Goal: Task Accomplishment & Management: Complete application form

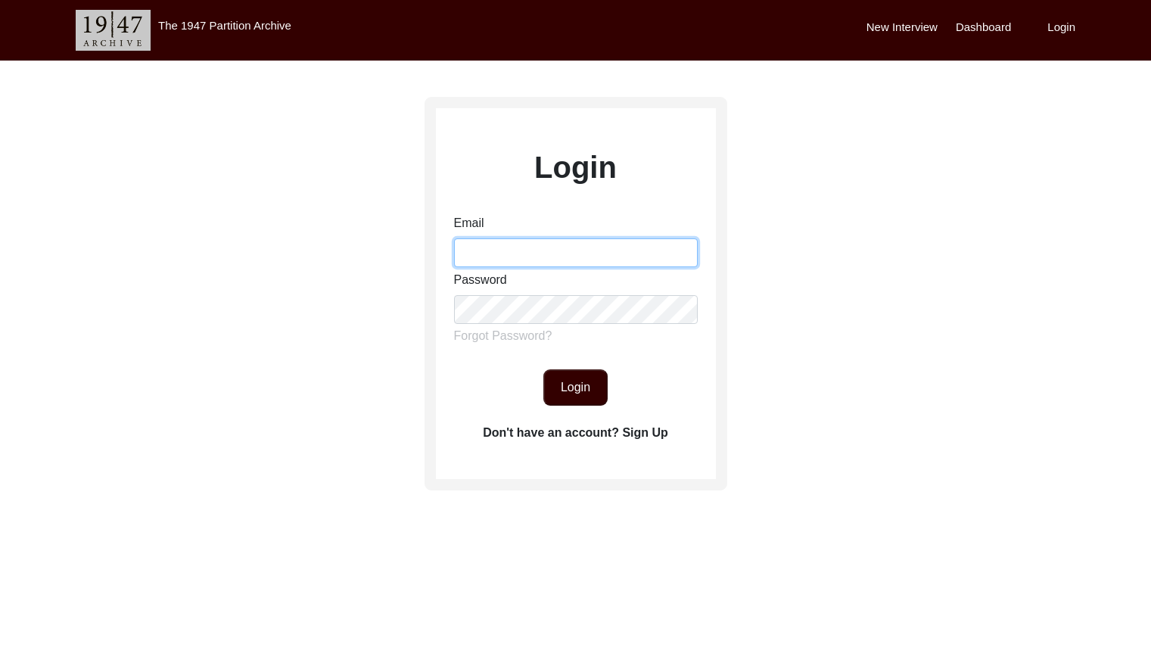
click at [553, 245] on input "Email" at bounding box center [576, 252] width 244 height 29
type input "[EMAIL_ADDRESS][DOMAIN_NAME]"
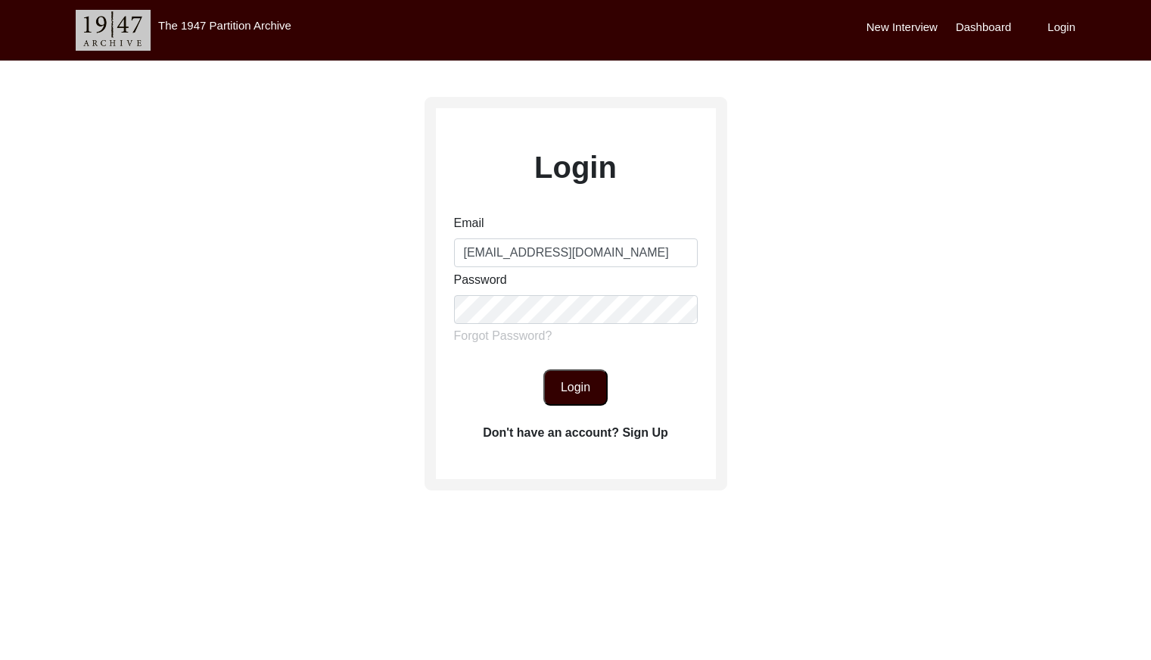
click at [588, 387] on button "Login" at bounding box center [576, 387] width 64 height 36
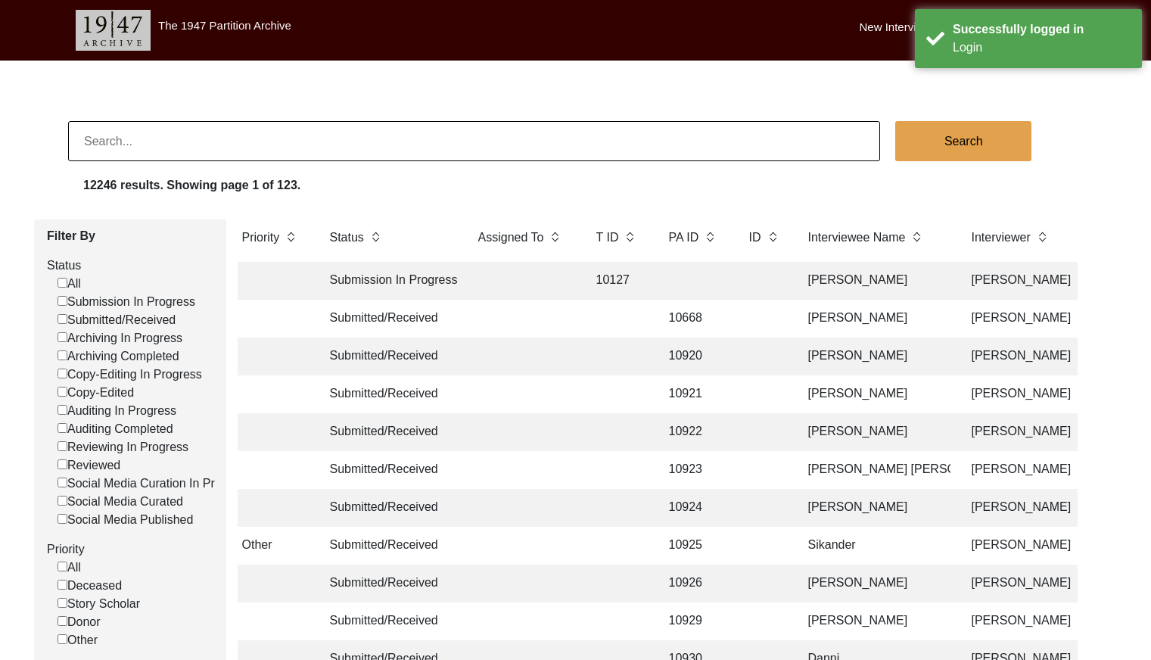
scroll to position [0, 5]
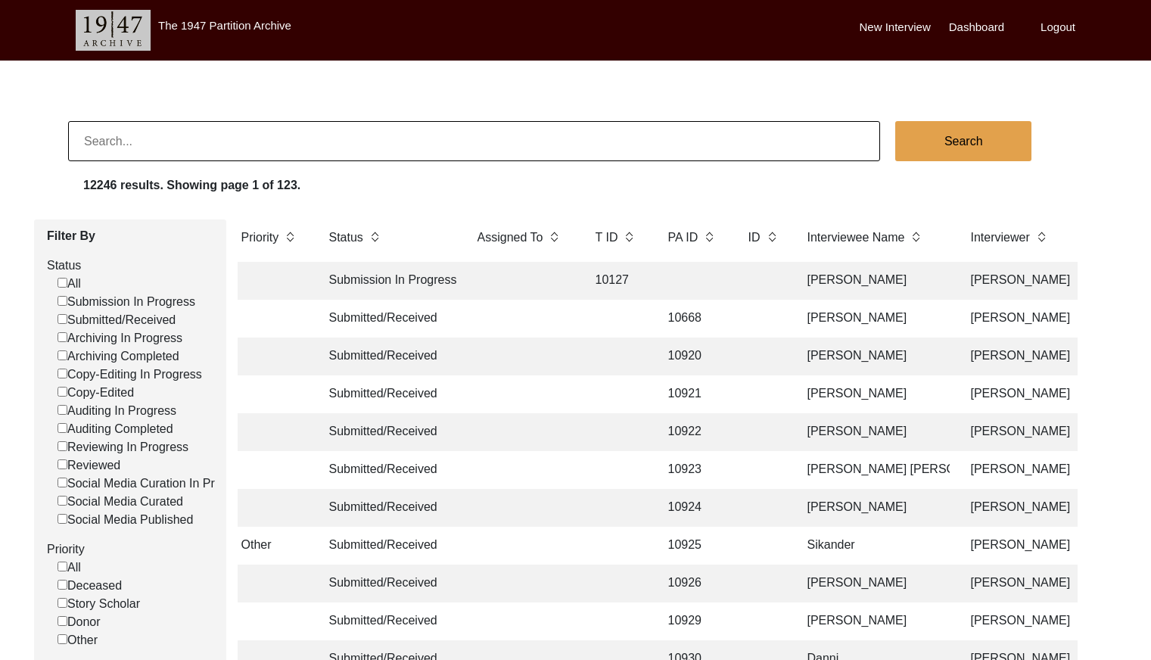
click at [63, 321] on input "Submitted/Received" at bounding box center [63, 319] width 10 height 10
checkbox input "false"
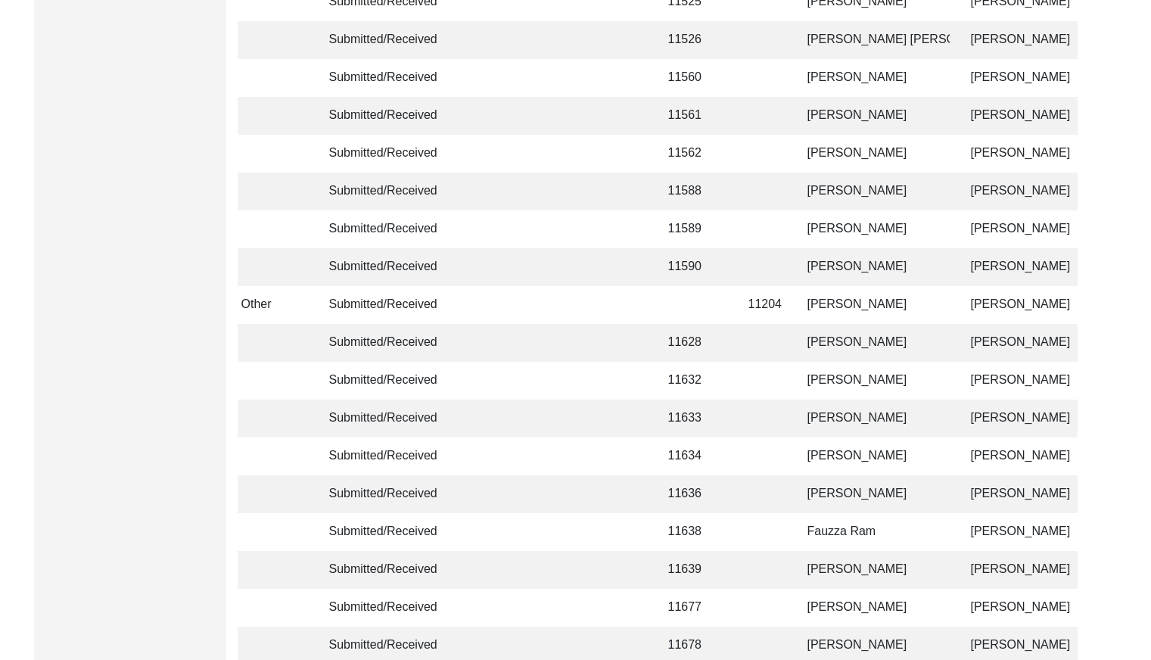
scroll to position [3577, 0]
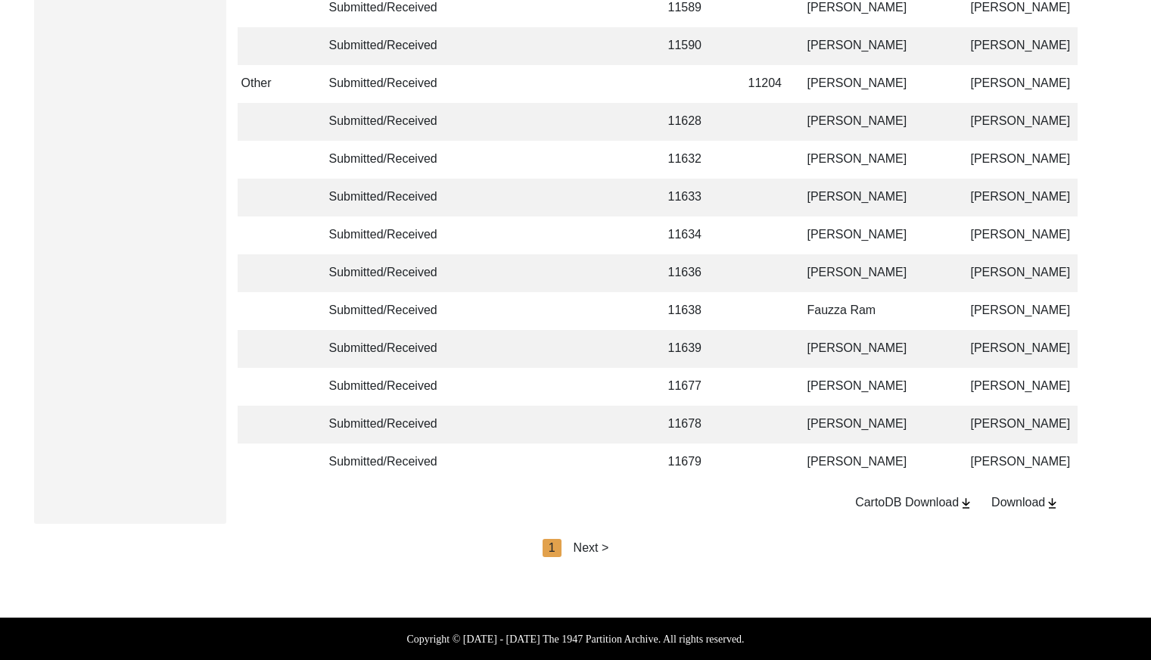
click at [607, 547] on div "Next >" at bounding box center [592, 548] width 36 height 18
click at [625, 545] on div "Next >" at bounding box center [627, 548] width 36 height 18
click at [628, 545] on div "Next >" at bounding box center [627, 548] width 36 height 18
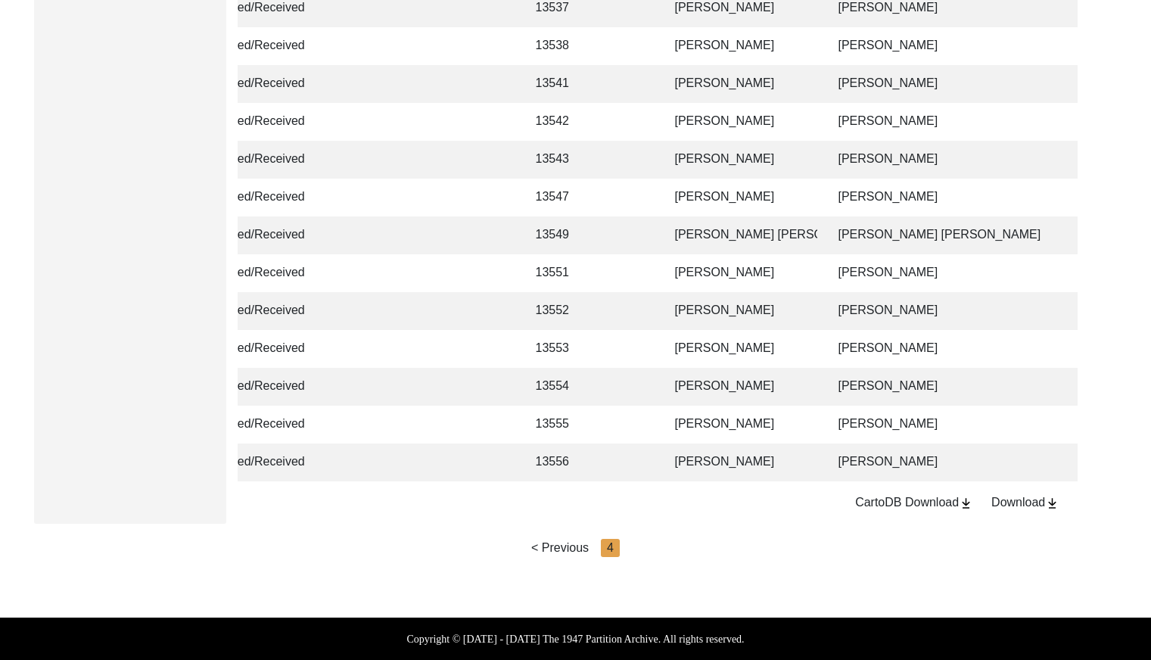
scroll to position [0, 129]
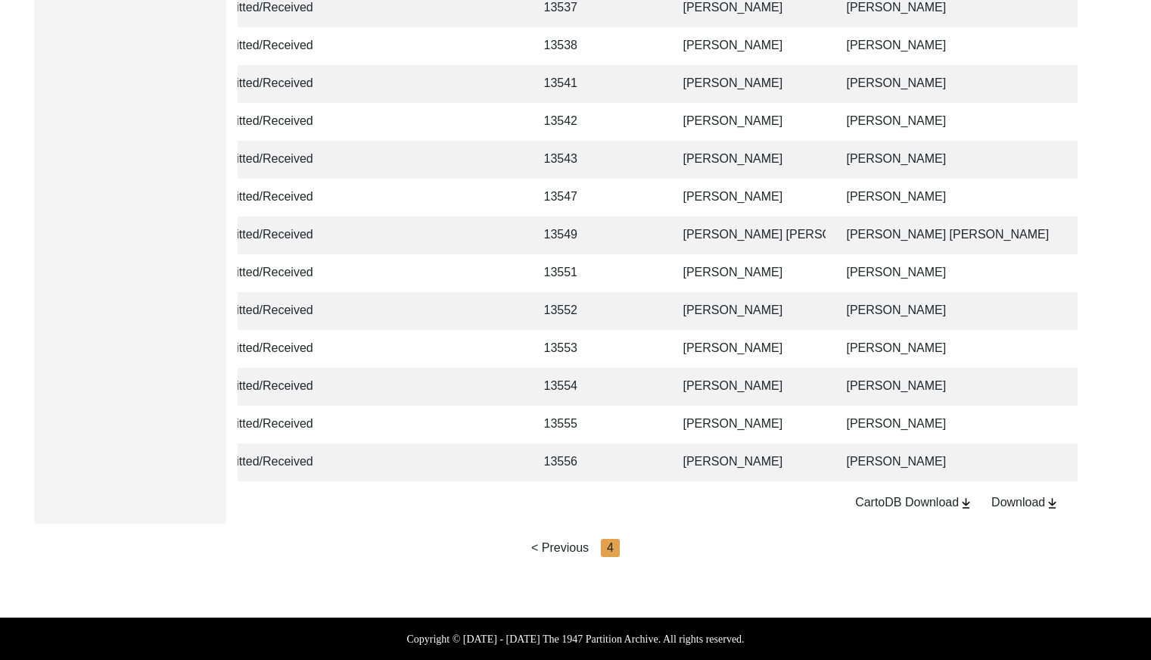
click at [729, 411] on td "[PERSON_NAME]" at bounding box center [749, 425] width 151 height 38
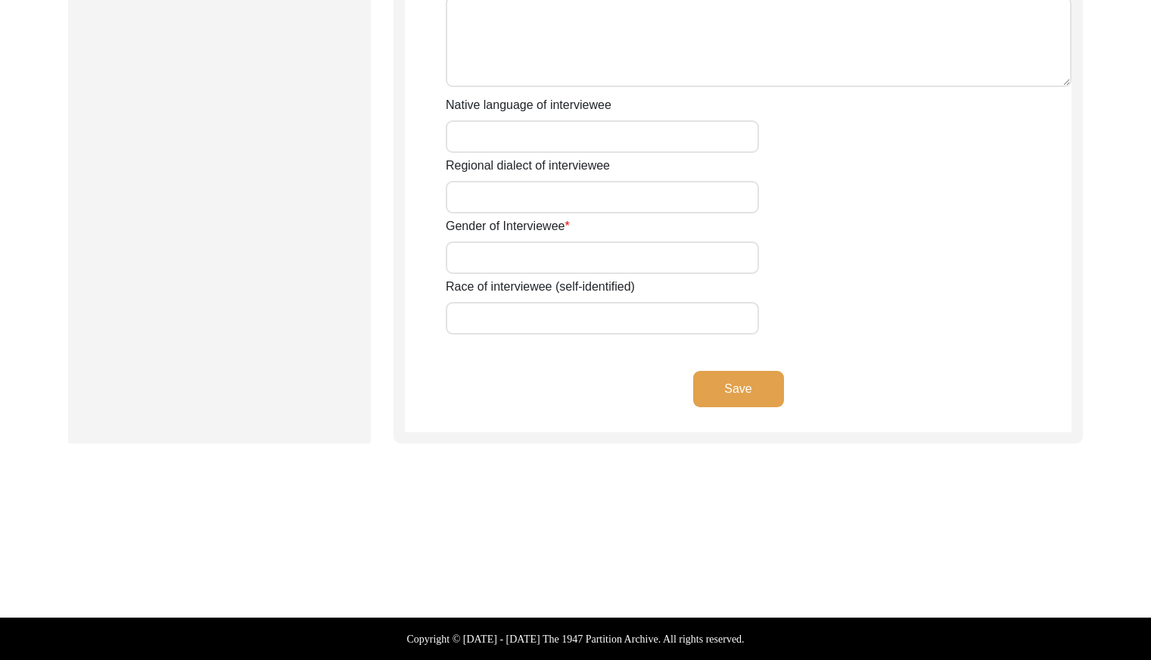
type input "Mr"
type input "[DEMOGRAPHIC_DATA]"
type input "[PERSON_NAME]"
type input "N/A"
type input "[PERSON_NAME]"
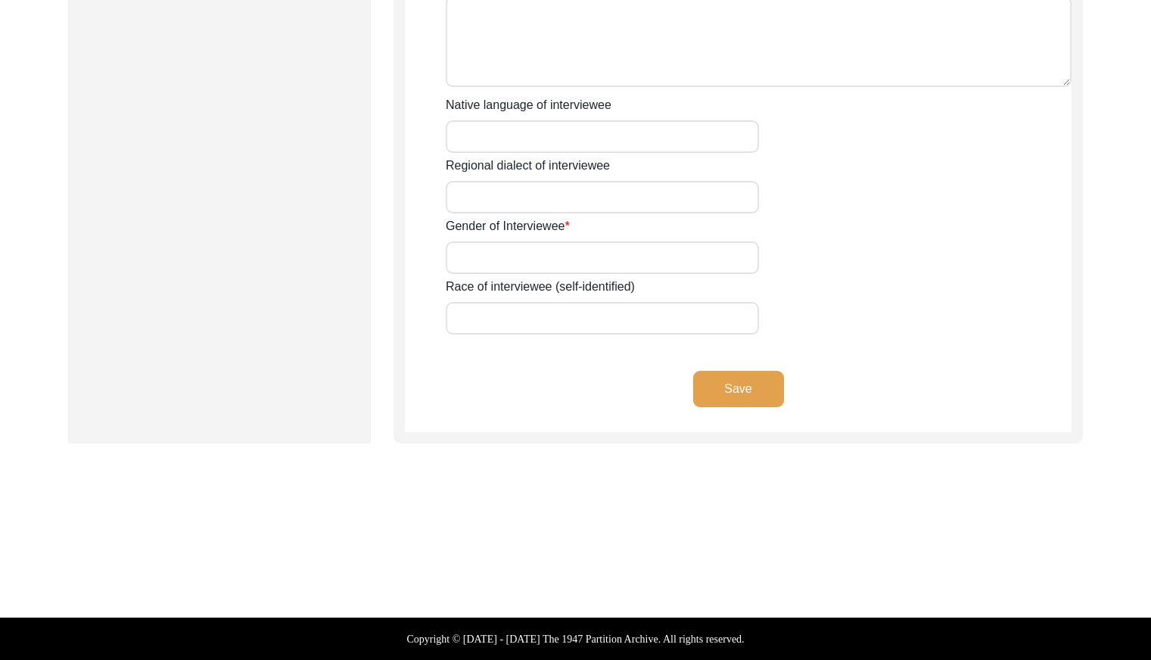
type input "N/A"
type input "[PERSON_NAME]"
type input "1935"
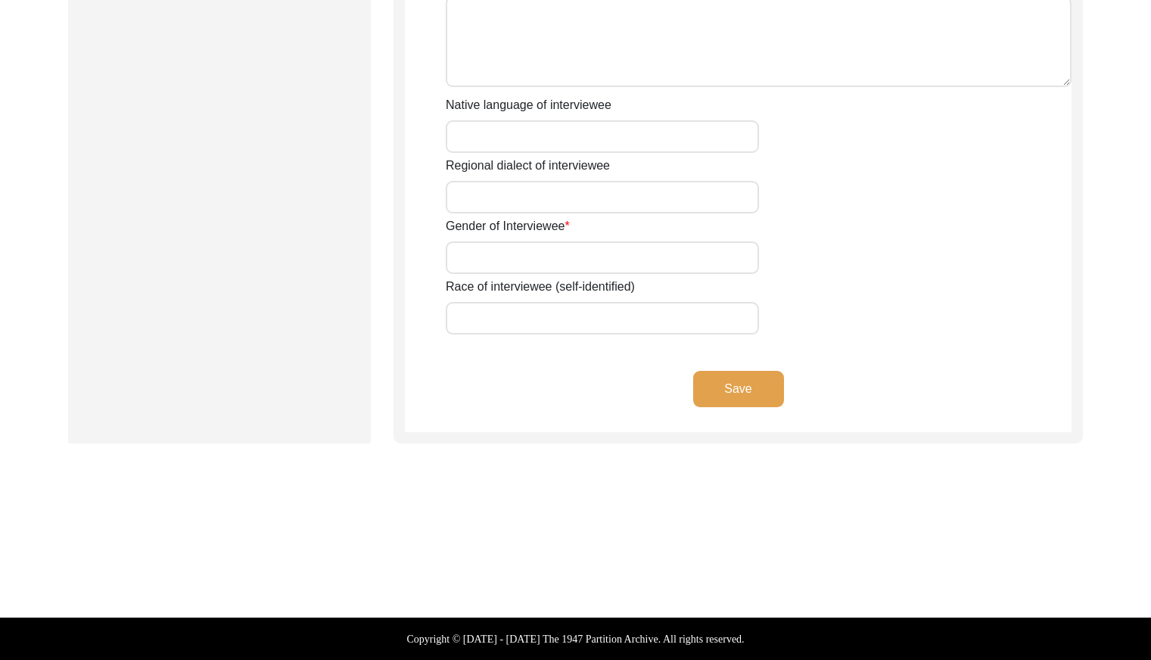
type input "90 Years"
type input "[DEMOGRAPHIC_DATA]"
type input "N/A"
type textarea "N/A"
type input "Punjabi"
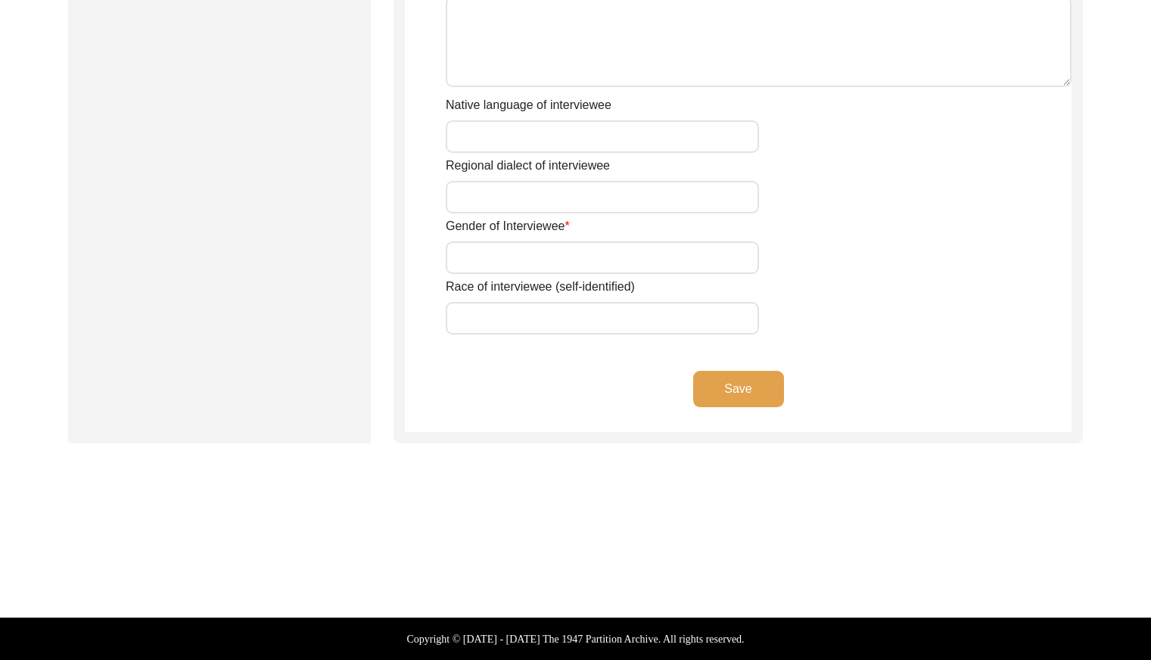
type input "Malwai"
type input "[DEMOGRAPHIC_DATA]"
type input "Pot maker"
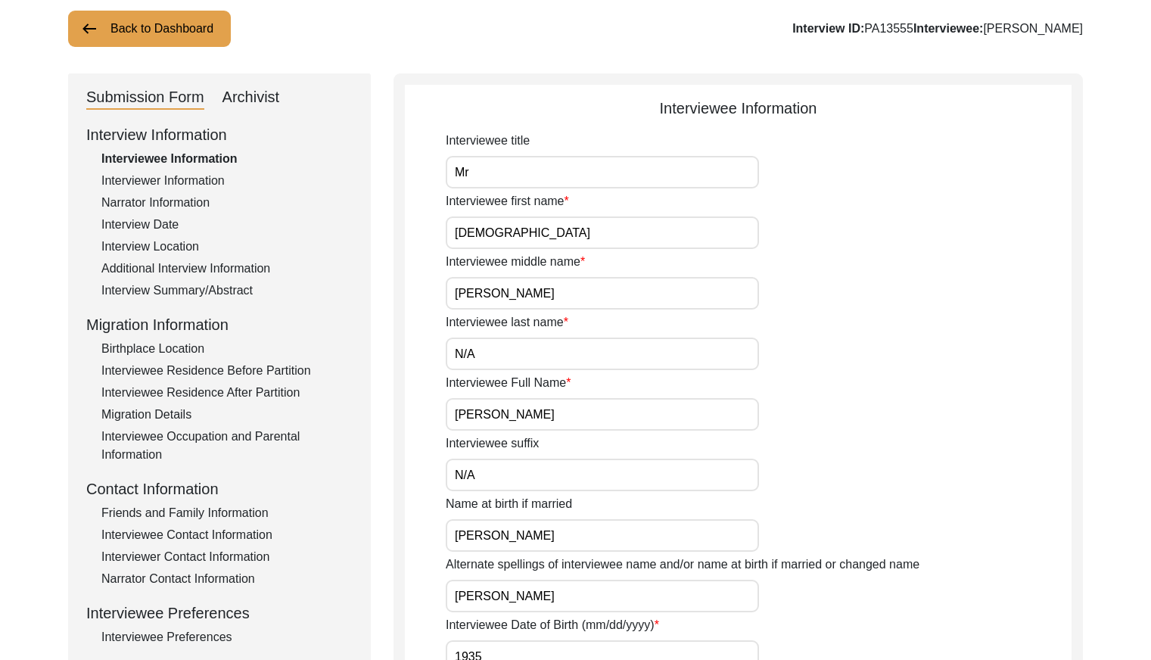
scroll to position [37, 0]
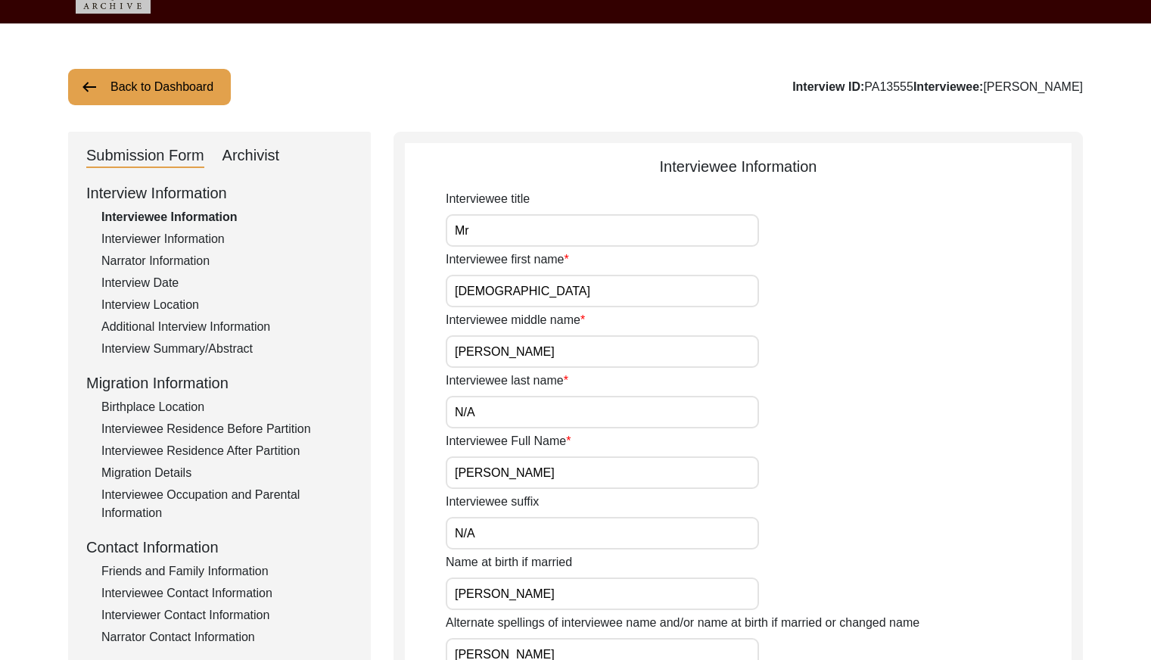
click at [208, 240] on div "Interviewer Information" at bounding box center [226, 239] width 251 height 18
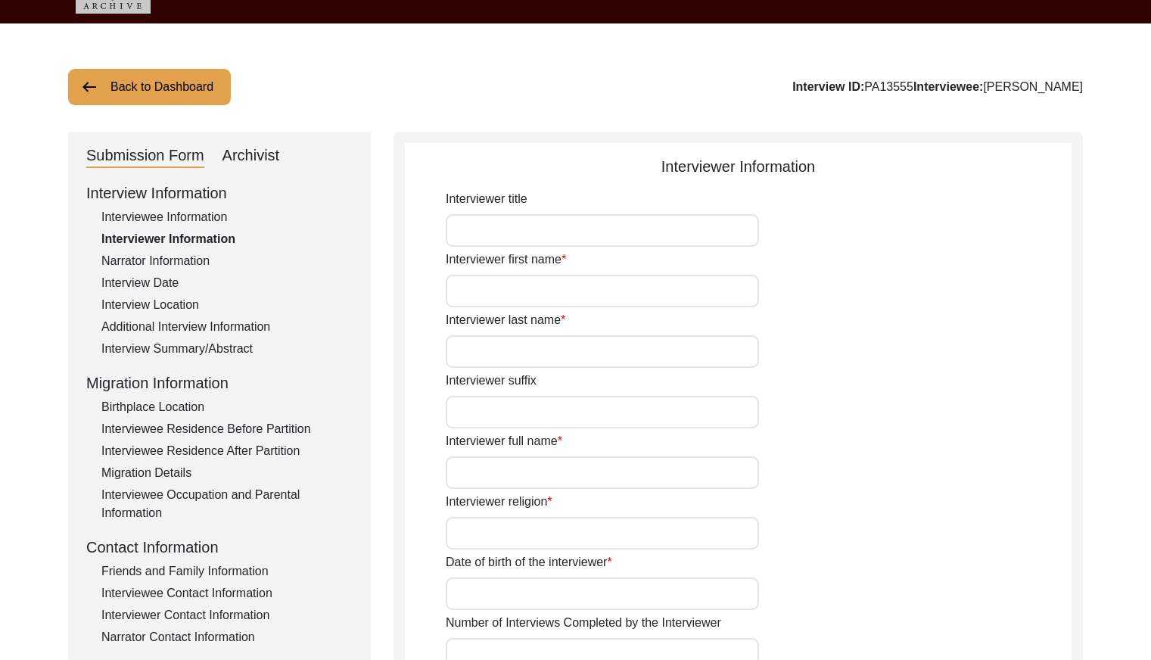
type input "Mr"
type input "[DEMOGRAPHIC_DATA]"
type input "[PERSON_NAME]"
type input "N/A"
type input "[PERSON_NAME]"
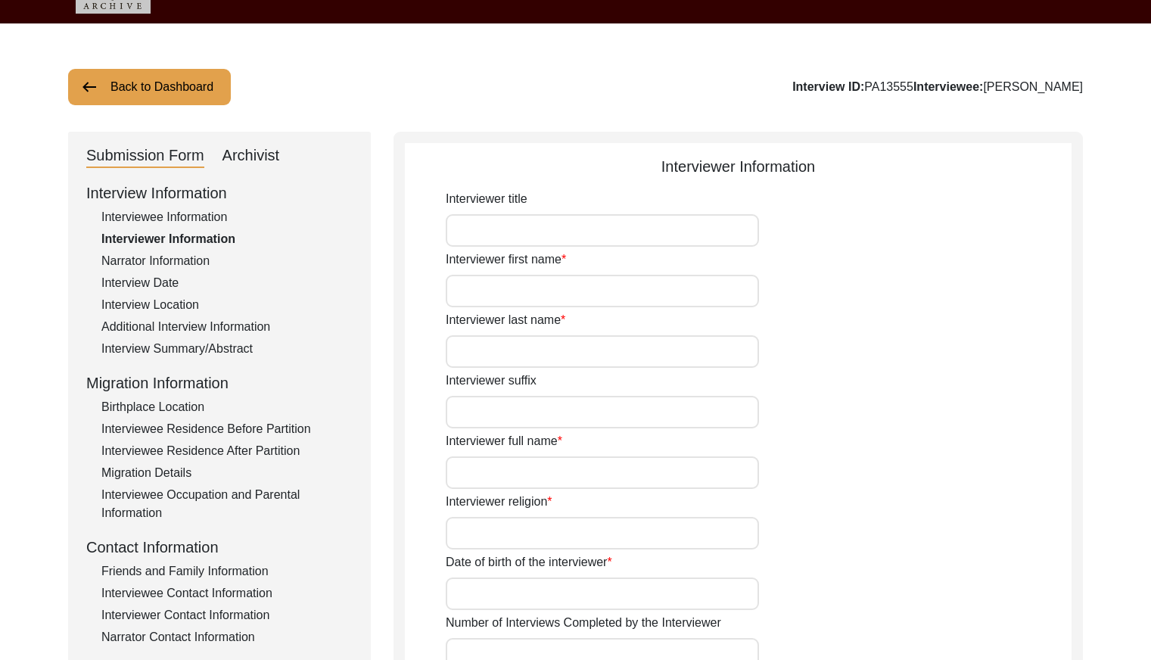
type input "[DEMOGRAPHIC_DATA]"
type input "[DATE]"
type input "[GEOGRAPHIC_DATA], [GEOGRAPHIC_DATA], [GEOGRAPHIC_DATA]"
type input "Retired Govt Servant"
type input "Mr"
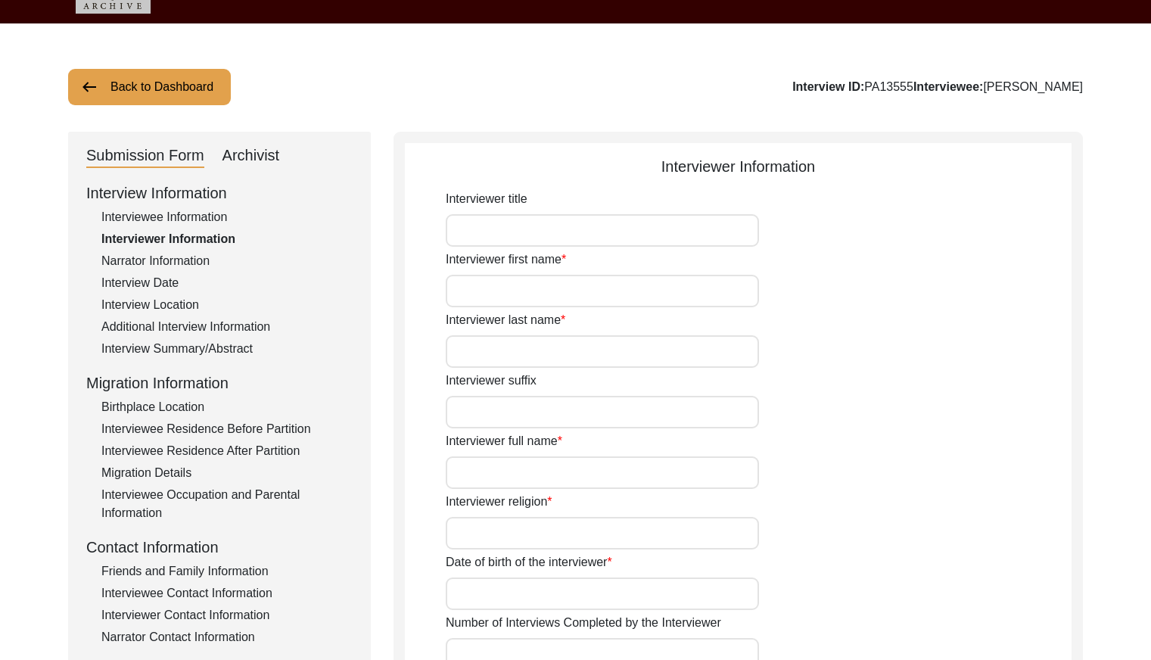
type input "[DEMOGRAPHIC_DATA]"
type input "[PERSON_NAME]"
type input "N/A"
type input "[PERSON_NAME]"
type textarea "A graduate in the subjects of education and [DEMOGRAPHIC_DATA] history."
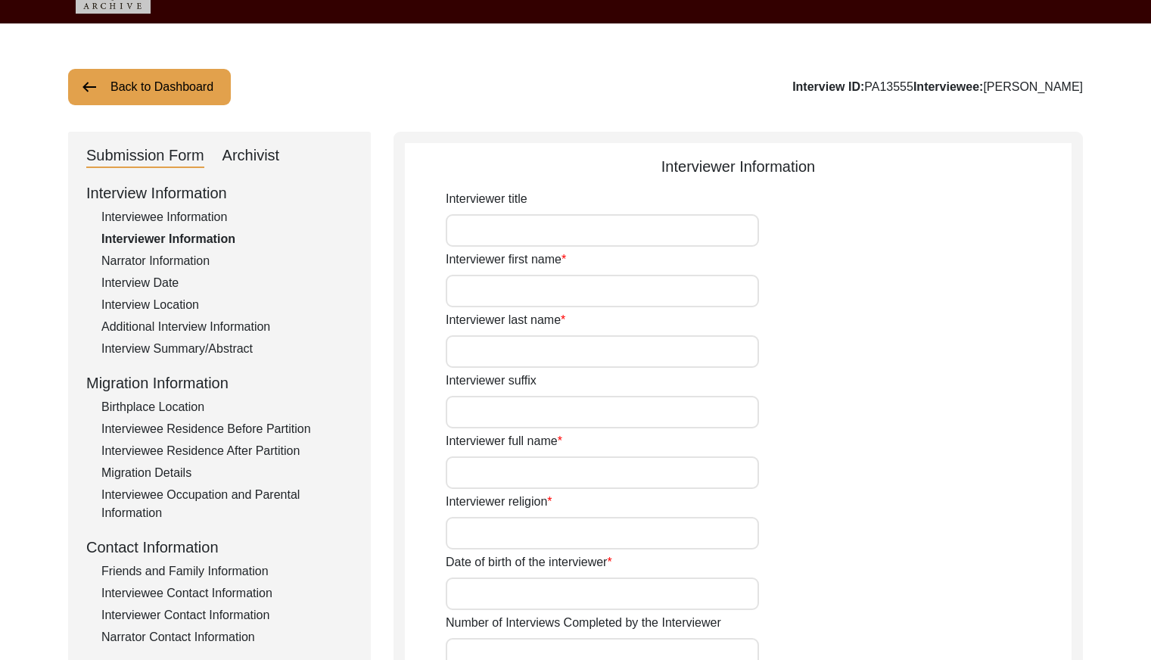
type input "Punjabi"
type input "Malwai"
type textarea "N/A"
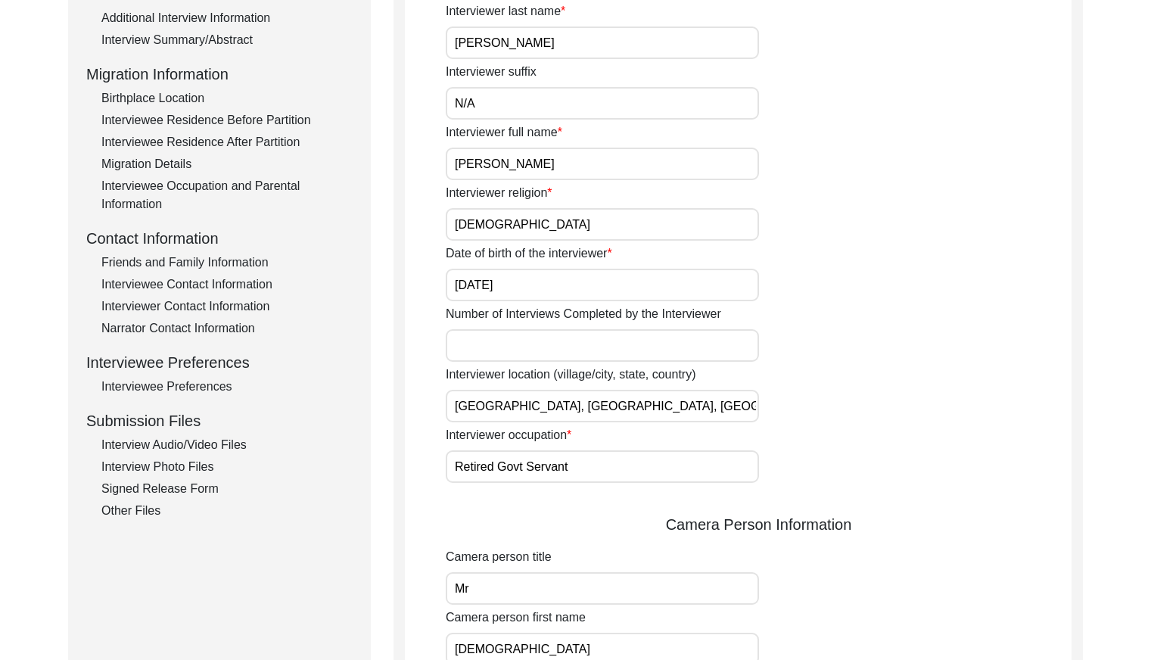
scroll to position [0, 0]
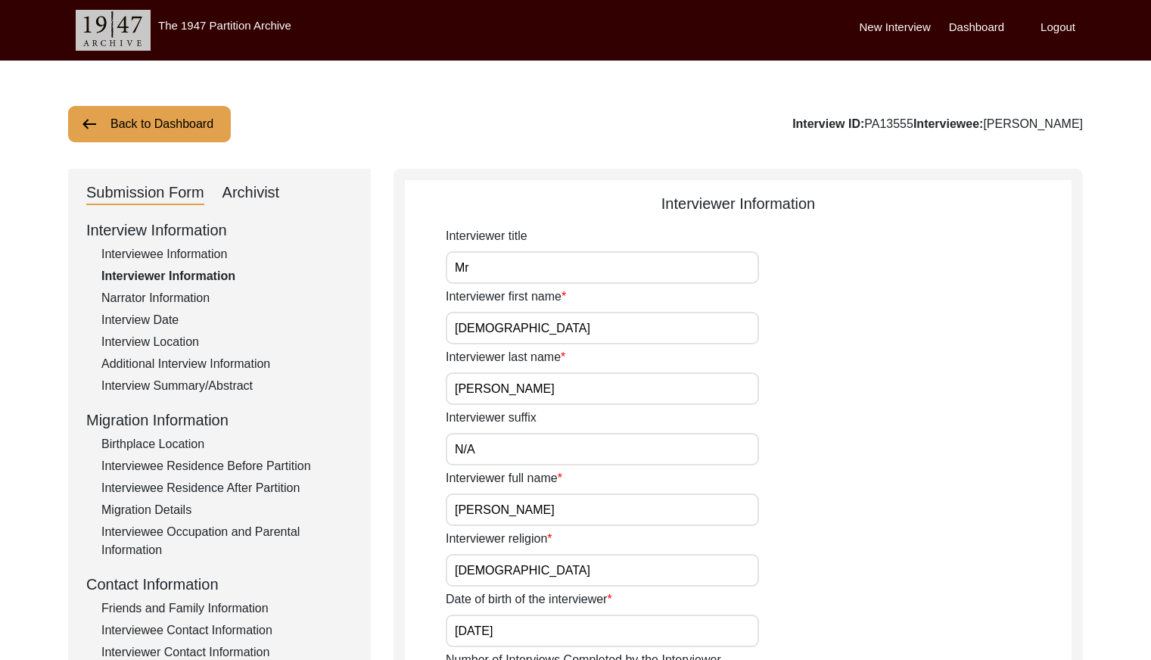
click at [170, 301] on div "Narrator Information" at bounding box center [226, 298] width 251 height 18
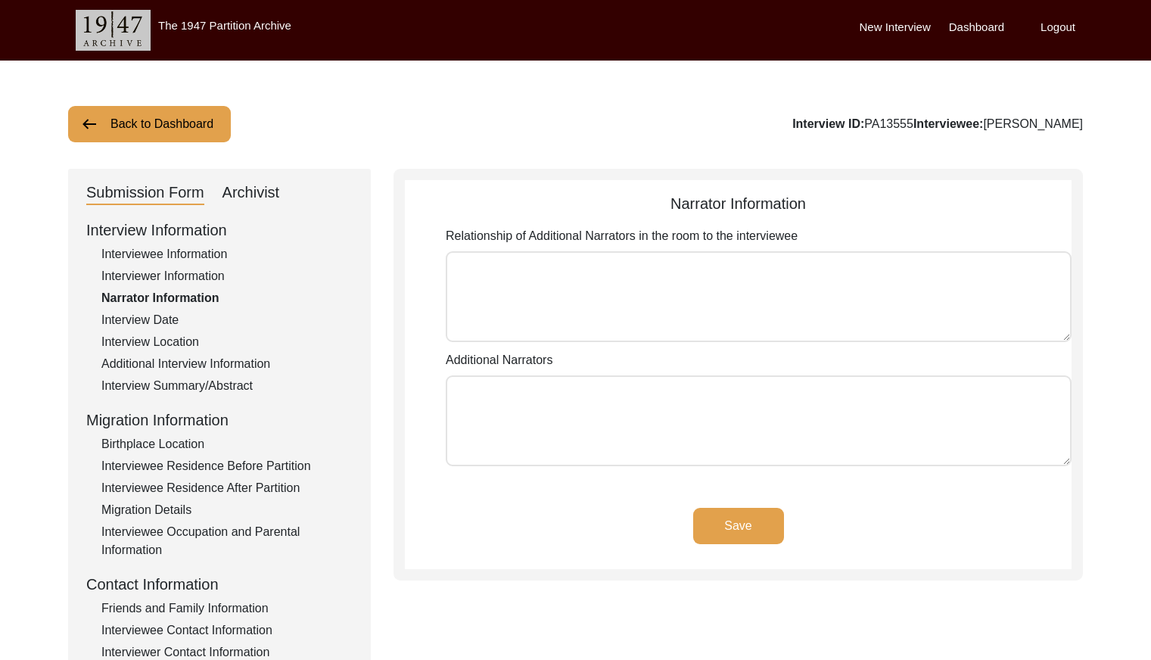
type textarea "N/A"
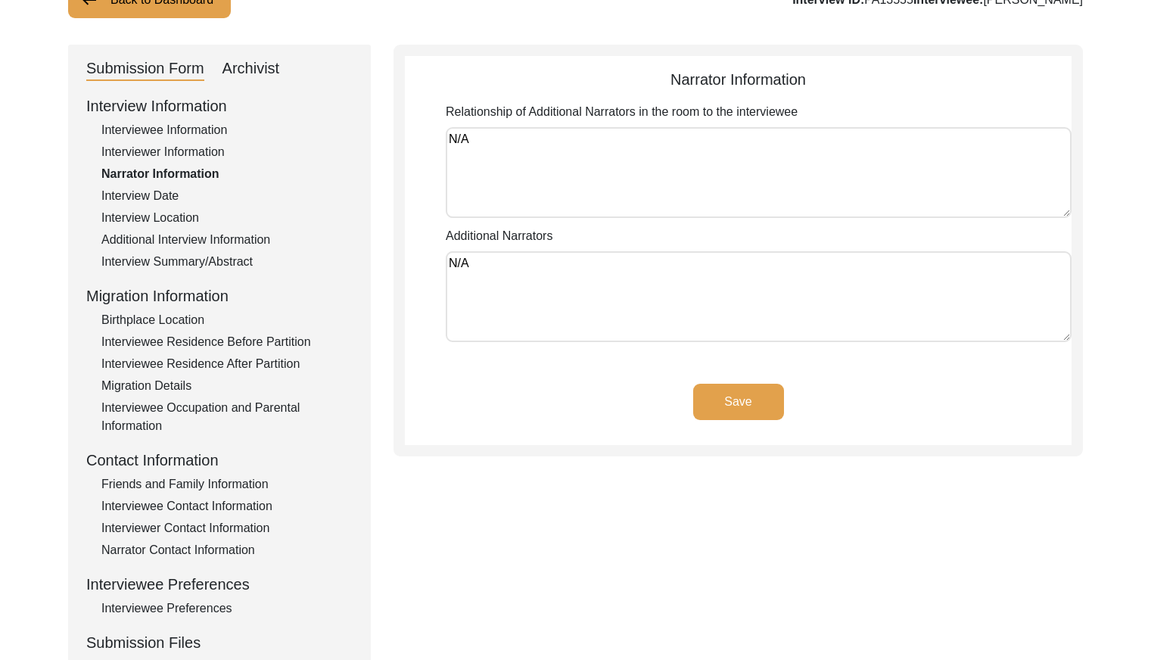
scroll to position [131, 0]
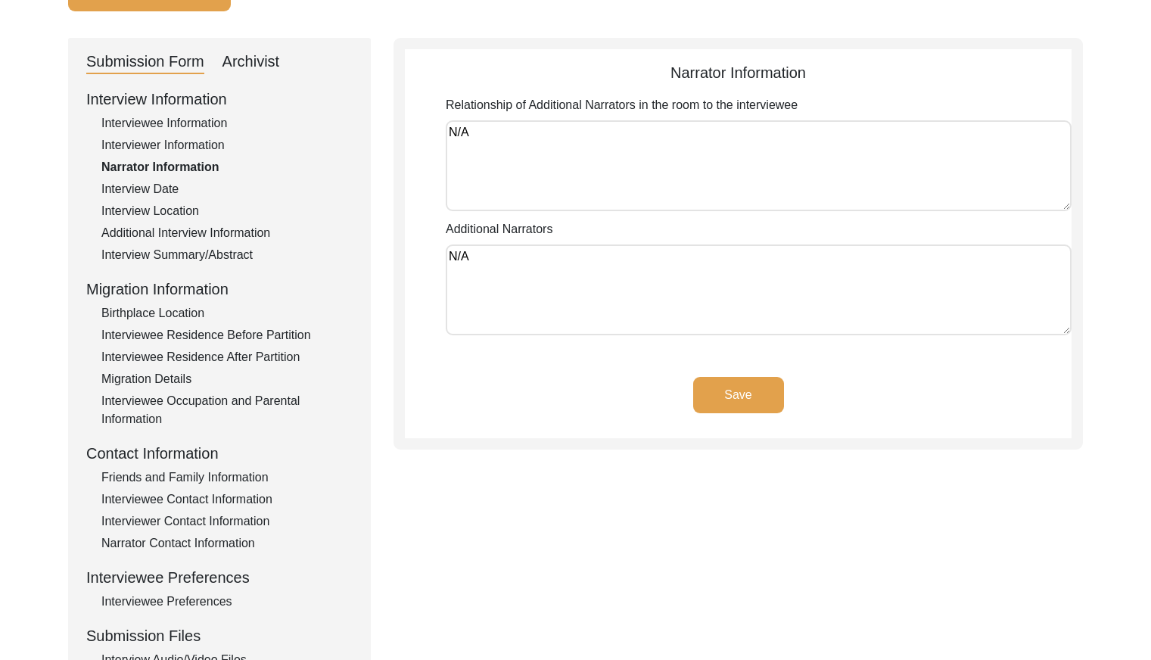
click at [136, 194] on div "Interview Date" at bounding box center [226, 189] width 251 height 18
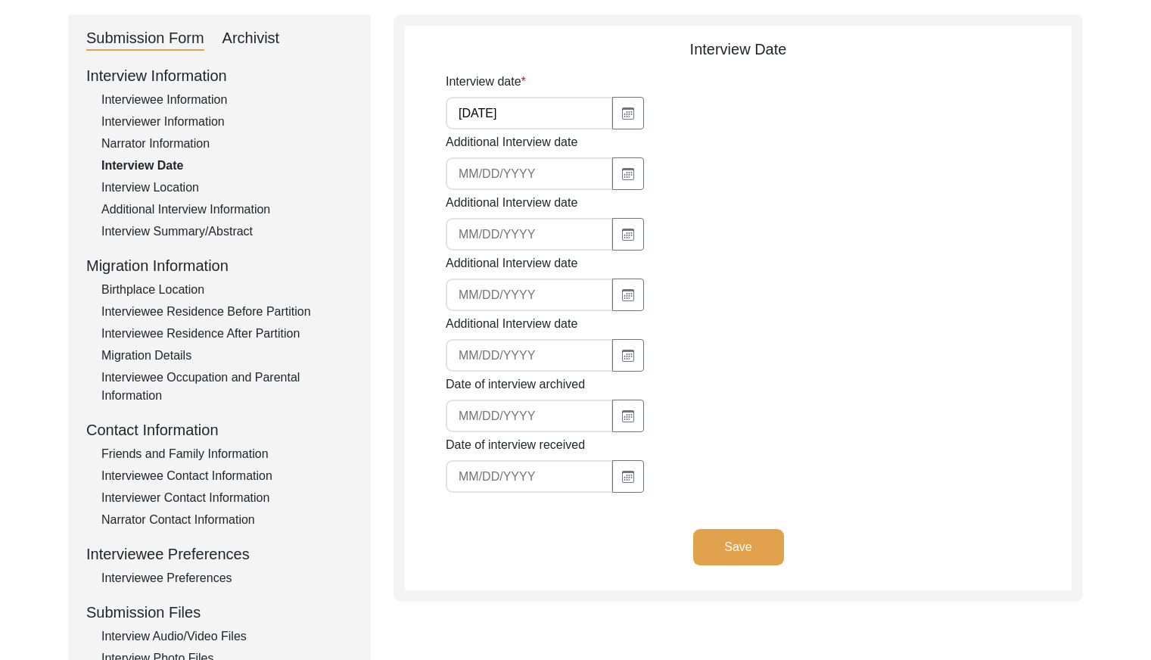
scroll to position [157, 0]
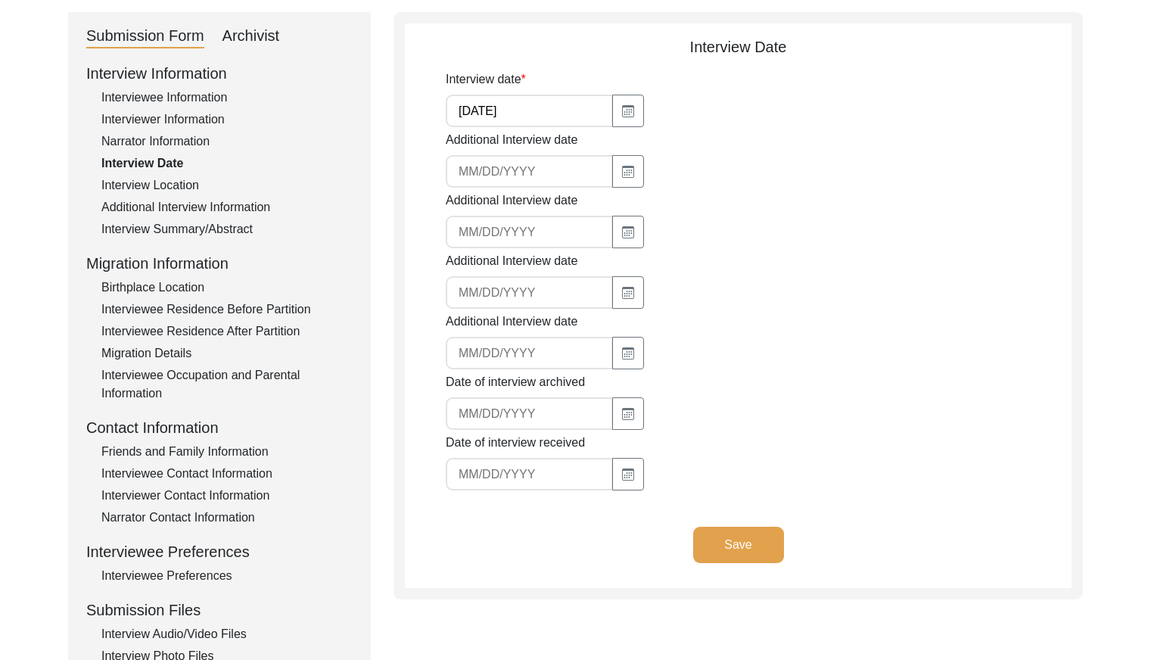
click at [181, 182] on div "Interview Location" at bounding box center [226, 185] width 251 height 18
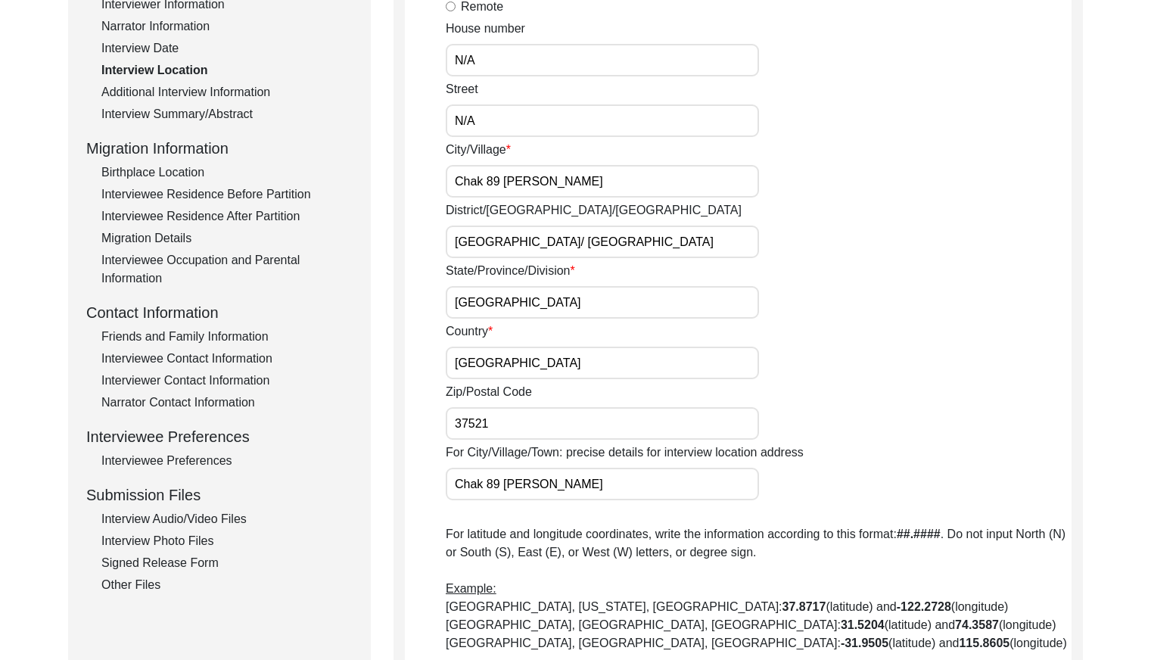
scroll to position [171, 0]
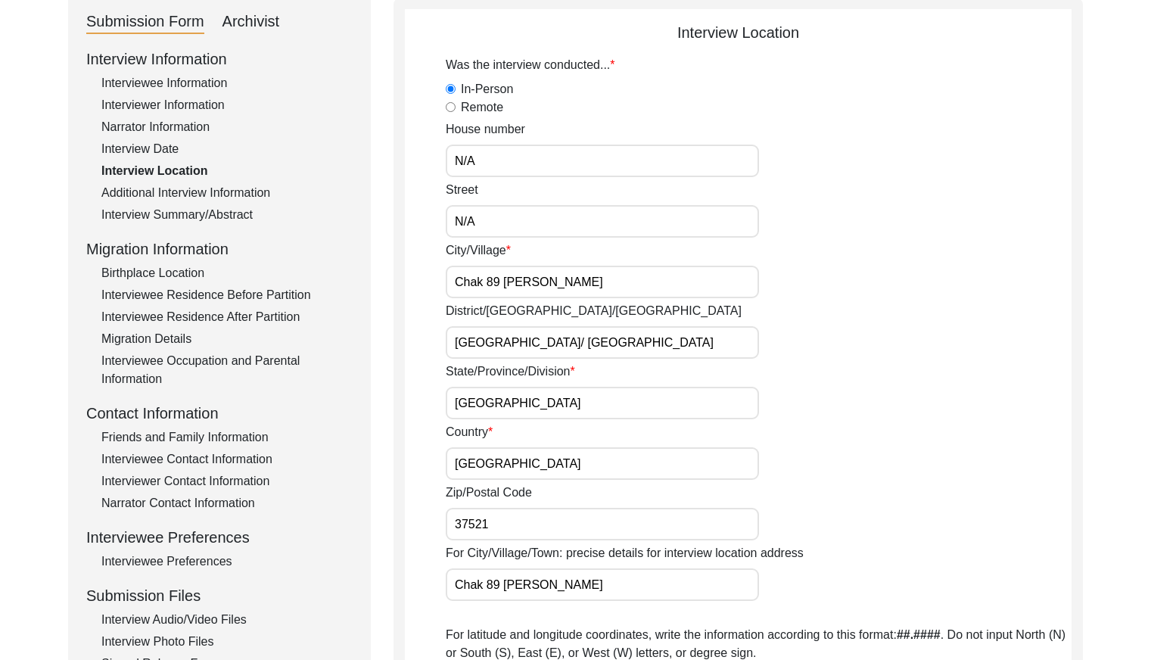
click at [233, 191] on div "Additional Interview Information" at bounding box center [226, 193] width 251 height 18
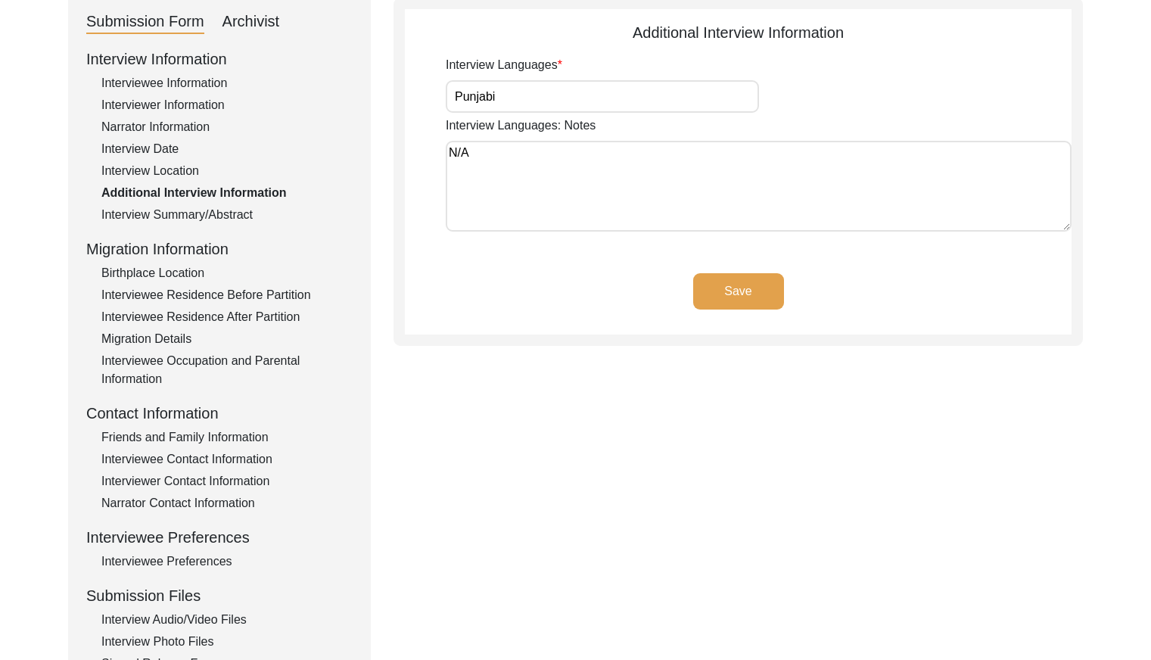
drag, startPoint x: 213, startPoint y: 216, endPoint x: 228, endPoint y: 215, distance: 15.2
click at [215, 216] on div "Interview Summary/Abstract" at bounding box center [226, 215] width 251 height 18
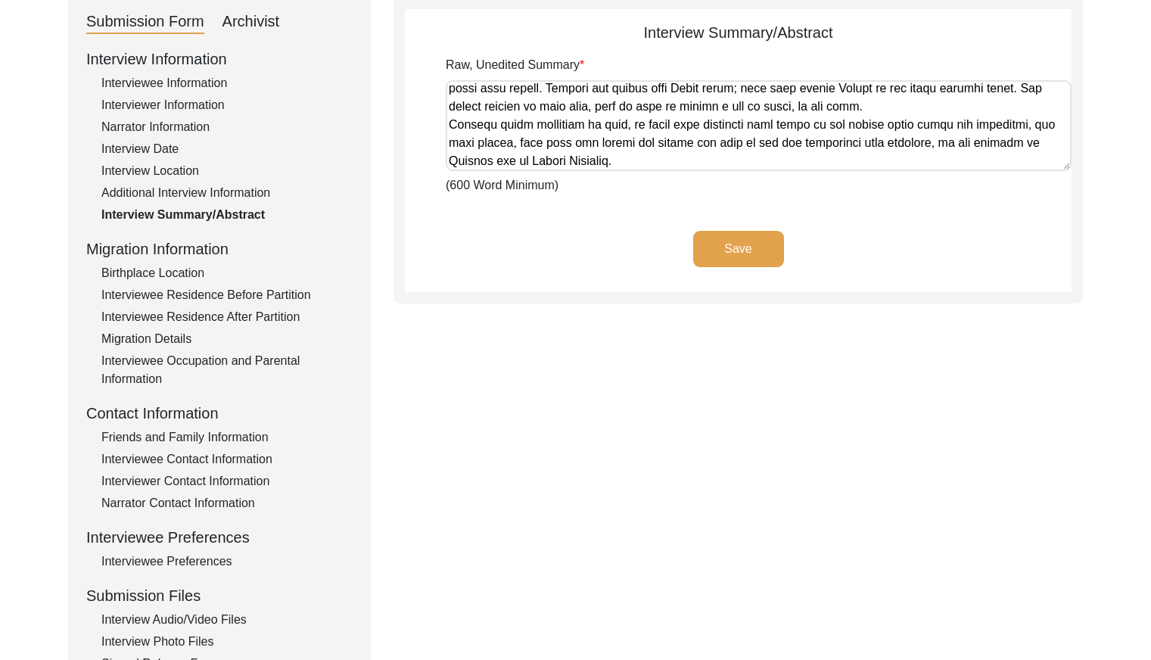
scroll to position [1023, 0]
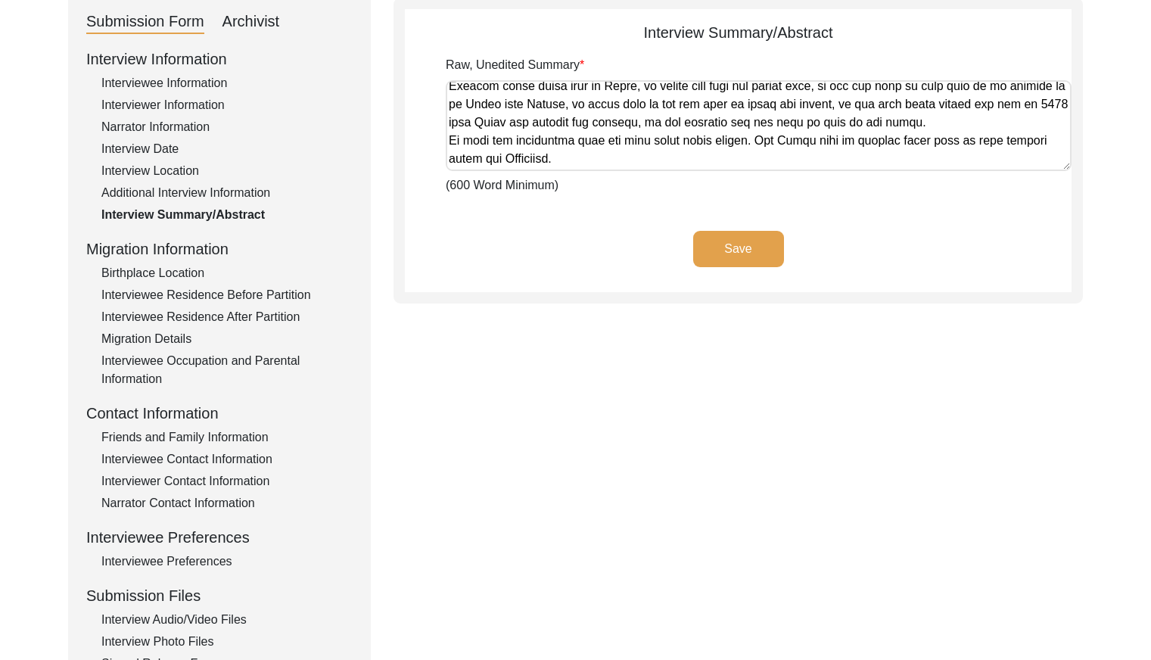
click at [188, 272] on div "Birthplace Location" at bounding box center [226, 273] width 251 height 18
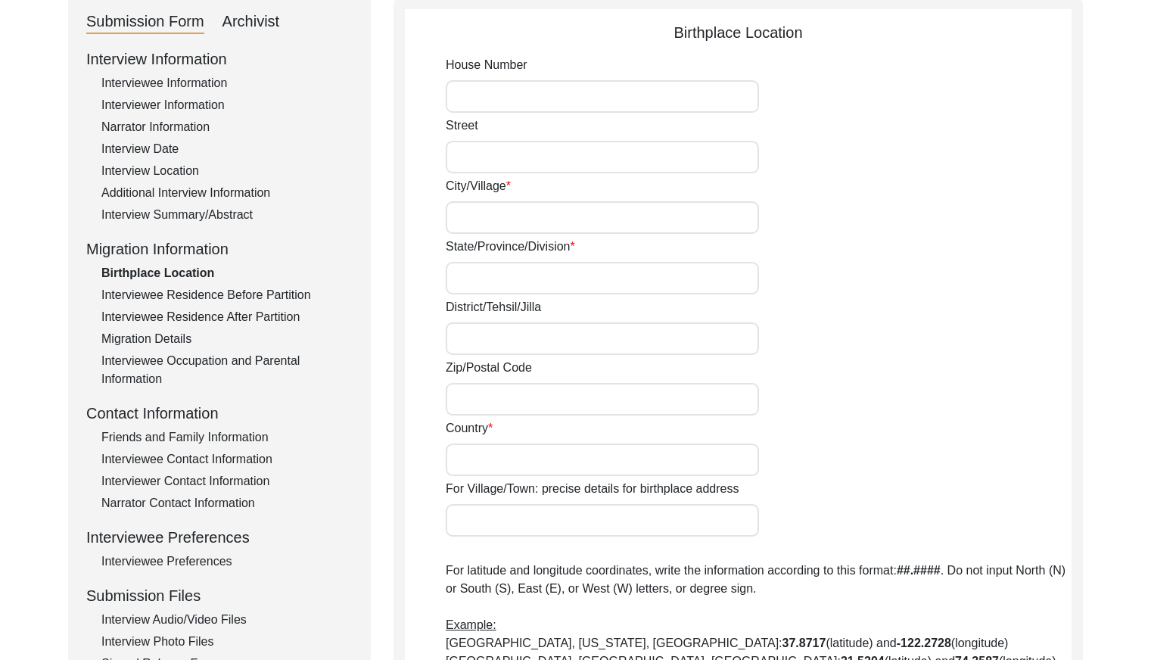
type input "N/A"
type input "Bakhlaur"
type input "[GEOGRAPHIC_DATA]"
type input "[GEOGRAPHIC_DATA]/ [GEOGRAPHIC_DATA]"
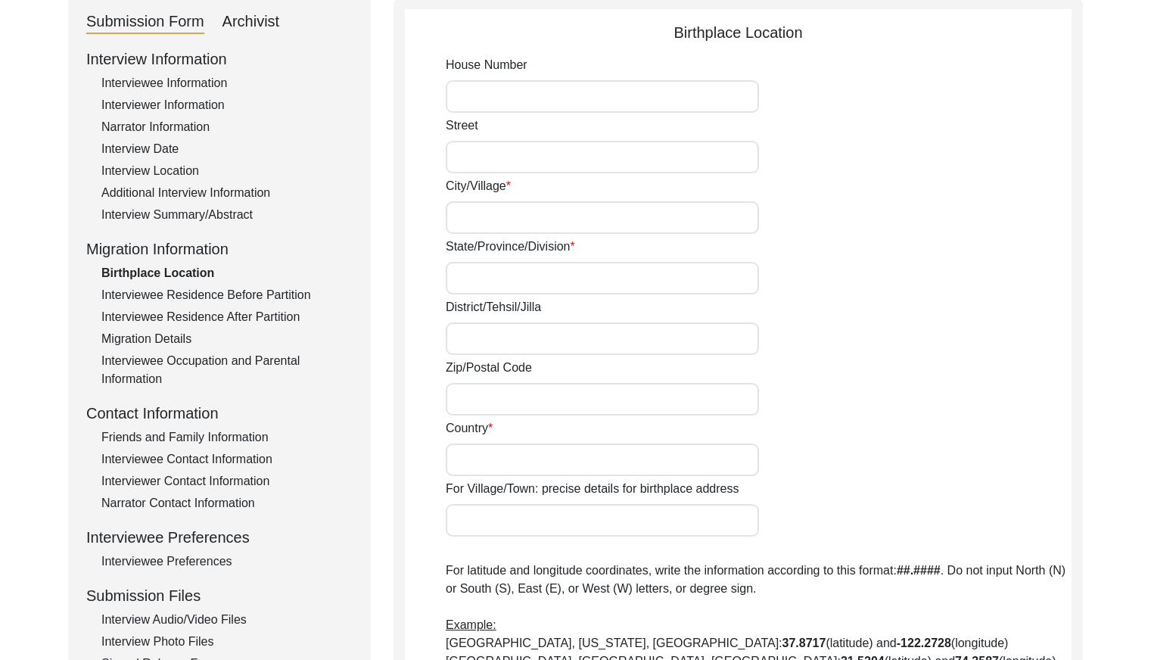
type input "144004"
type input "[GEOGRAPHIC_DATA]"
type input "Bakhlaur"
type input "Bakhlaur, [GEOGRAPHIC_DATA], [GEOGRAPHIC_DATA]"
type input "N/A"
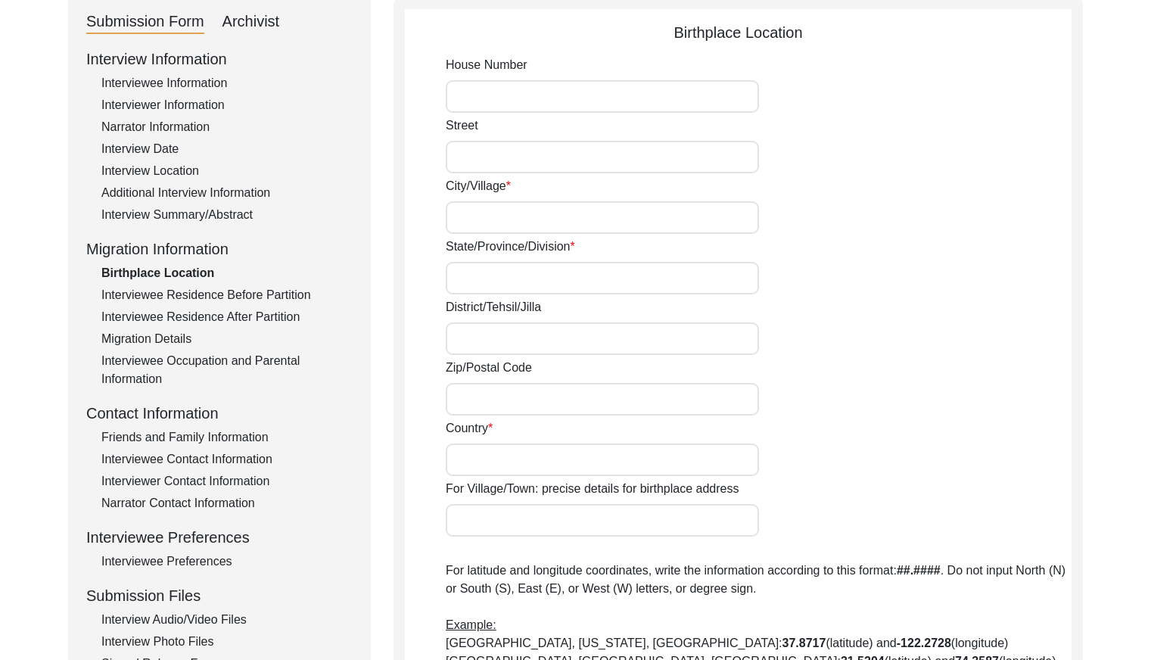
type input "N/A"
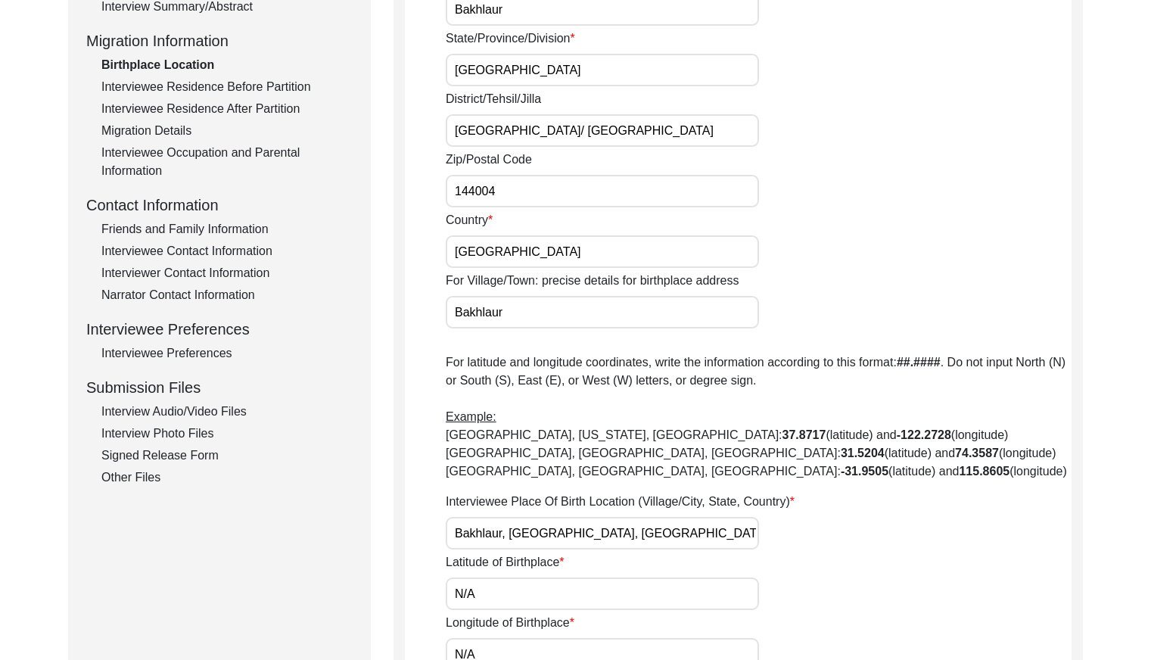
scroll to position [273, 0]
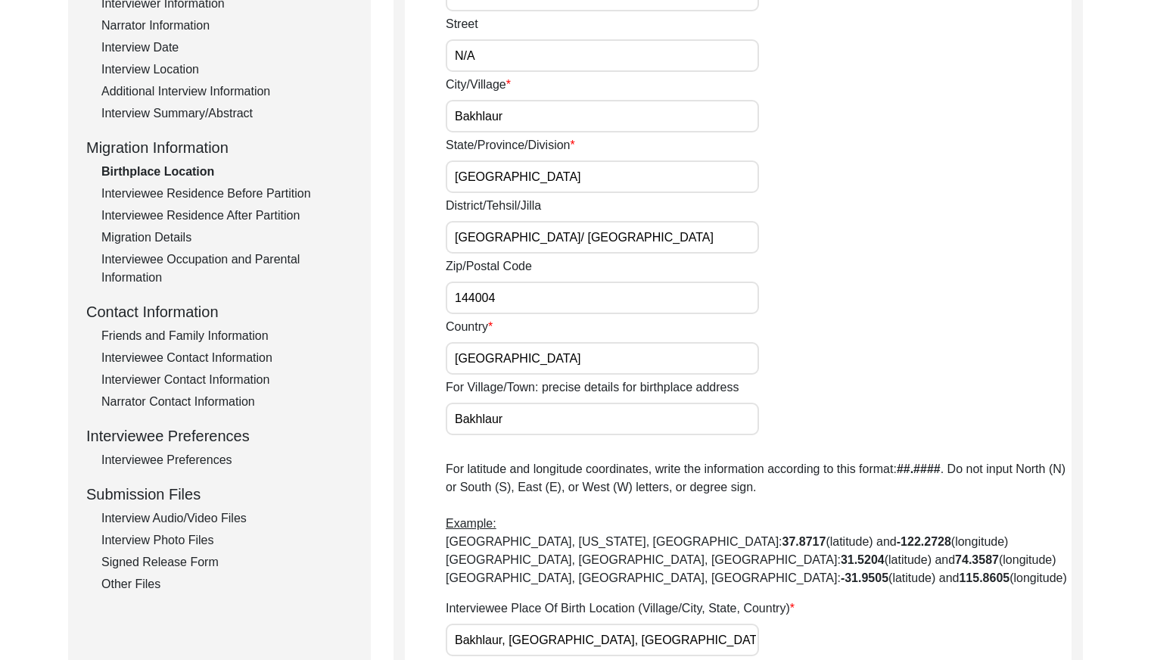
click at [209, 194] on div "Interviewee Residence Before Partition" at bounding box center [226, 194] width 251 height 18
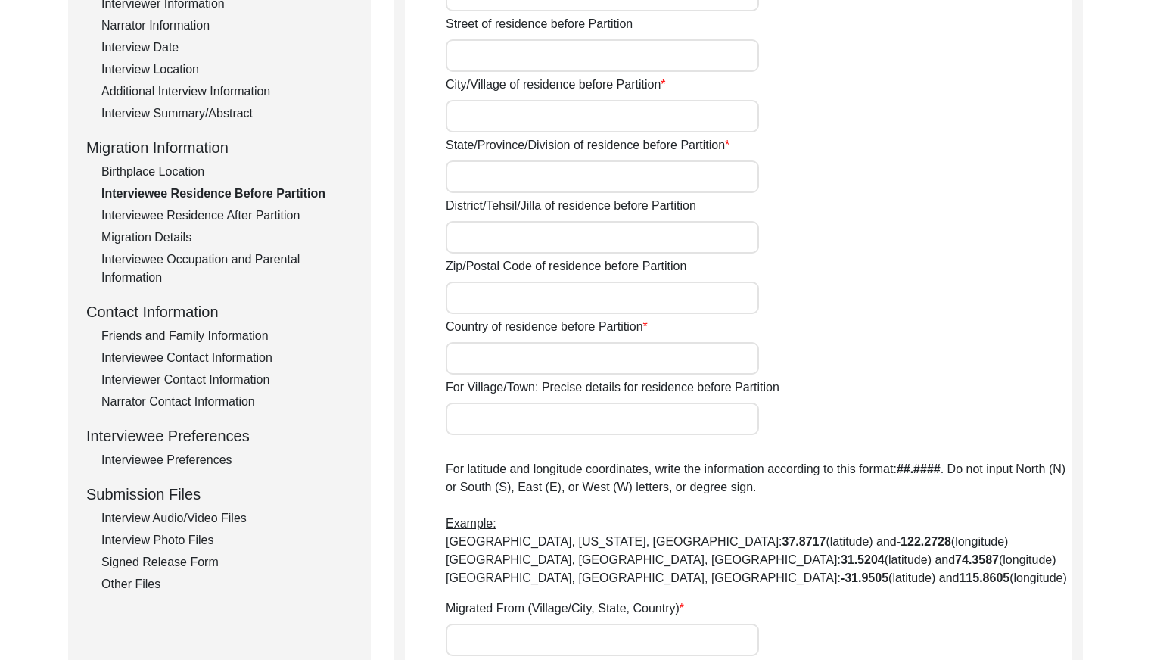
type input "N/A"
type input "Bakhlaur"
type input "[GEOGRAPHIC_DATA]"
type input "Jalandhar/ [PERSON_NAME]"
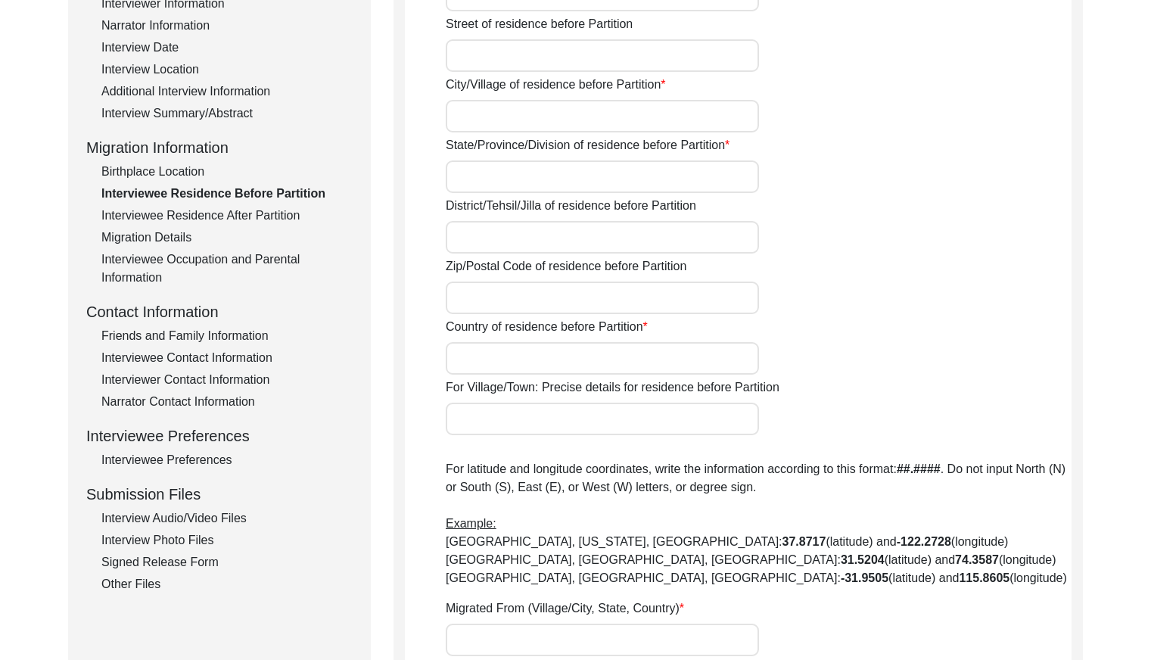
type input "144004"
type input "[GEOGRAPHIC_DATA]"
type input "Bakhlaur"
type input "Bakhlaur, [GEOGRAPHIC_DATA], [GEOGRAPHIC_DATA]"
type input "N/A"
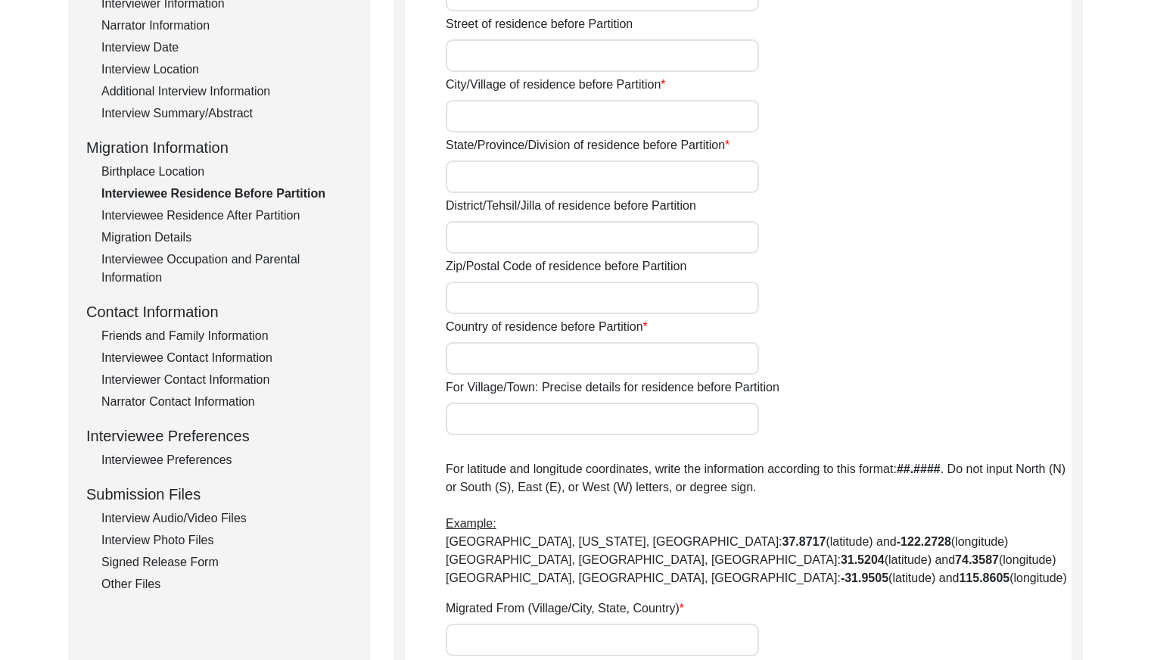
type input "N/A"
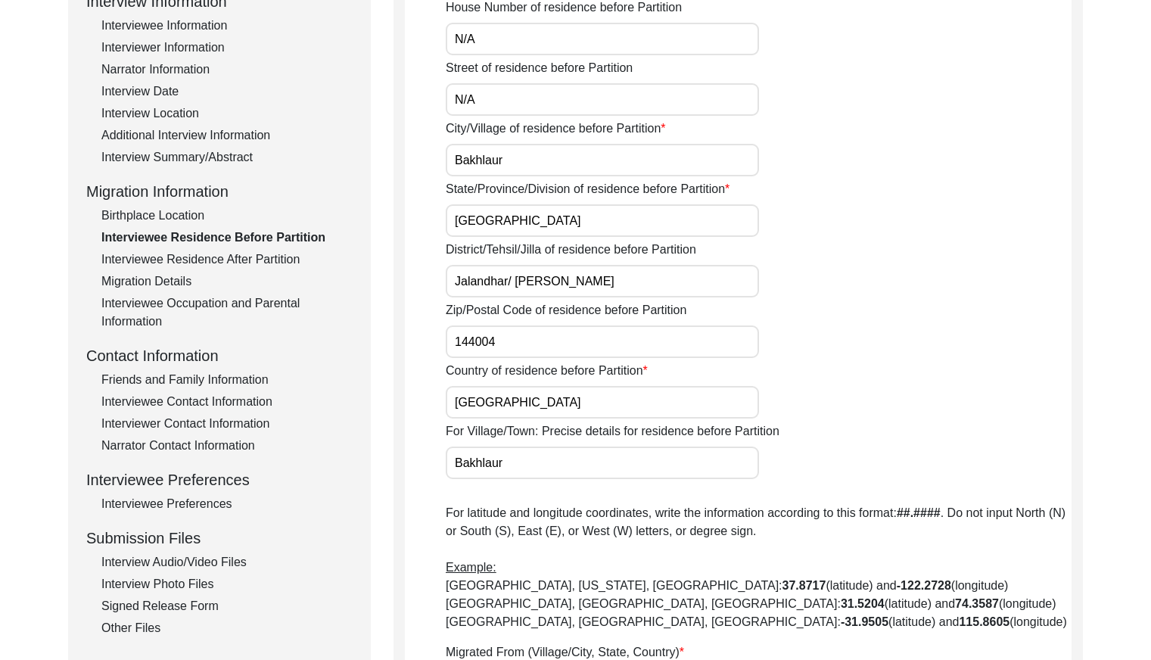
scroll to position [227, 0]
drag, startPoint x: 255, startPoint y: 257, endPoint x: 319, endPoint y: 255, distance: 63.6
click at [257, 257] on div "Interviewee Residence After Partition" at bounding box center [226, 261] width 251 height 18
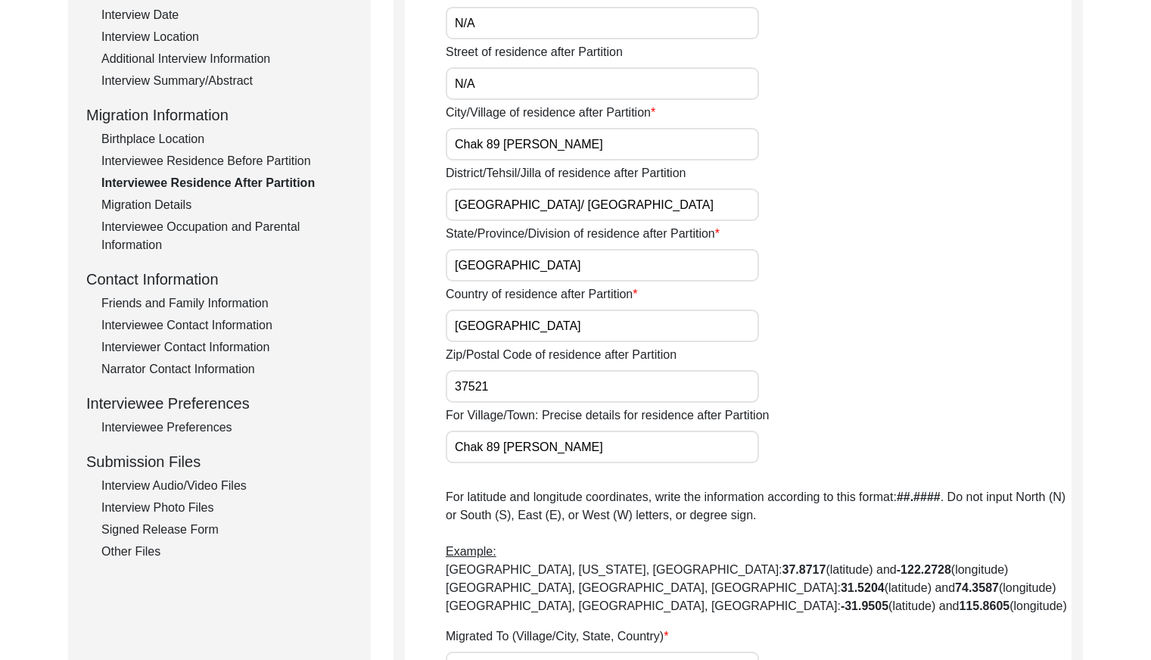
click at [173, 203] on div "Migration Details" at bounding box center [226, 205] width 251 height 18
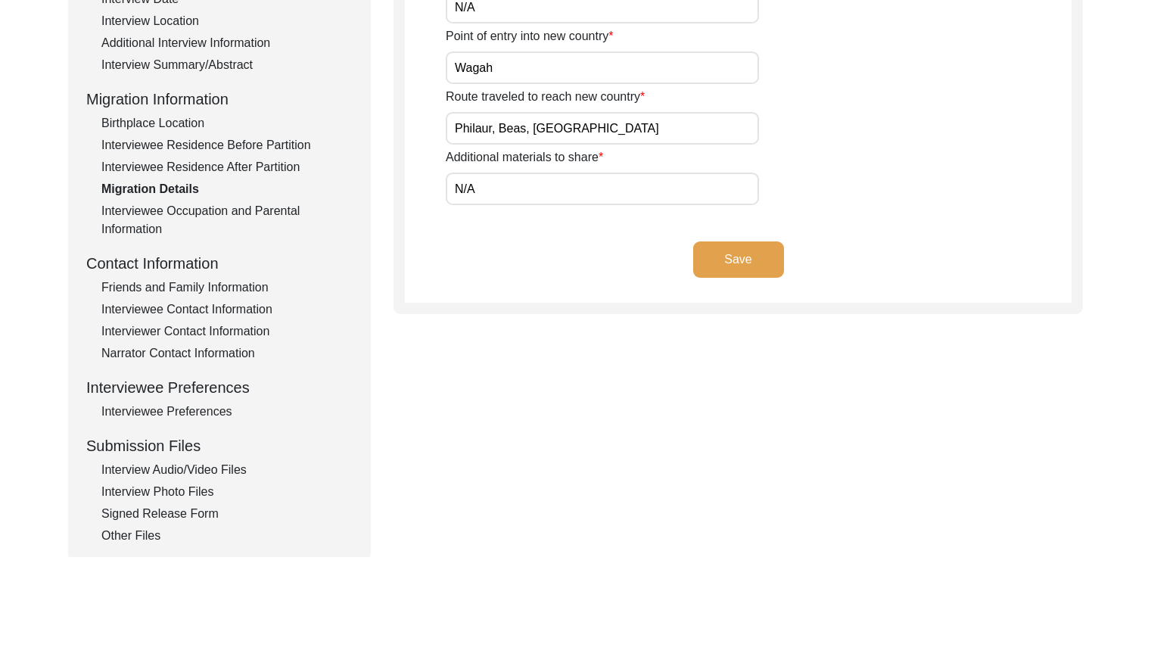
scroll to position [326, 0]
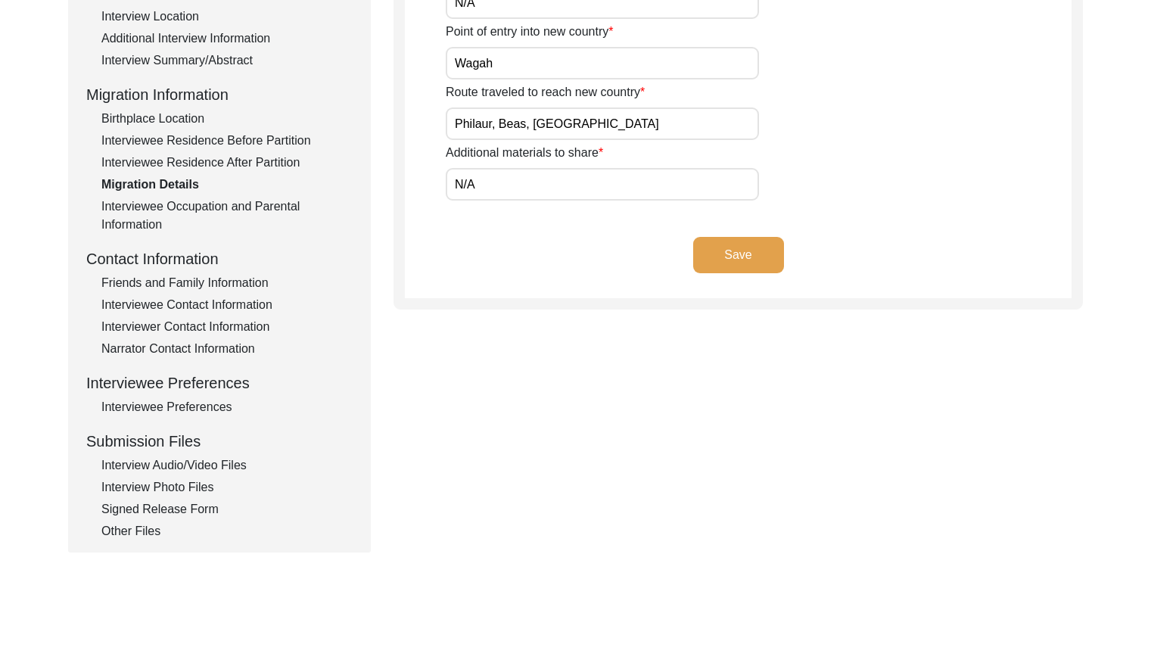
click at [270, 207] on div "Interviewee Occupation and Parental Information" at bounding box center [226, 216] width 251 height 36
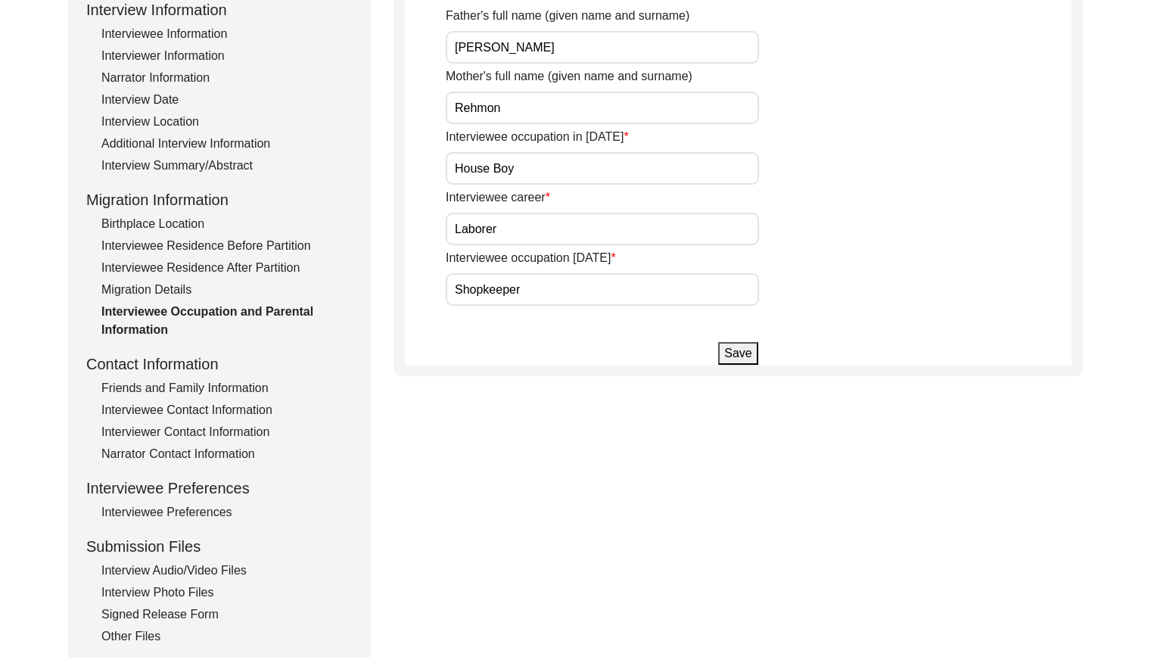
scroll to position [435, 0]
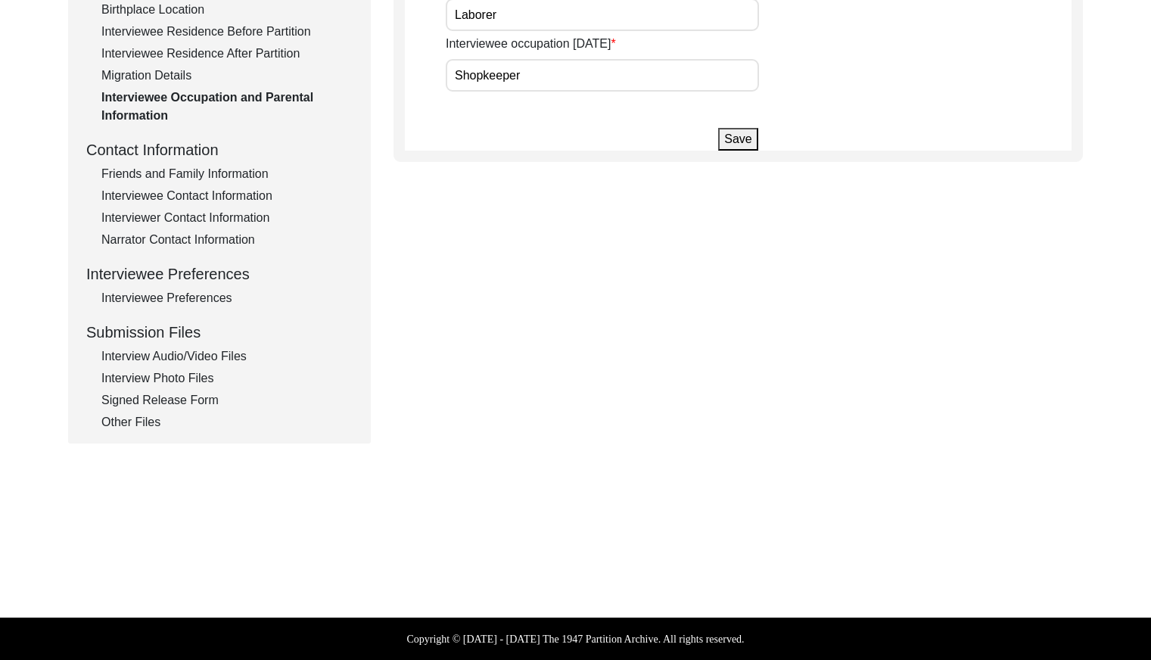
click at [203, 180] on div "Friends and Family Information" at bounding box center [226, 174] width 251 height 18
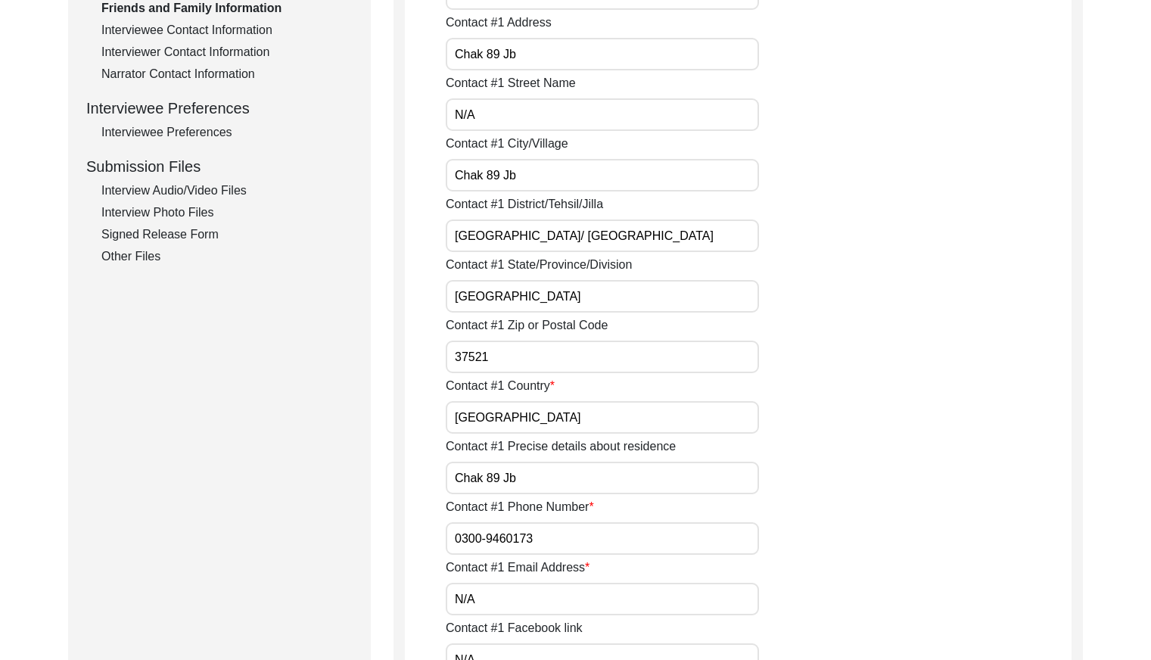
scroll to position [544, 0]
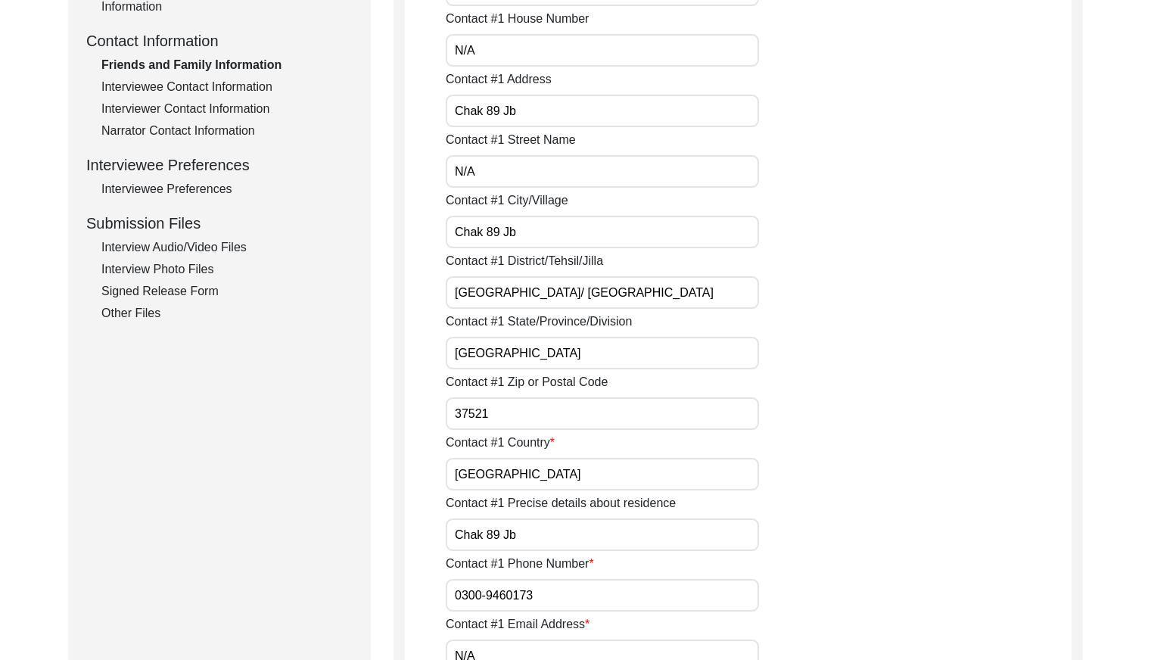
click at [269, 85] on div "Interviewee Contact Information" at bounding box center [226, 87] width 251 height 18
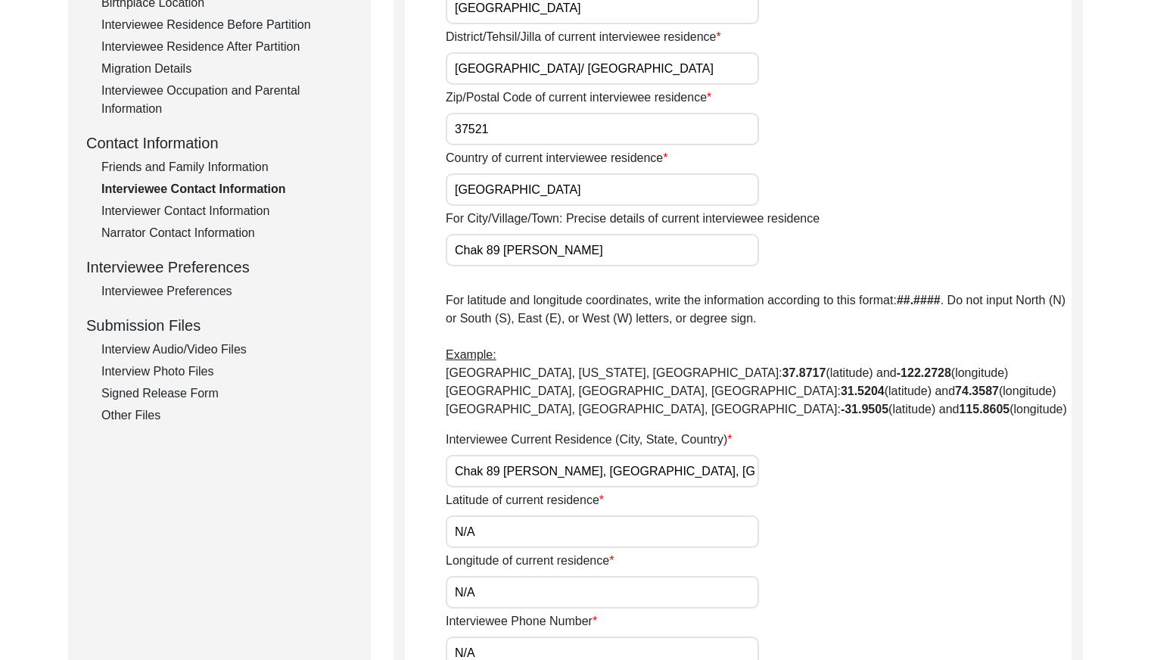
scroll to position [375, 0]
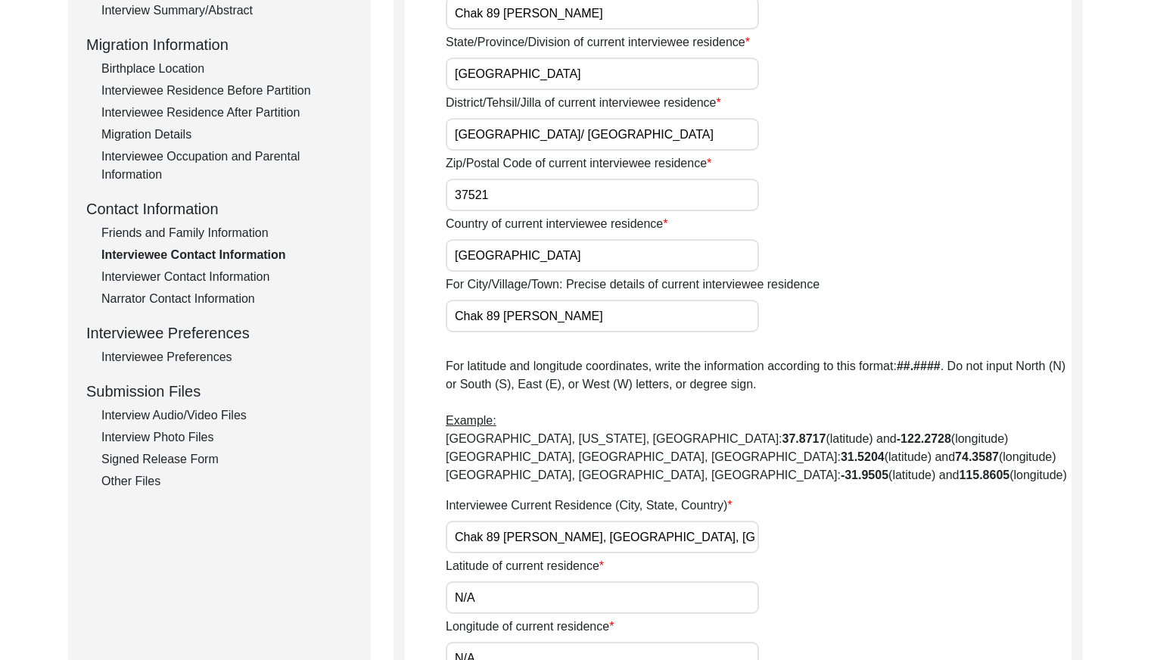
click at [209, 275] on div "Interviewer Contact Information" at bounding box center [226, 277] width 251 height 18
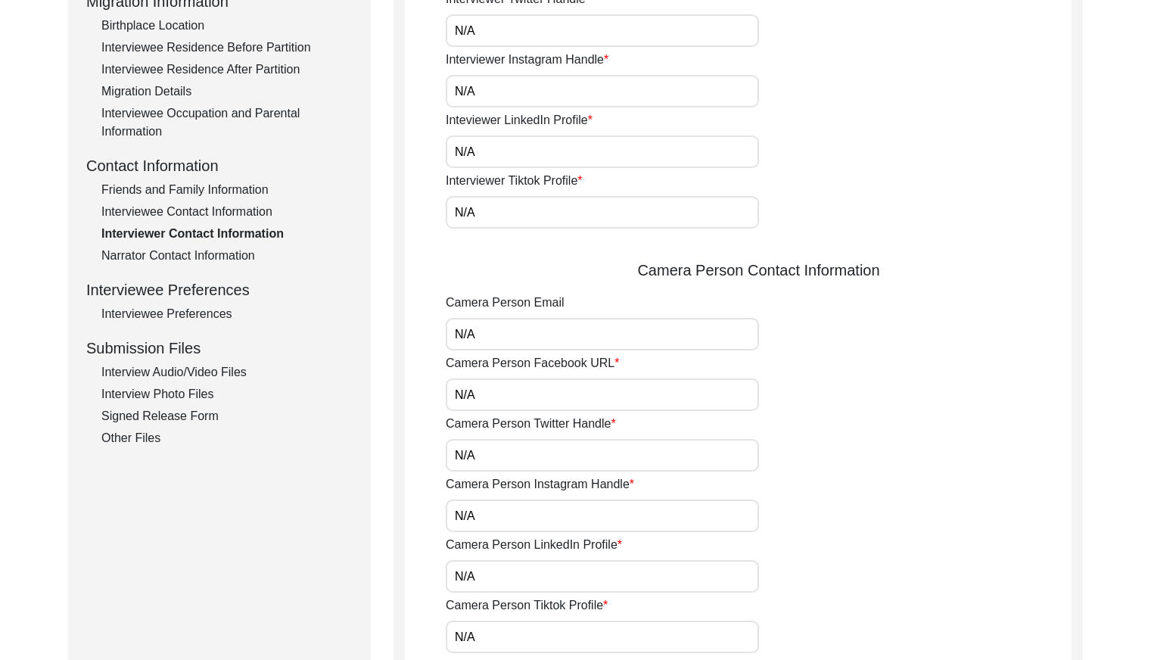
click at [215, 254] on div "Narrator Contact Information" at bounding box center [226, 256] width 251 height 18
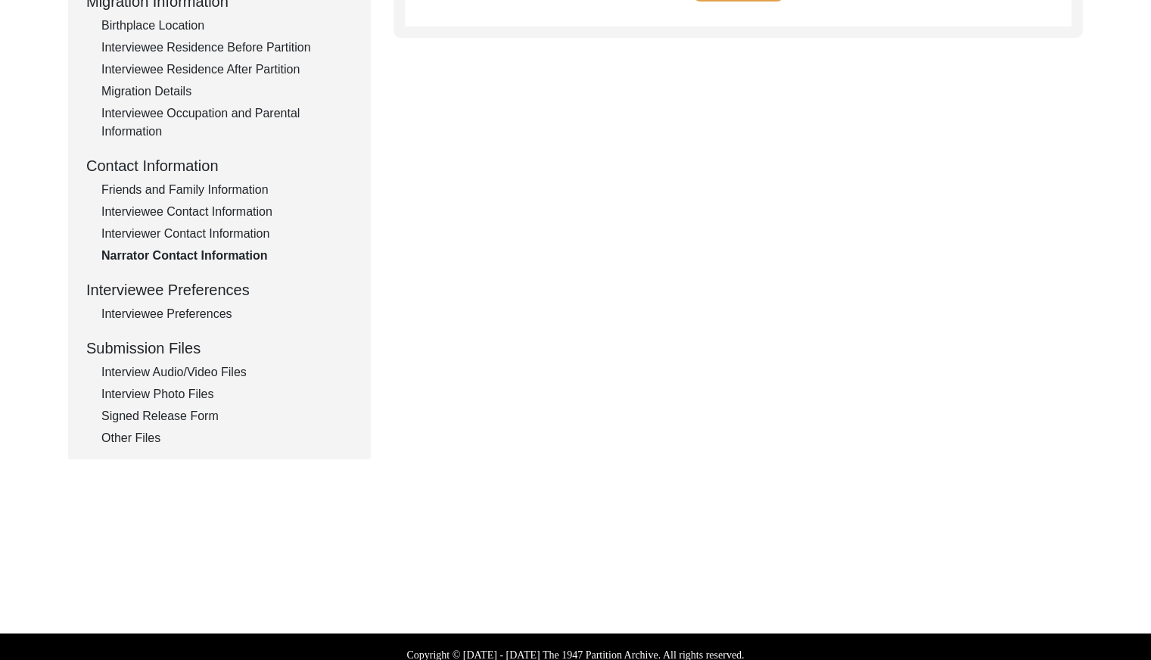
type textarea "N/A"
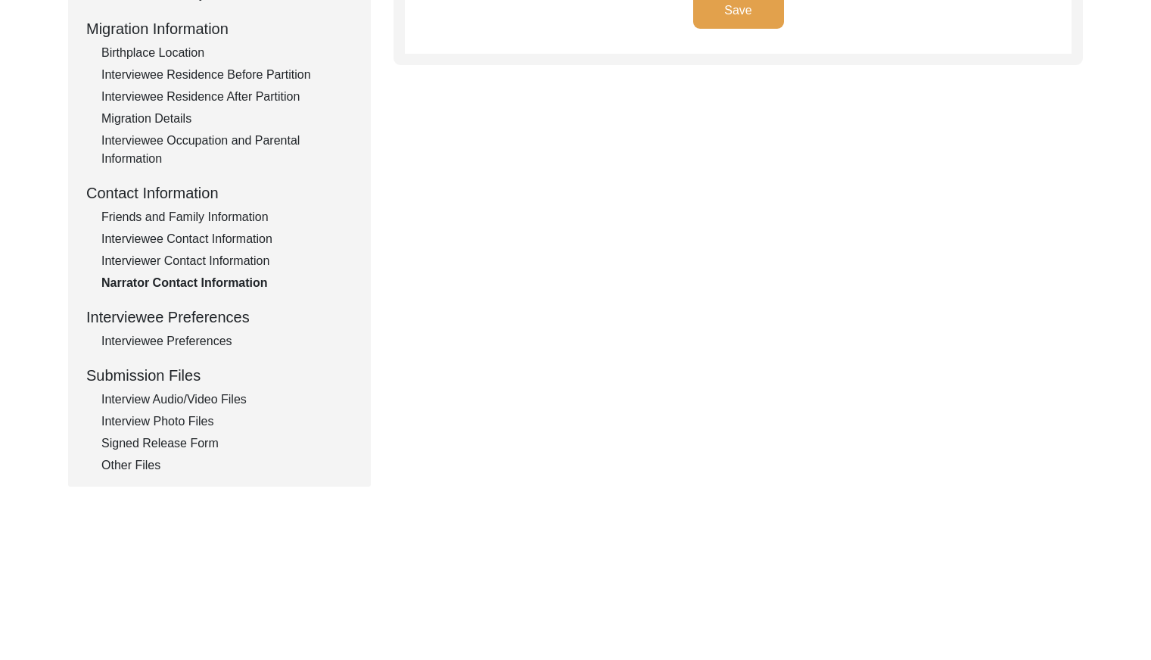
scroll to position [435, 0]
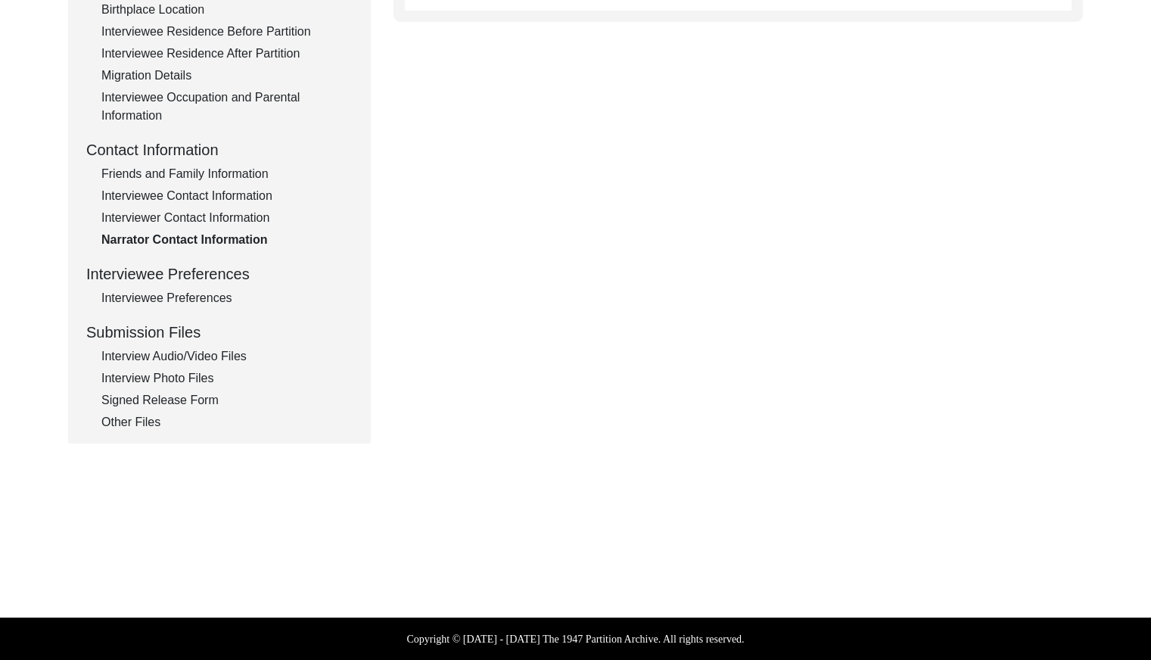
click at [209, 202] on div "Interviewee Contact Information" at bounding box center [226, 196] width 251 height 18
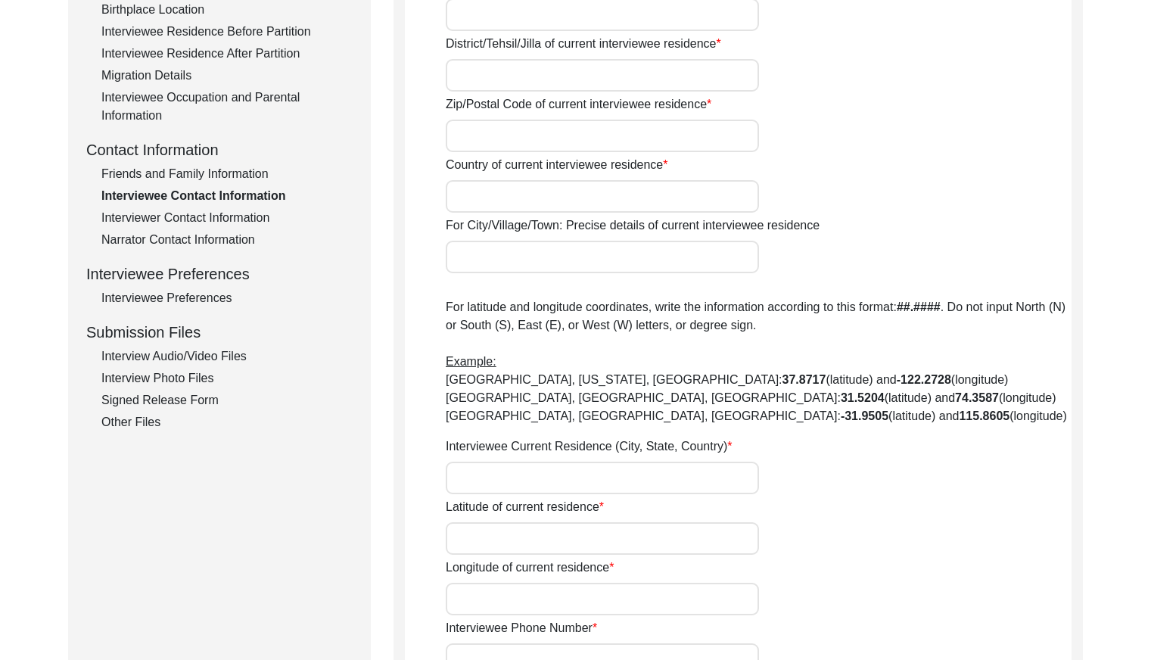
type input "N/A"
type input "Chak 89 [PERSON_NAME]"
type input "[GEOGRAPHIC_DATA]"
type input "[GEOGRAPHIC_DATA]/ [GEOGRAPHIC_DATA]"
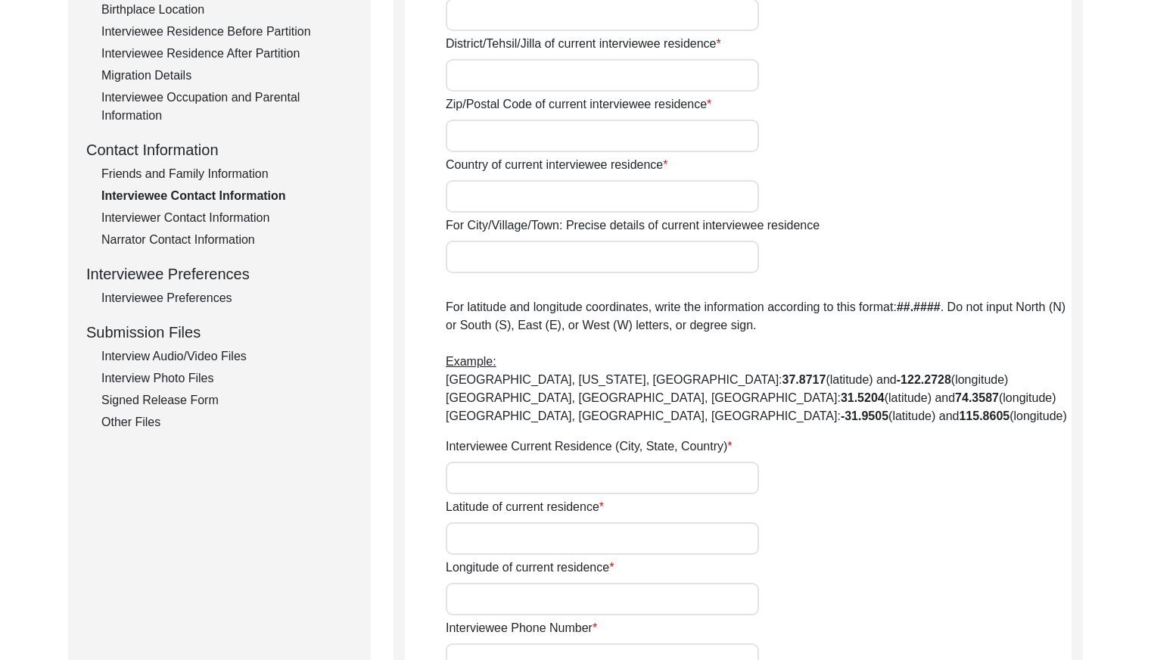
type input "37521"
type input "[GEOGRAPHIC_DATA]"
type input "Chak 89 [PERSON_NAME]"
type input "Chak 89 [PERSON_NAME], [GEOGRAPHIC_DATA], [GEOGRAPHIC_DATA]"
type input "N/A"
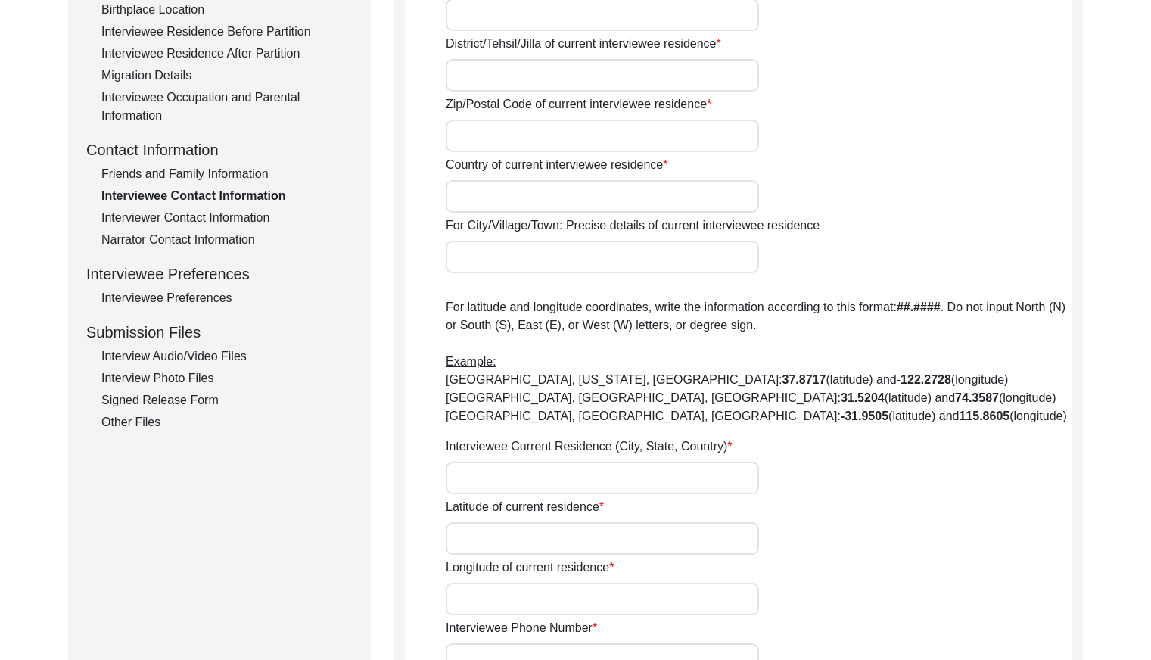
type input "N/A"
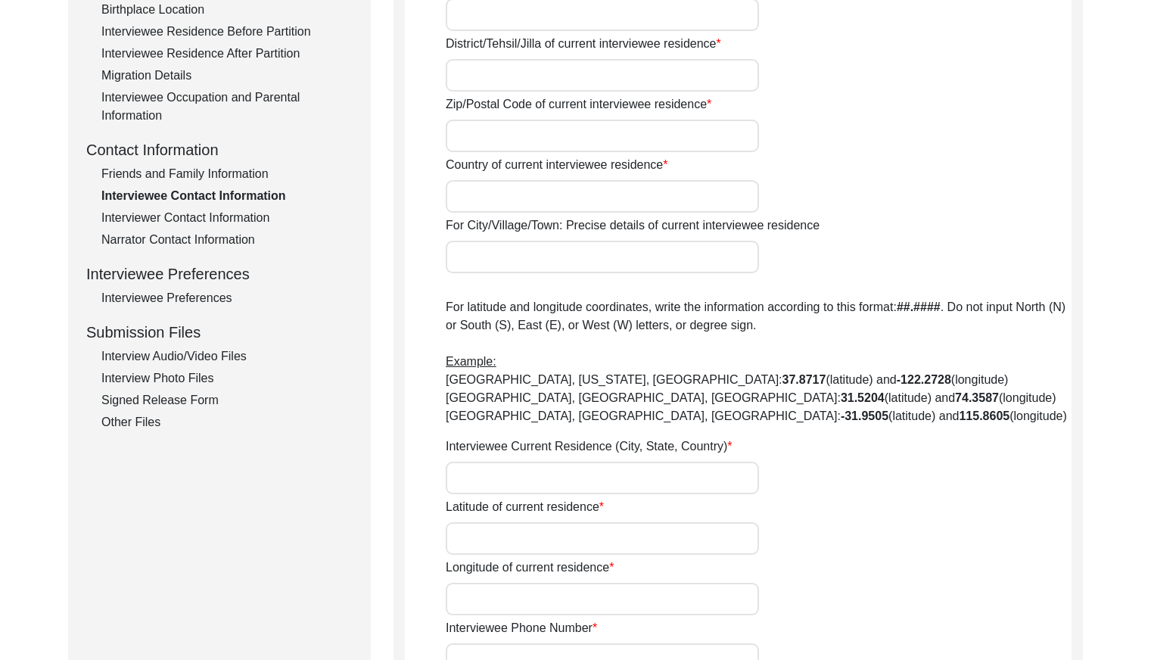
type input "N/A"
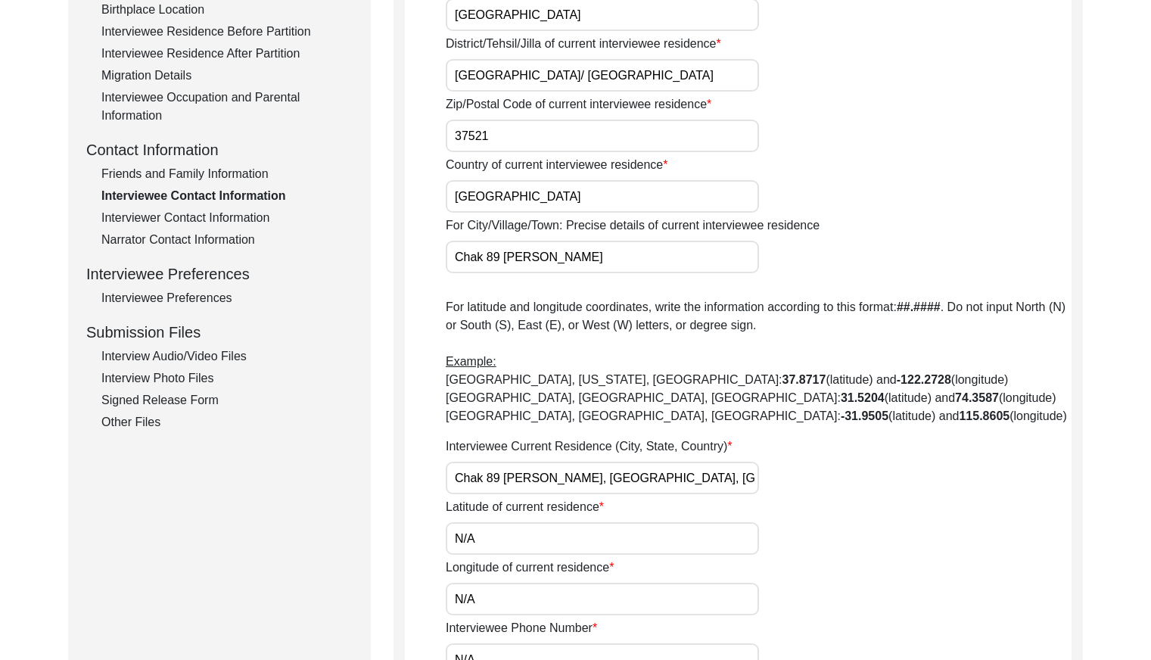
type input "N/A"
type textarea "N/A"
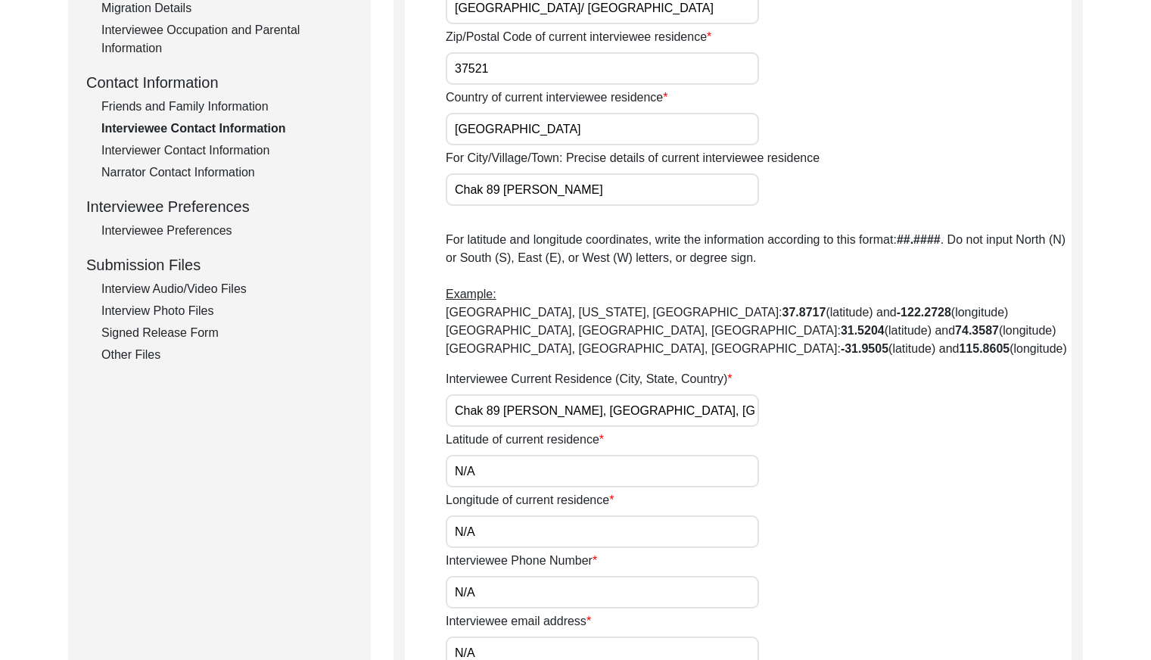
scroll to position [456, 0]
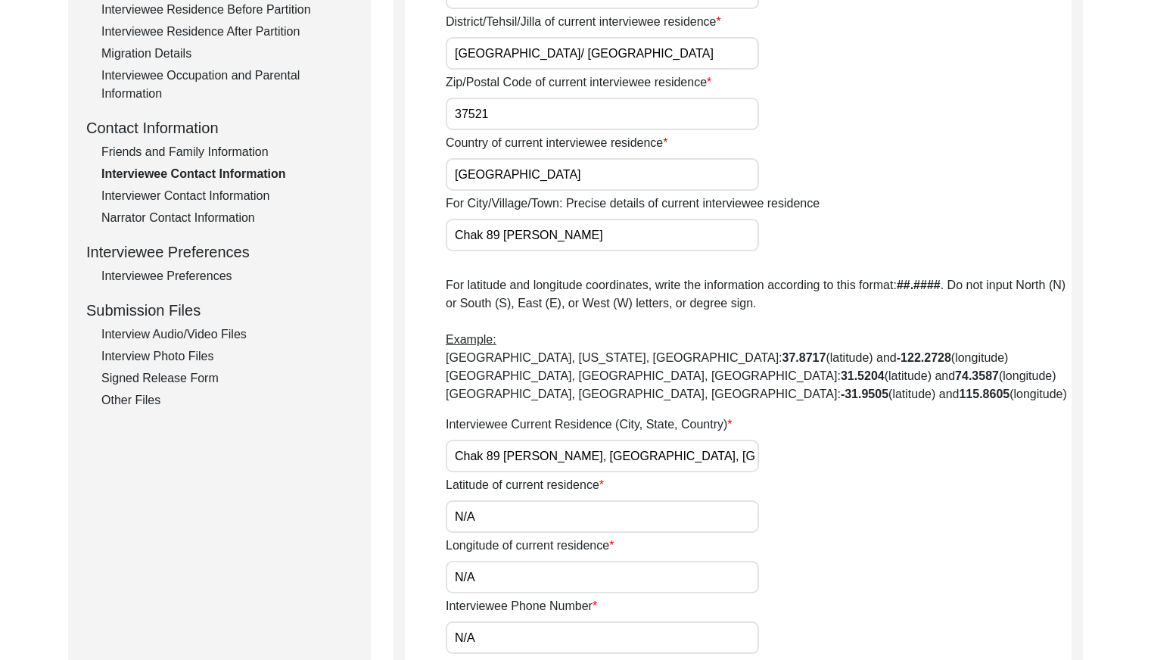
click at [241, 200] on div "Interviewer Contact Information" at bounding box center [226, 196] width 251 height 18
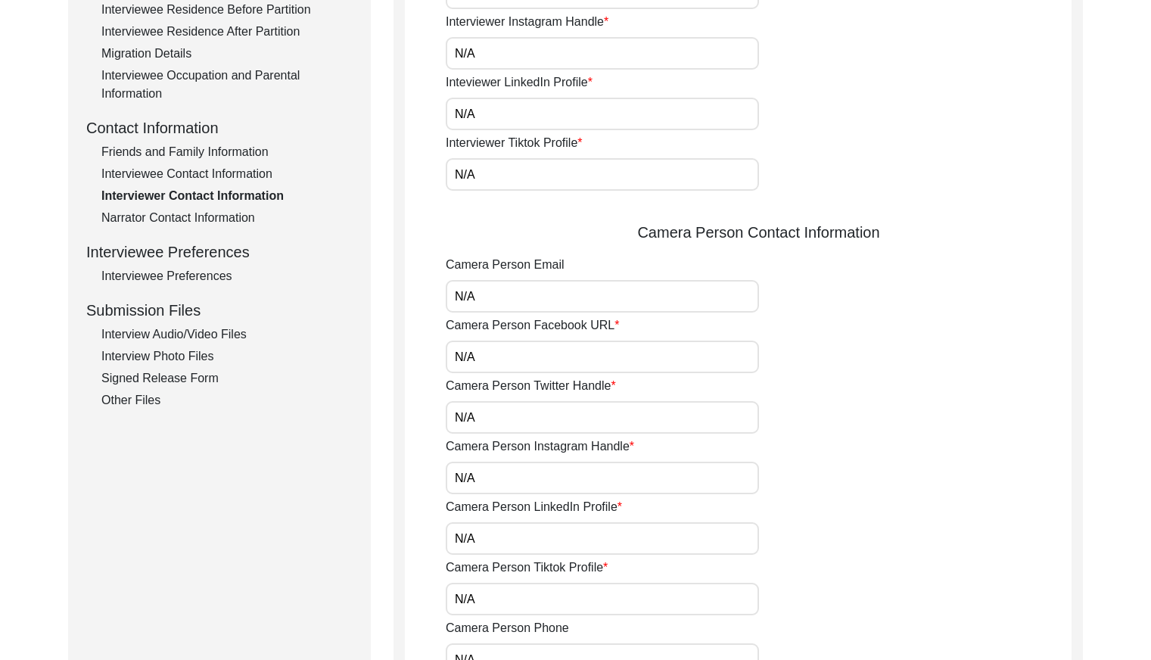
click at [223, 218] on div "Narrator Contact Information" at bounding box center [226, 218] width 251 height 18
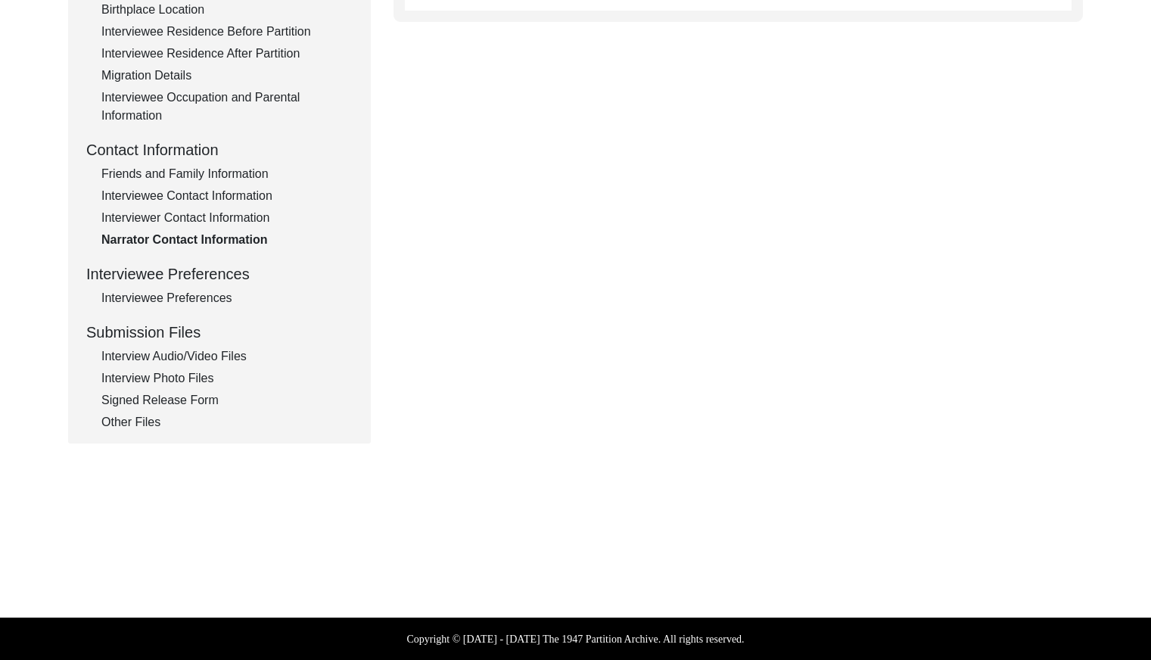
click at [218, 297] on div "Interviewee Preferences" at bounding box center [226, 298] width 251 height 18
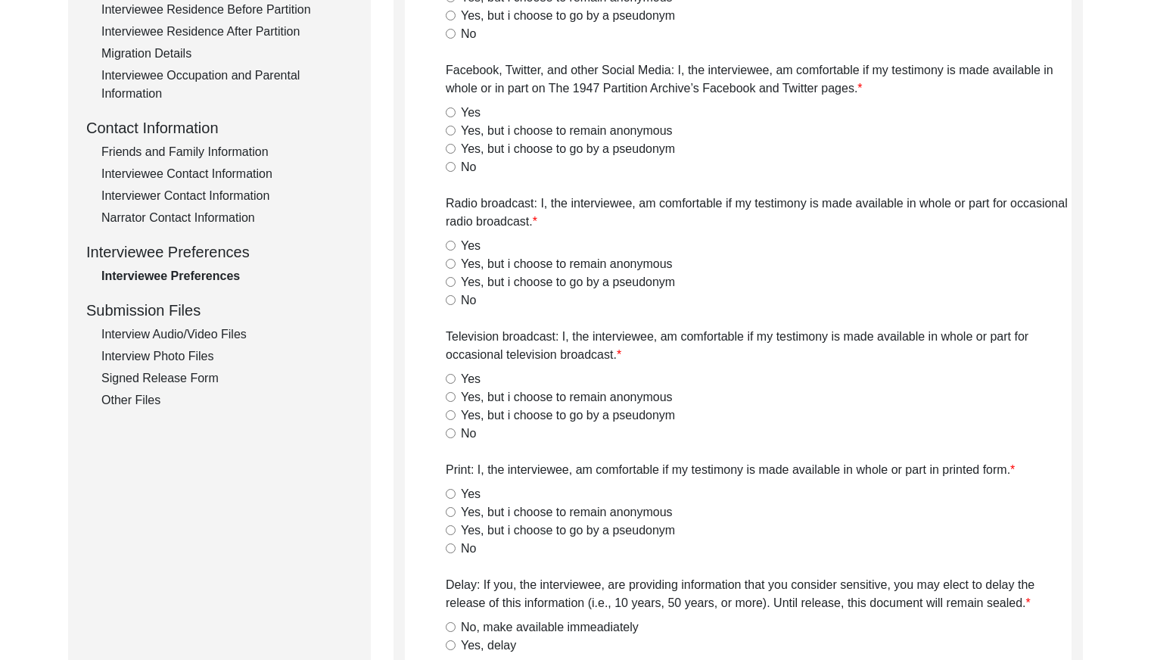
radio input "true"
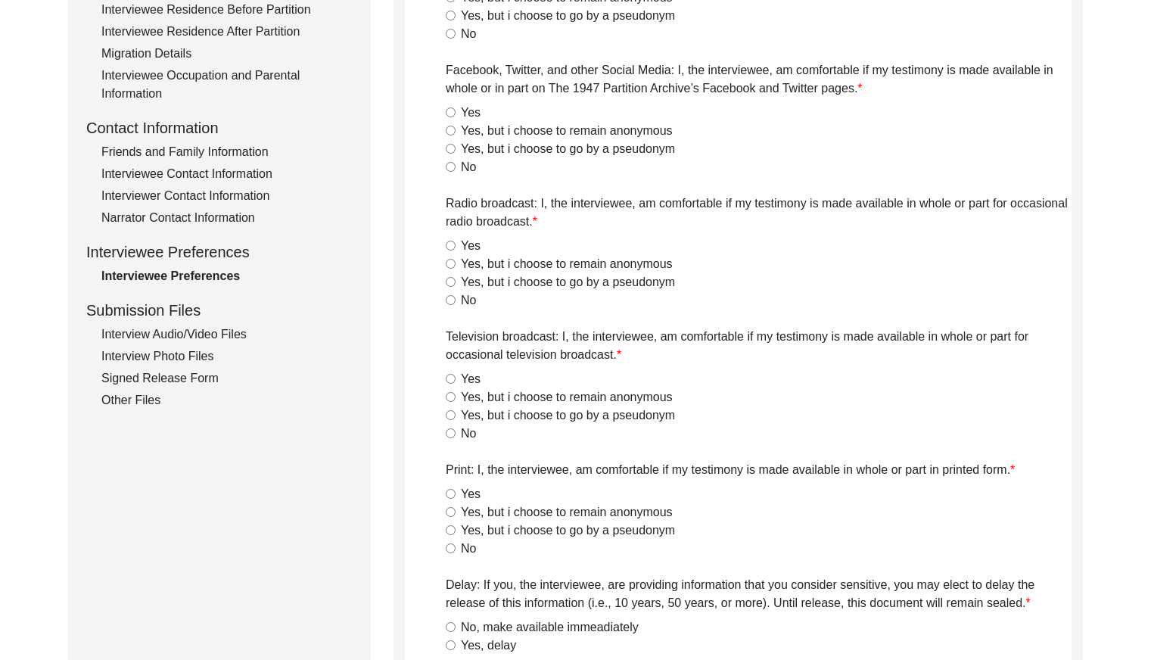
radio input "true"
type textarea "N/A"
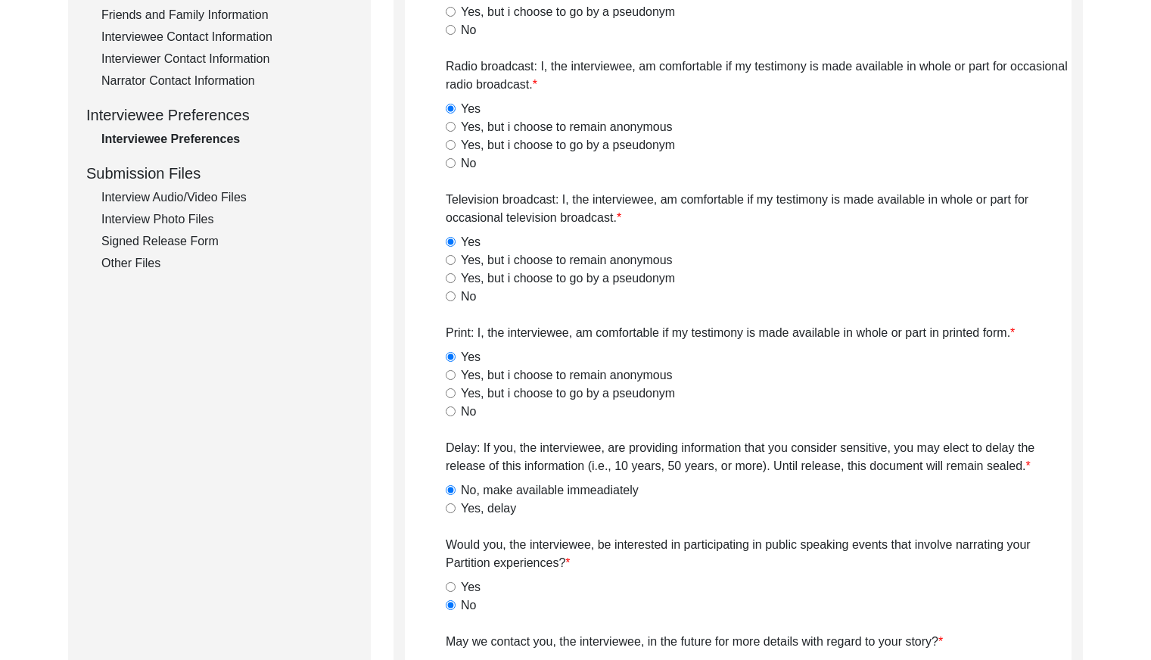
drag, startPoint x: 211, startPoint y: 200, endPoint x: 301, endPoint y: 188, distance: 90.0
click at [212, 199] on div "Interview Audio/Video Files" at bounding box center [226, 197] width 251 height 18
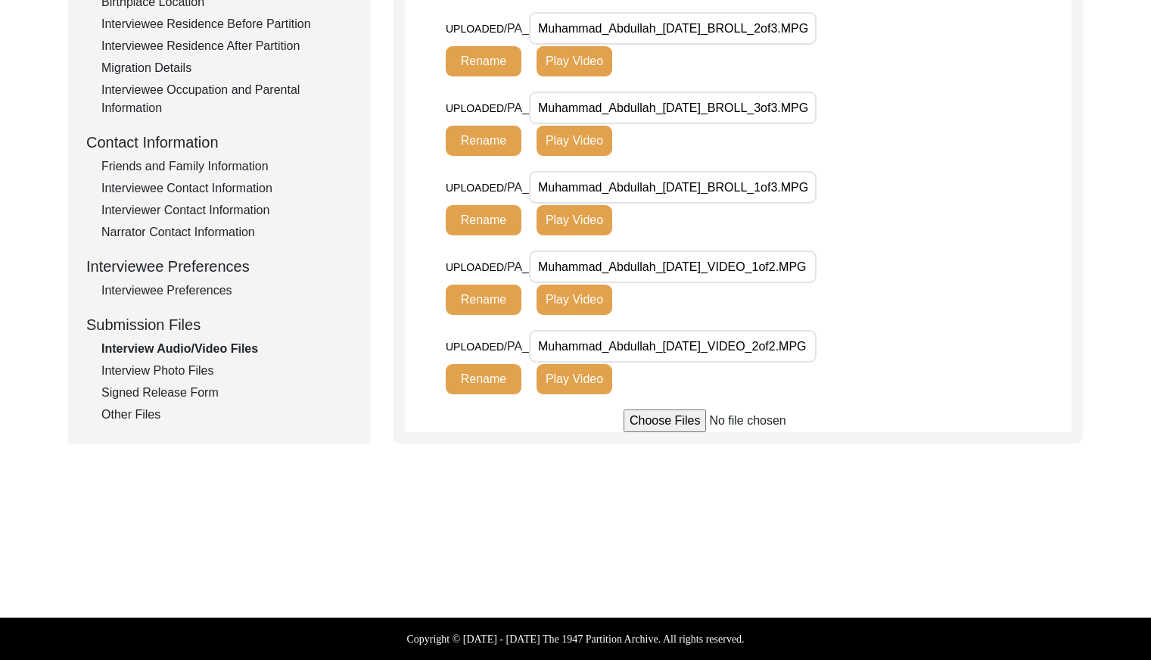
scroll to position [0, 17]
click at [204, 375] on div "Interview Photo Files" at bounding box center [226, 371] width 251 height 18
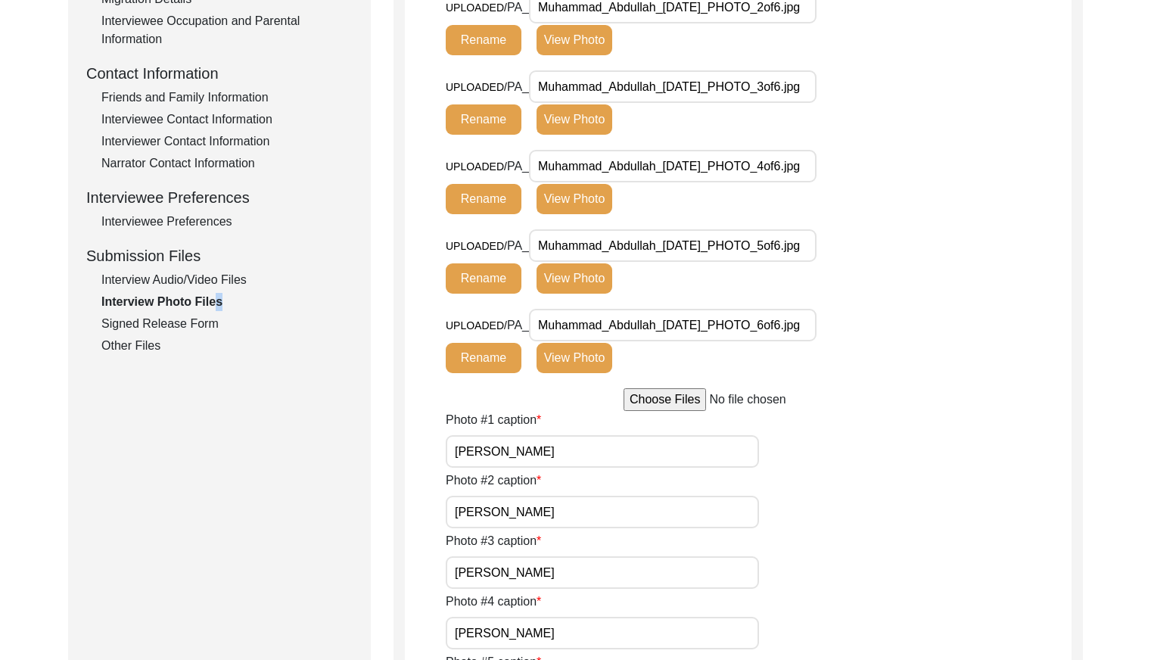
scroll to position [0, 11]
click at [130, 335] on div "Interview Information Interviewee Information Interviewer Information Narrator …" at bounding box center [219, 31] width 266 height 647
click at [144, 326] on div "Signed Release Form" at bounding box center [226, 324] width 251 height 18
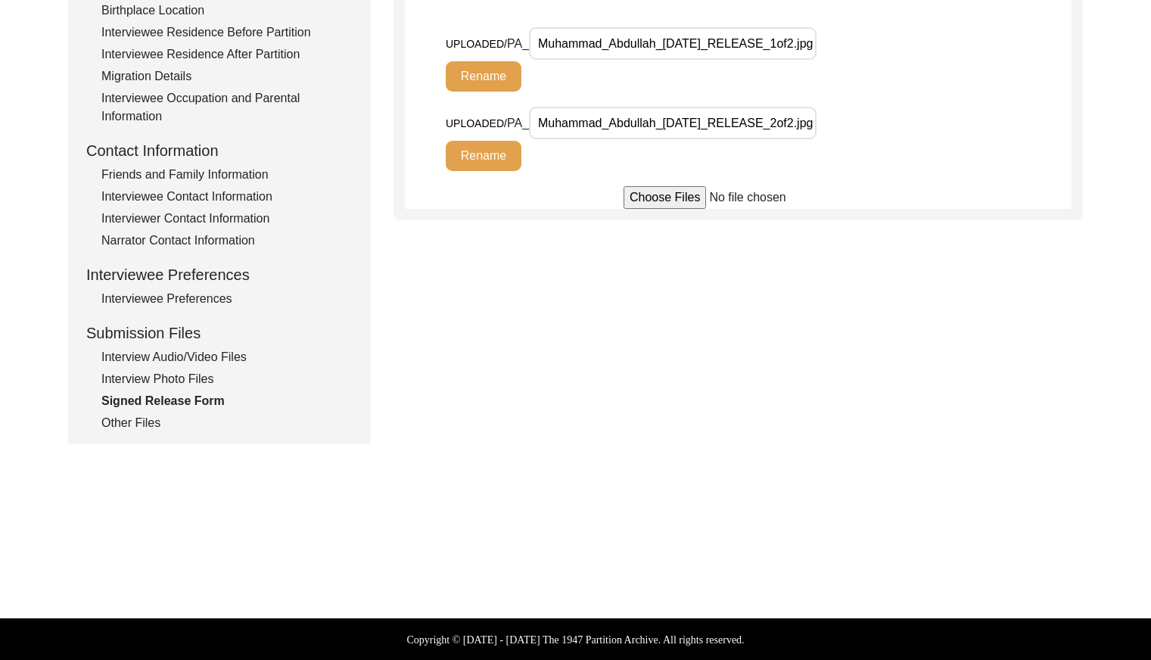
scroll to position [435, 0]
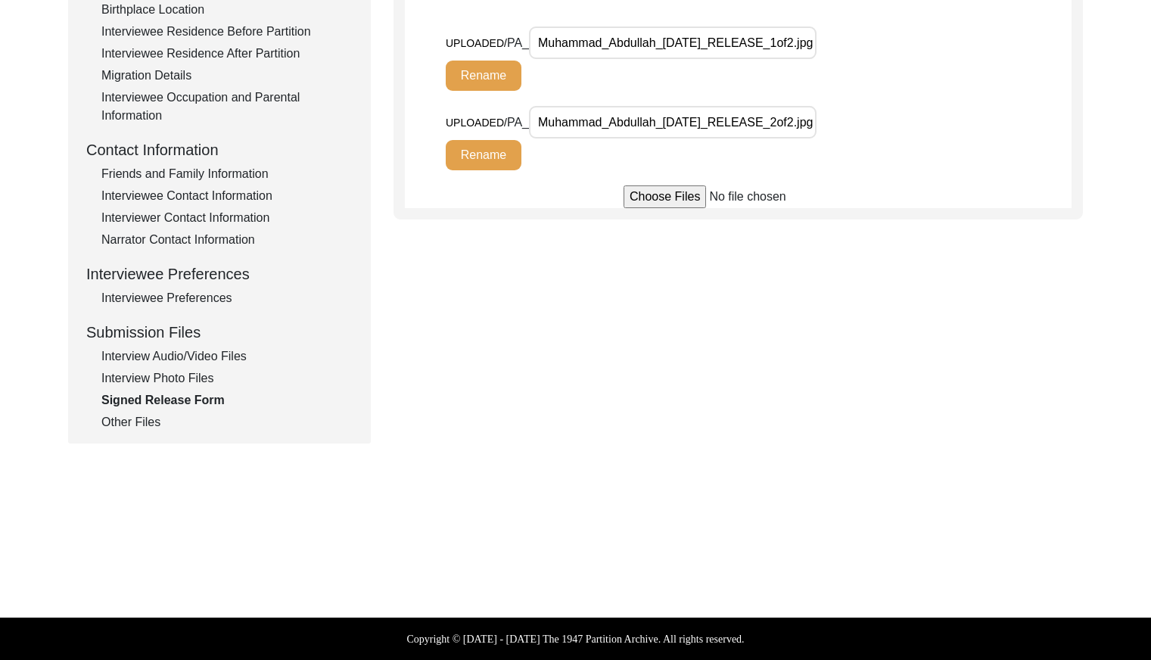
click at [133, 419] on div "Other Files" at bounding box center [226, 422] width 251 height 18
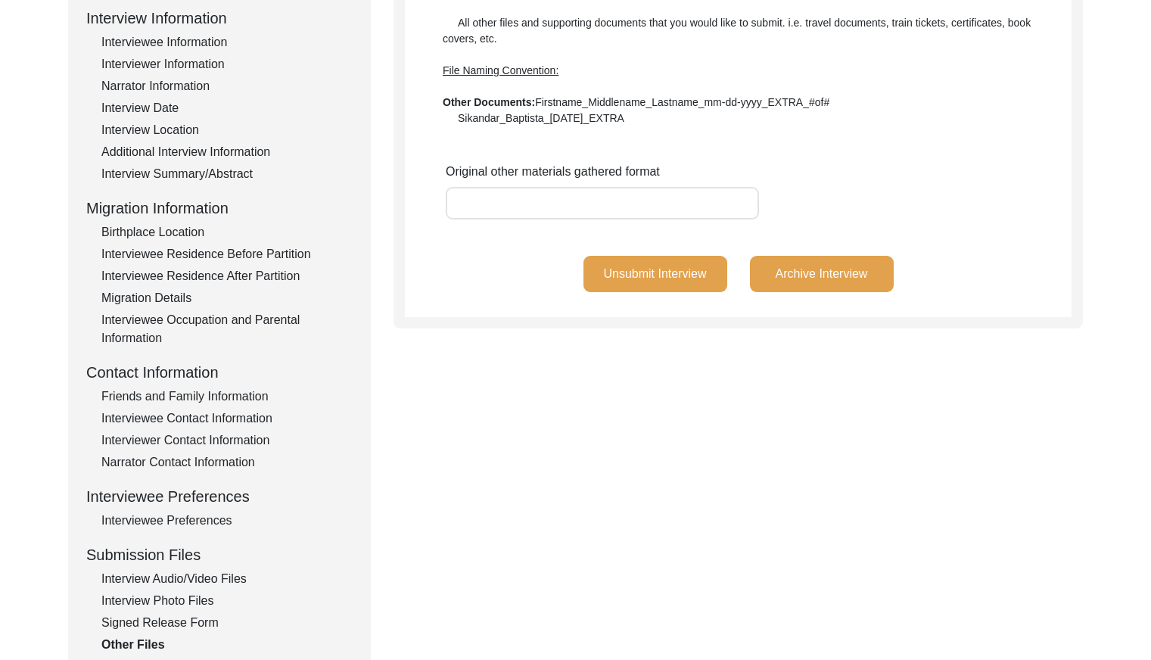
scroll to position [0, 0]
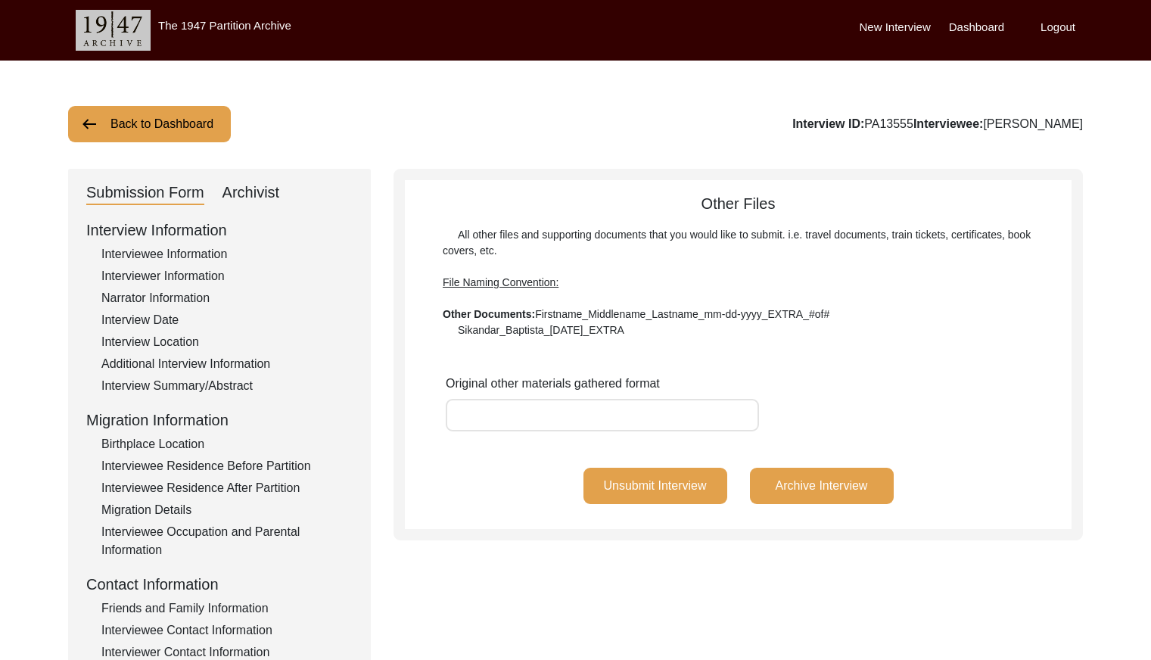
drag, startPoint x: 889, startPoint y: 122, endPoint x: 848, endPoint y: 124, distance: 41.7
click at [848, 124] on div "Interview ID: PA13555 Interviewee: [PERSON_NAME]" at bounding box center [938, 124] width 291 height 18
click at [892, 126] on div "Interview ID: PA13555 Interviewee: [PERSON_NAME]" at bounding box center [938, 124] width 291 height 18
drag, startPoint x: 895, startPoint y: 124, endPoint x: 844, endPoint y: 127, distance: 50.8
click at [844, 127] on div "Interview ID: PA13555 Interviewee: [PERSON_NAME]" at bounding box center [938, 124] width 291 height 18
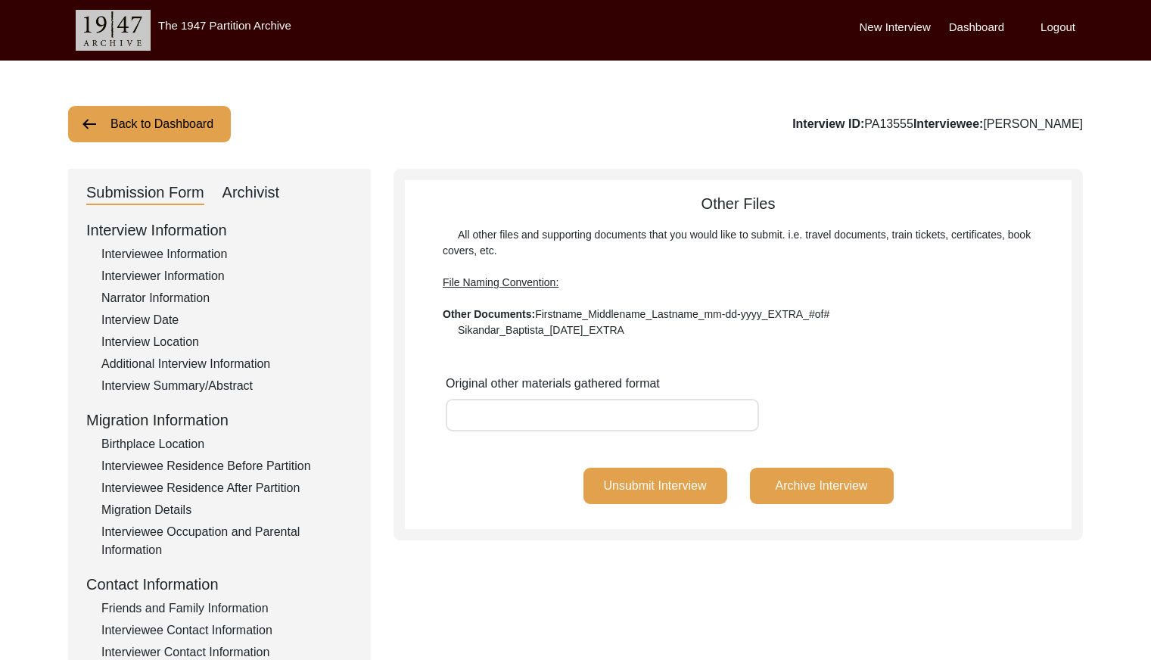
copy div "PA13555"
click at [171, 119] on button "Back to Dashboard" at bounding box center [149, 124] width 163 height 36
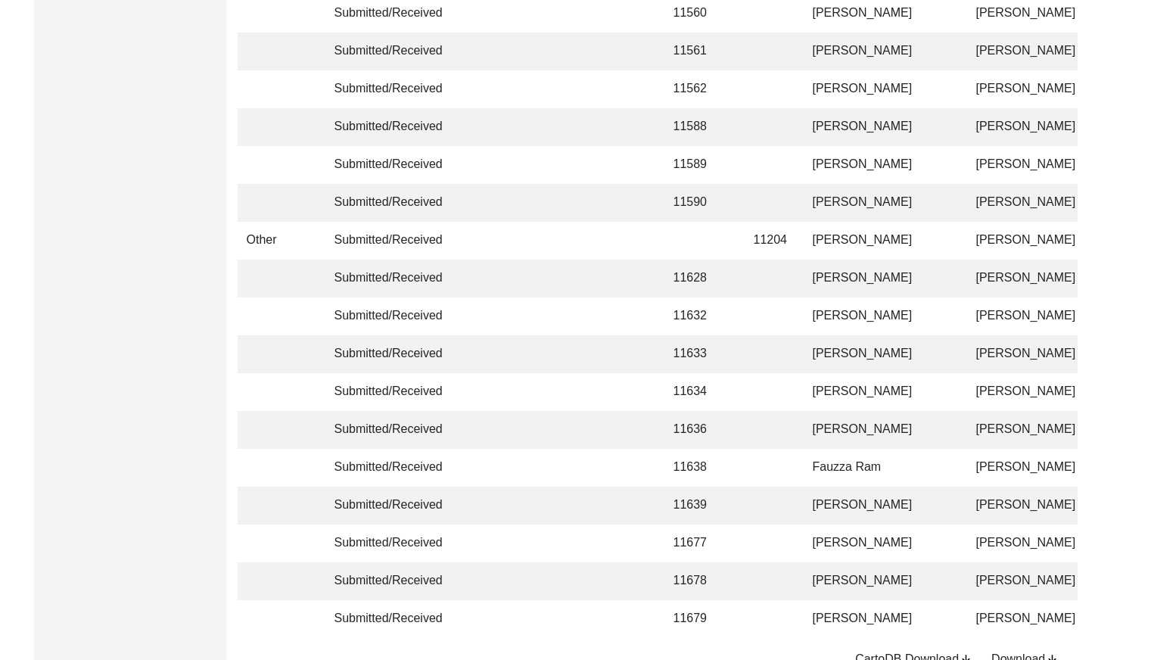
scroll to position [3577, 0]
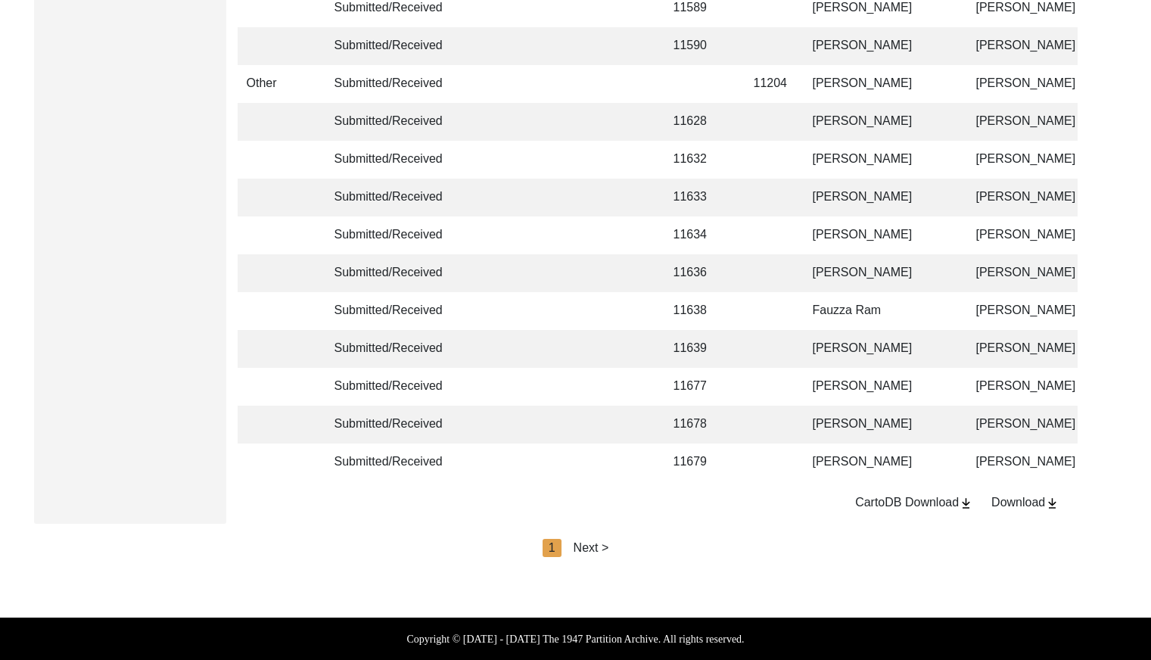
click at [584, 544] on div "Next >" at bounding box center [592, 548] width 36 height 18
click at [625, 545] on div "Next >" at bounding box center [627, 548] width 36 height 18
click at [636, 547] on div "Next >" at bounding box center [627, 548] width 36 height 18
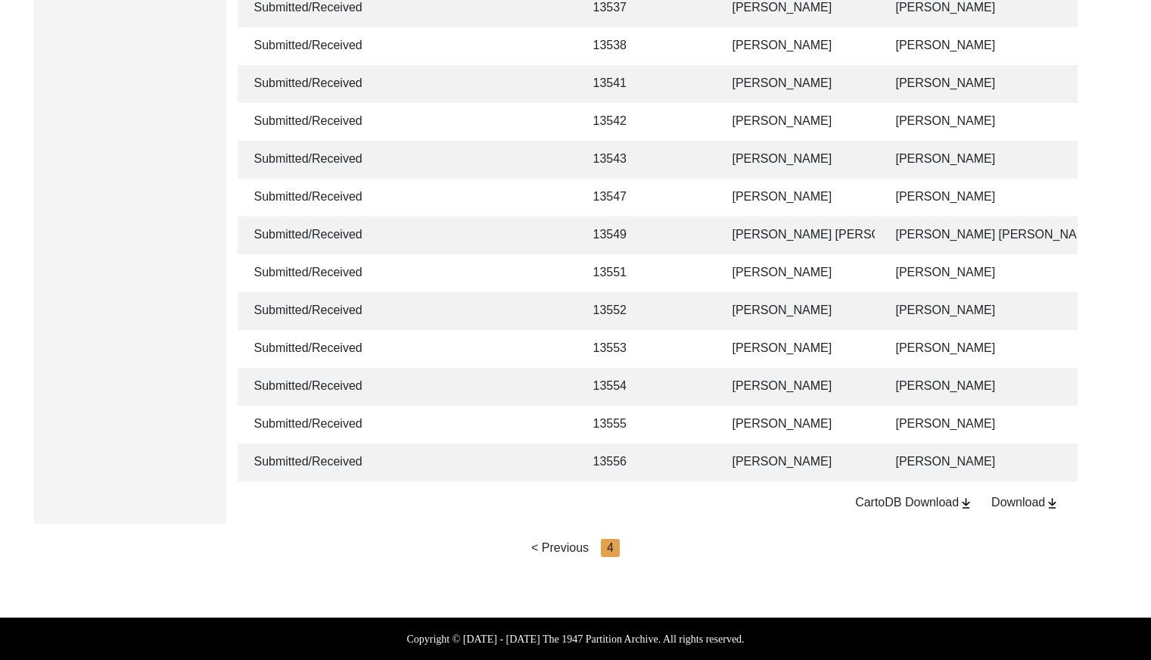
scroll to position [0, 123]
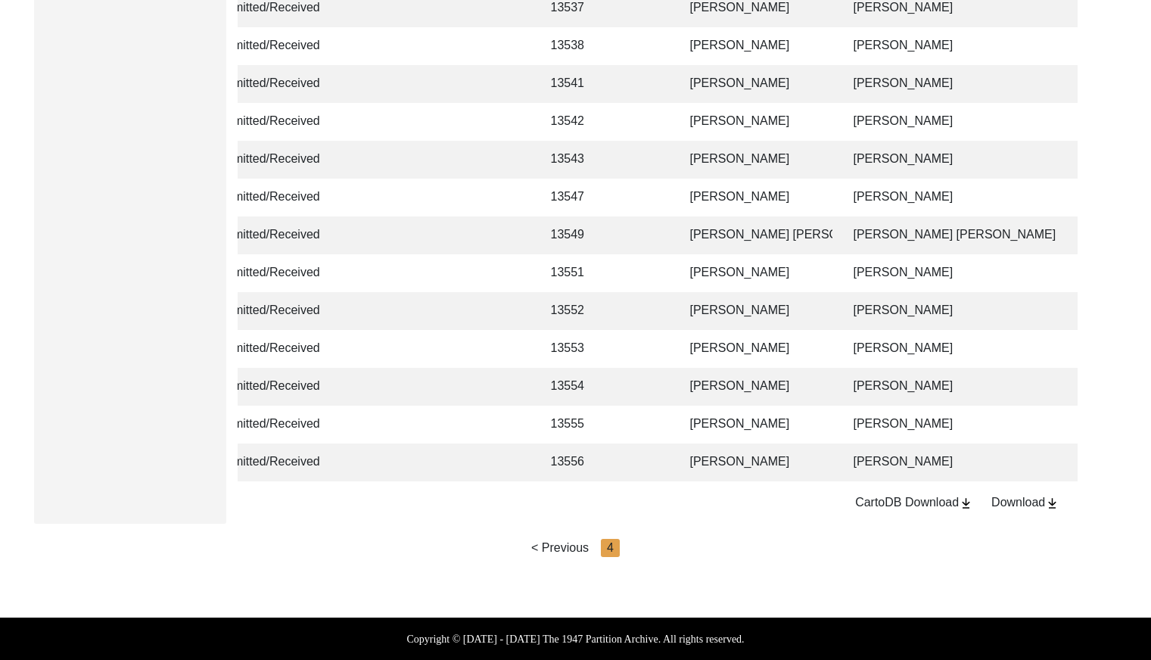
click at [782, 456] on td "[PERSON_NAME]" at bounding box center [756, 463] width 151 height 38
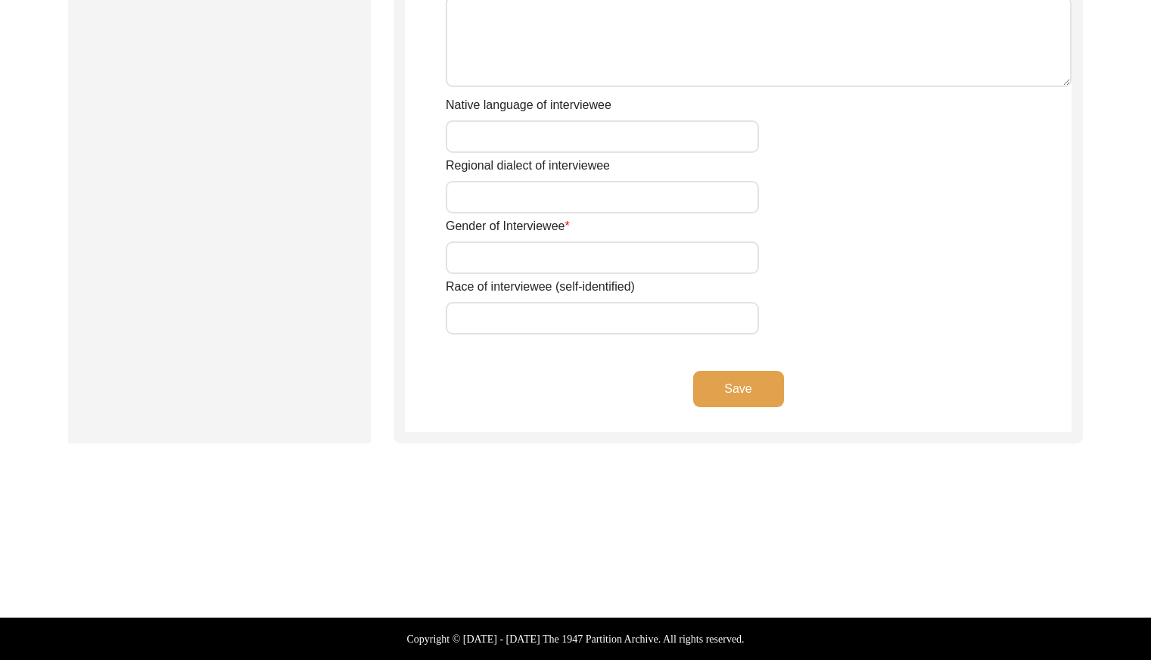
type input "Mr"
type input "Ghulam"
type input "Hussain"
type input "N/A"
type input "[PERSON_NAME]"
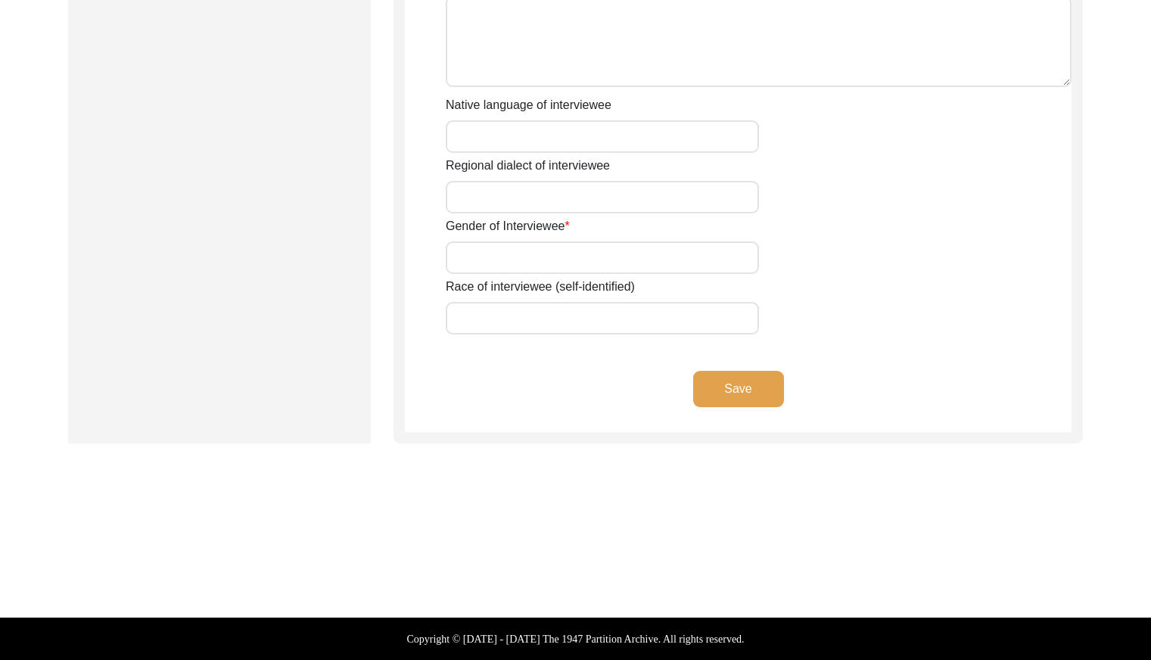
type input "N/A"
type input "[PERSON_NAME]"
type input "1938"
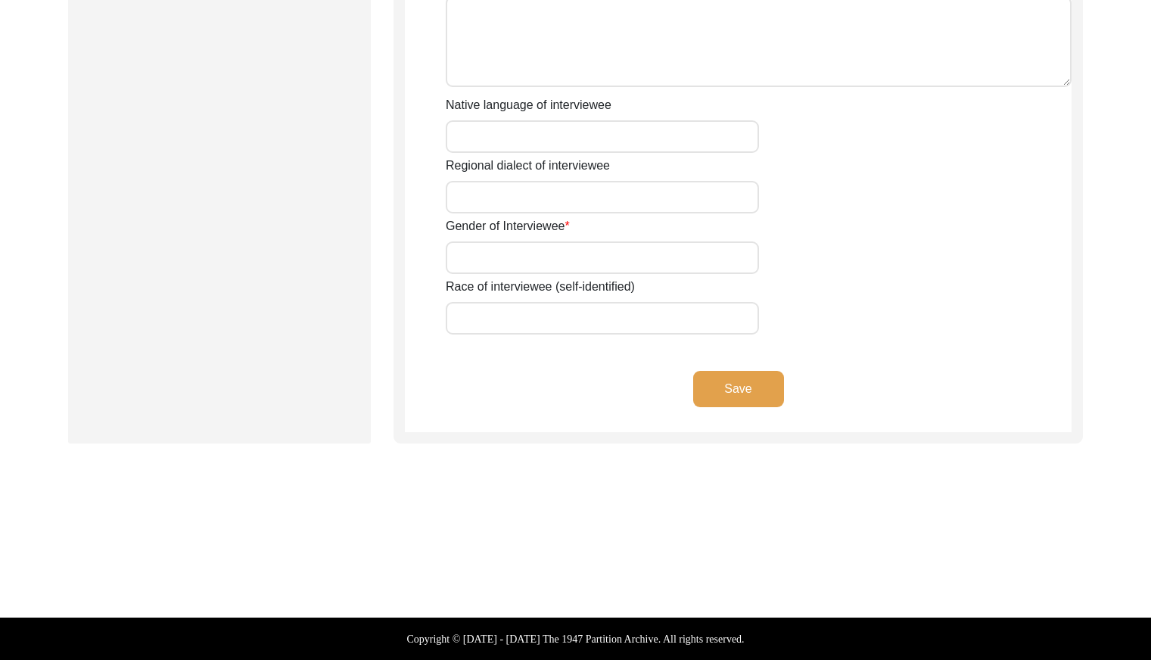
type input "87 Years"
type input "[DEMOGRAPHIC_DATA]"
type input "N/A"
type textarea "N/A"
type input "Punjabi"
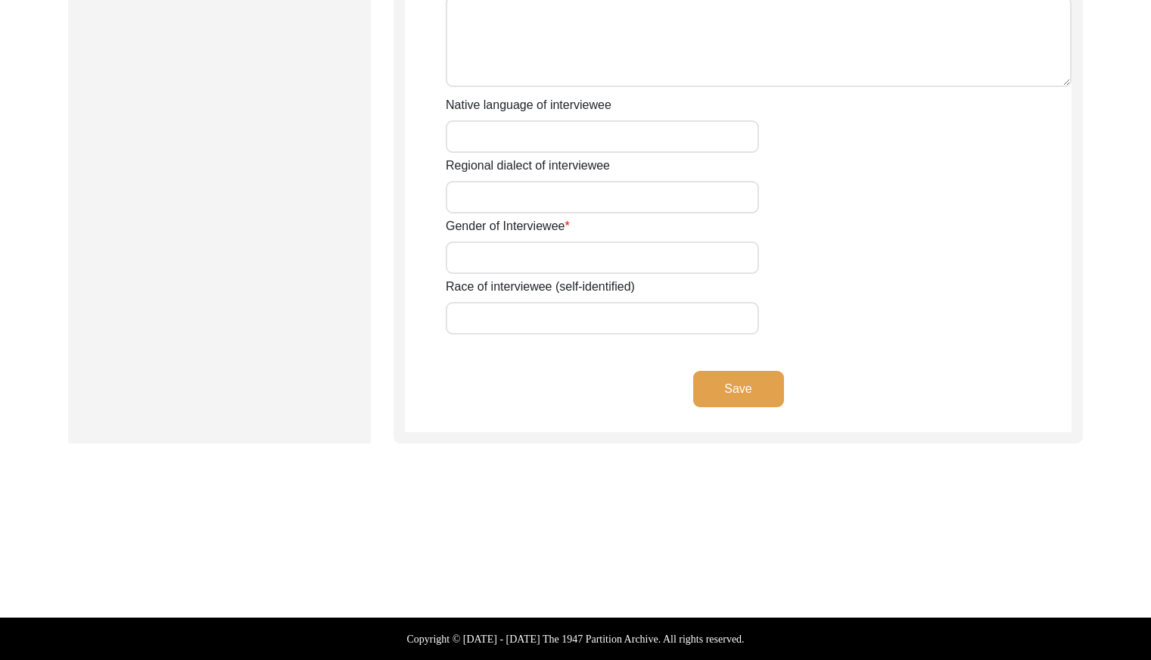
type input "Malwai"
type input "[DEMOGRAPHIC_DATA]"
type input "Gujar"
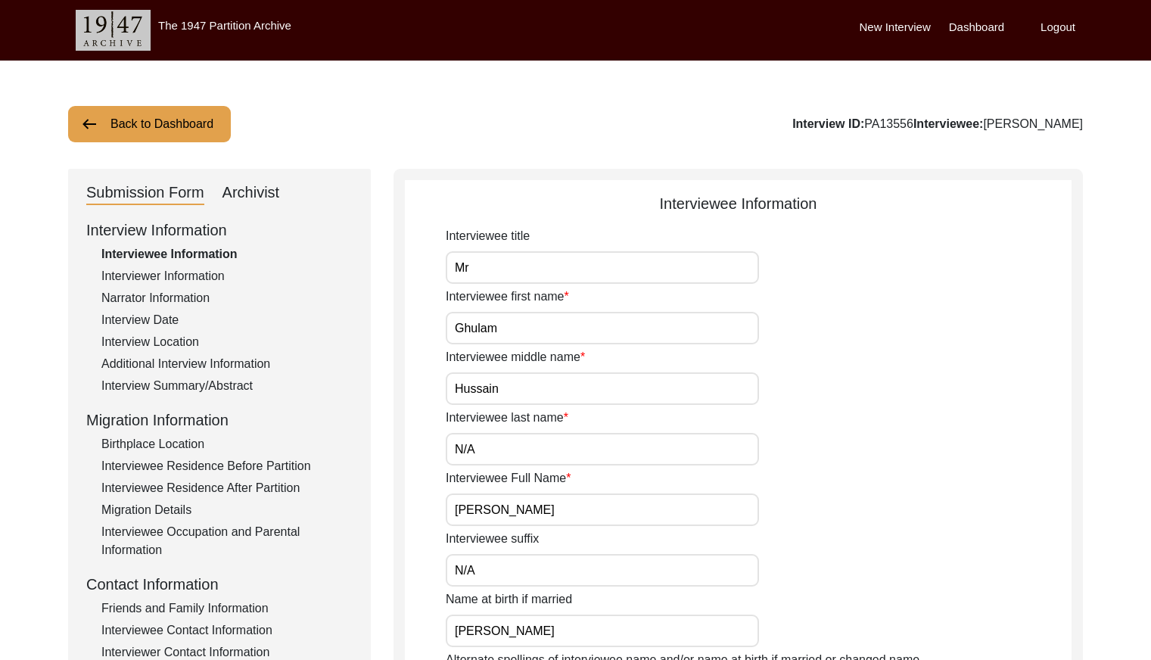
drag, startPoint x: 918, startPoint y: 124, endPoint x: 873, endPoint y: 123, distance: 45.4
click at [873, 123] on div "Interview ID: PA13556 Interviewee: [PERSON_NAME]" at bounding box center [938, 124] width 291 height 18
copy div "PA13556"
click at [198, 269] on div "Interviewer Information" at bounding box center [226, 276] width 251 height 18
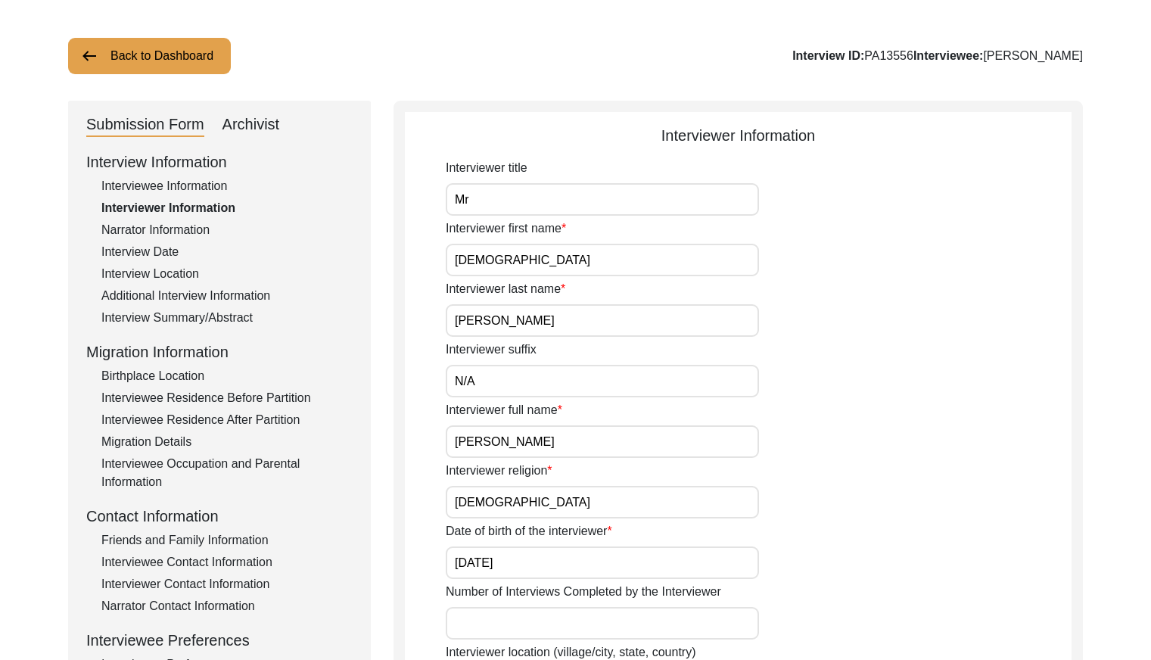
click at [178, 229] on div "Narrator Information" at bounding box center [226, 230] width 251 height 18
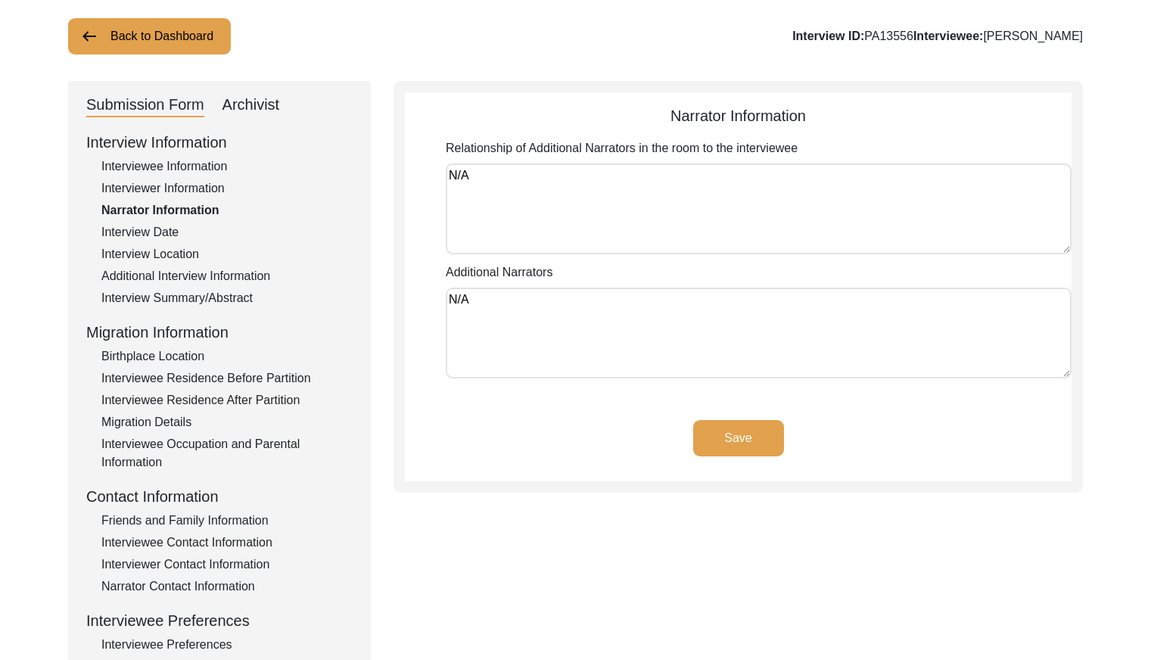
scroll to position [86, 0]
click at [165, 234] on div "Interview Date" at bounding box center [226, 234] width 251 height 18
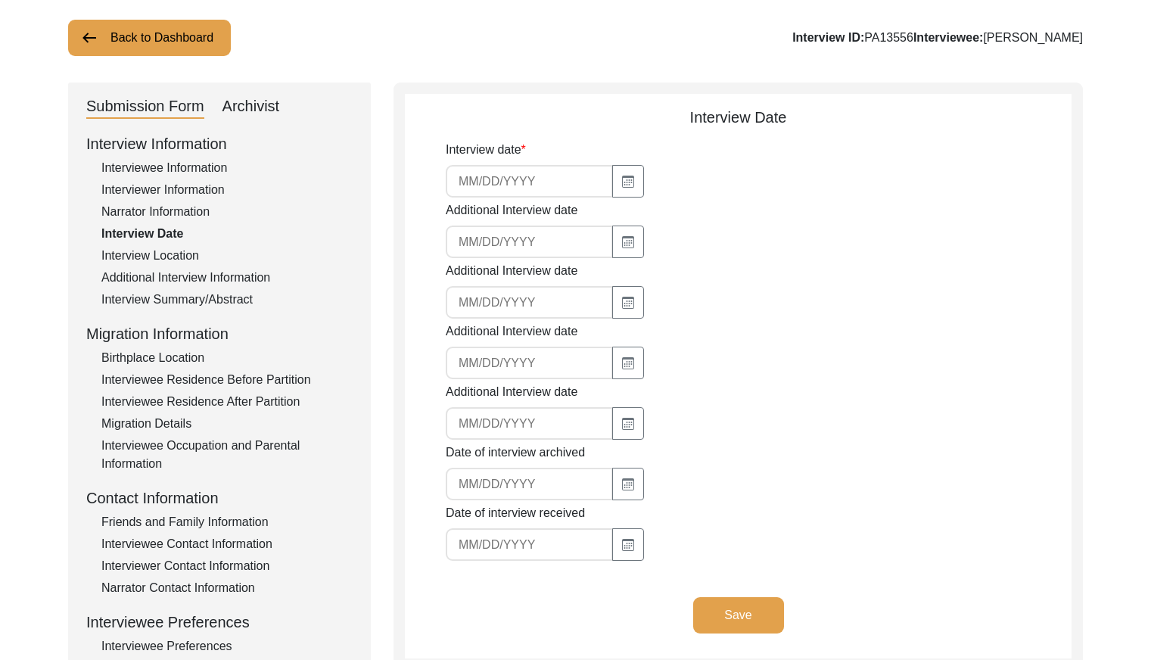
type input "[DATE]"
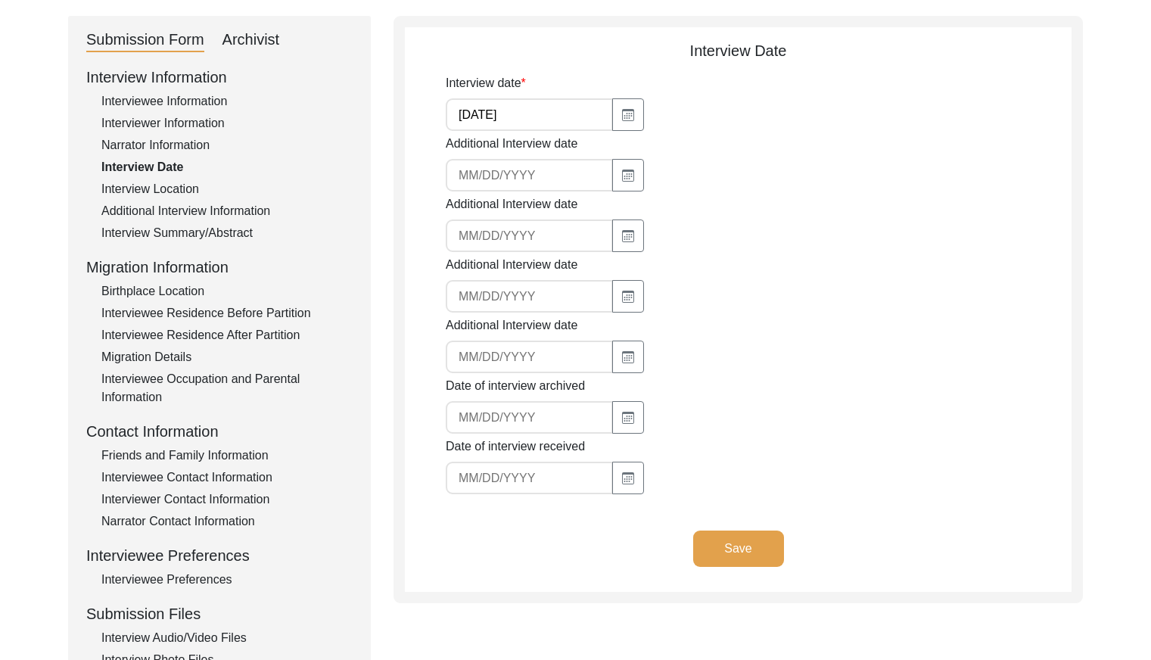
click at [173, 192] on div "Interview Location" at bounding box center [226, 189] width 251 height 18
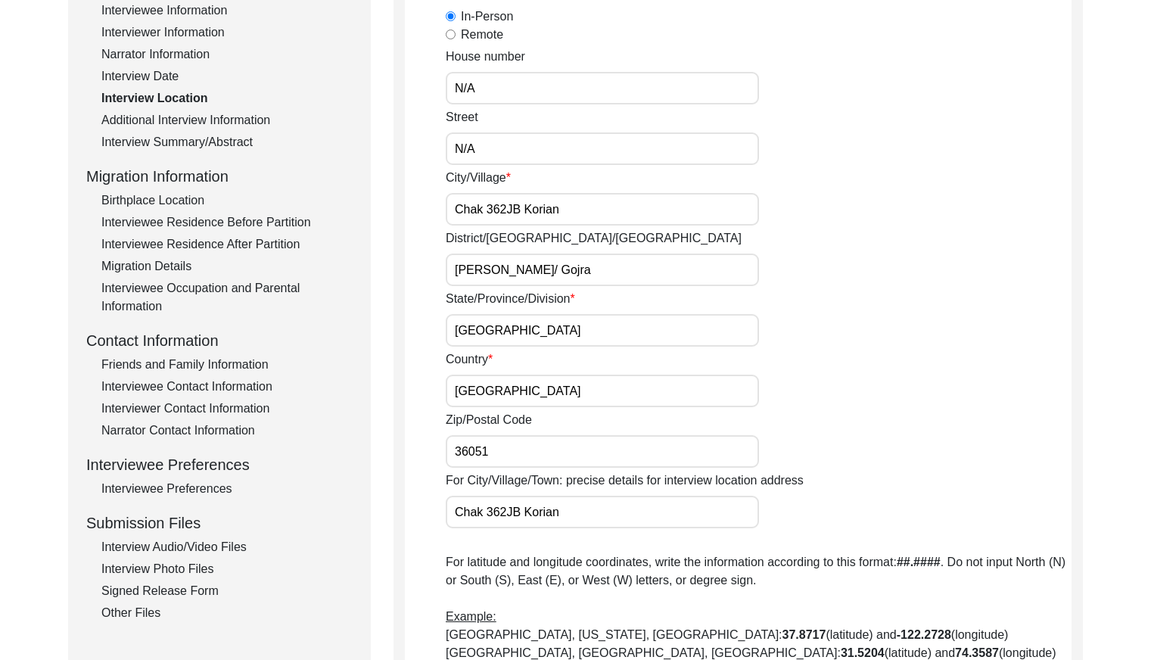
scroll to position [229, 0]
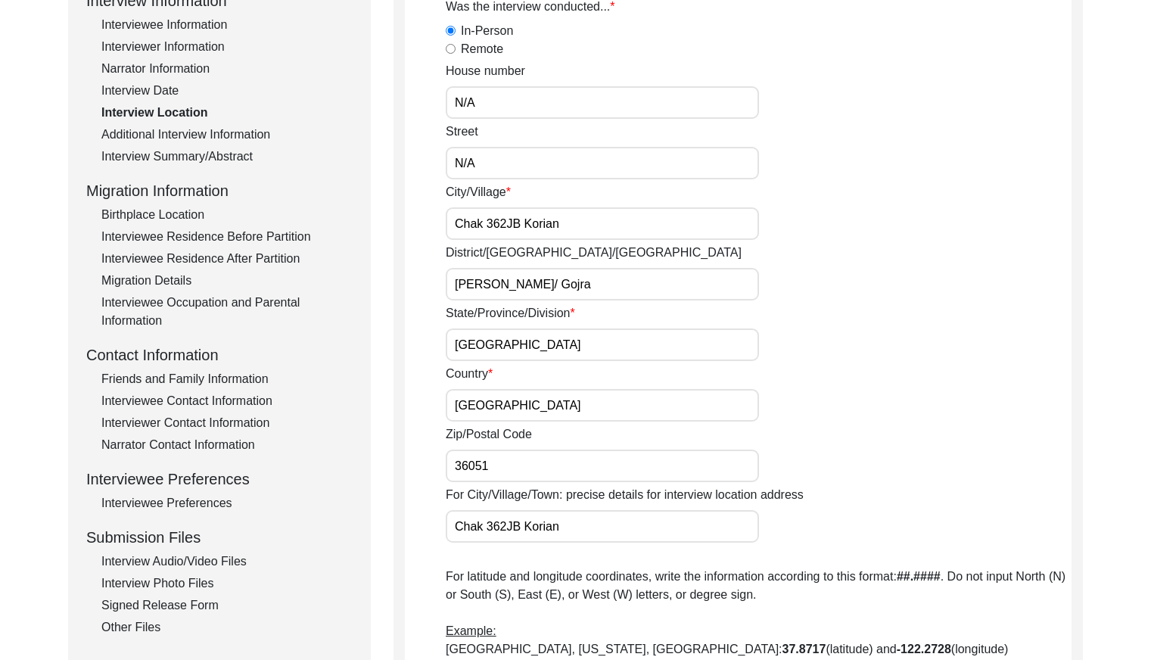
click at [199, 136] on div "Additional Interview Information" at bounding box center [226, 135] width 251 height 18
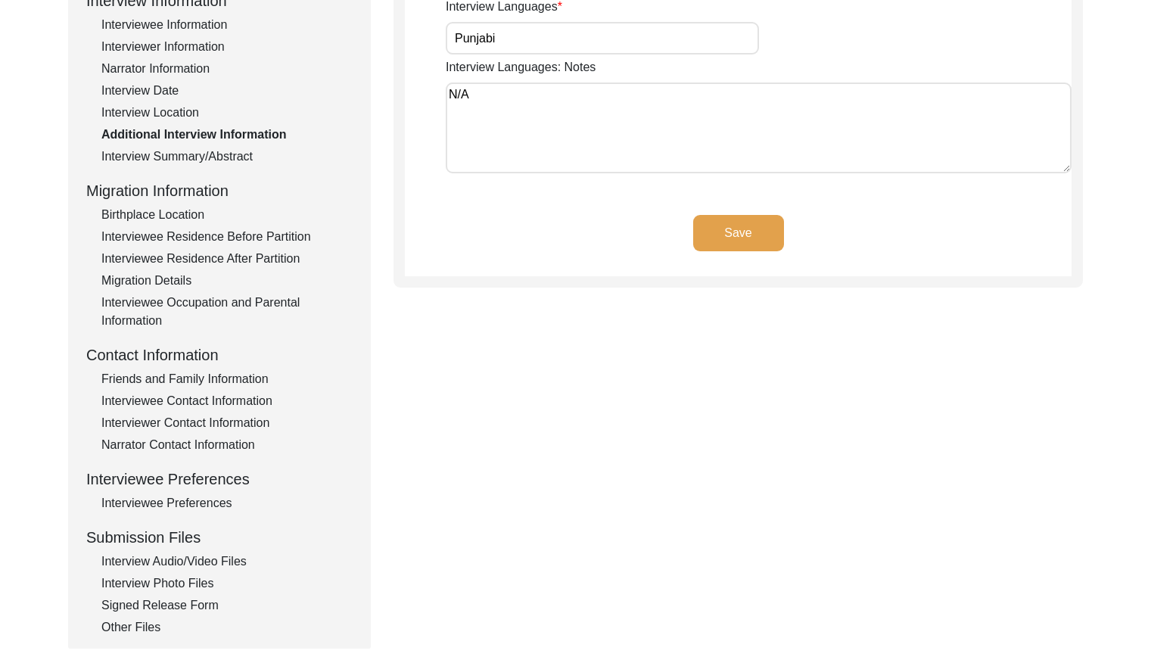
click at [207, 154] on div "Interview Summary/Abstract" at bounding box center [226, 157] width 251 height 18
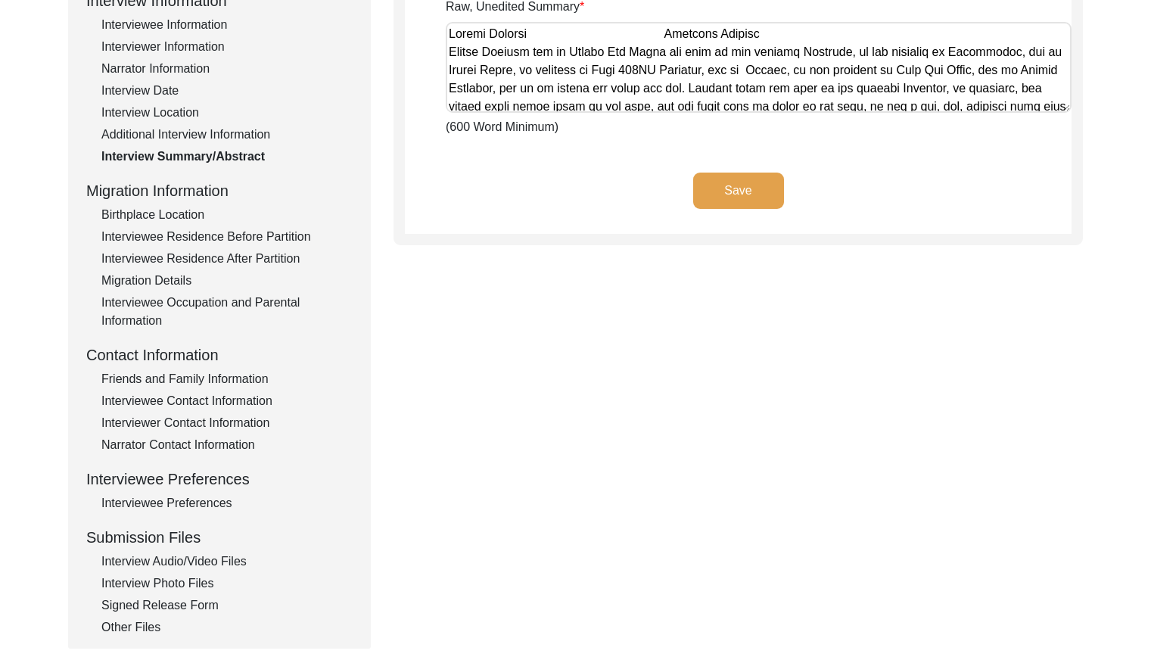
click at [198, 216] on div "Birthplace Location" at bounding box center [226, 215] width 251 height 18
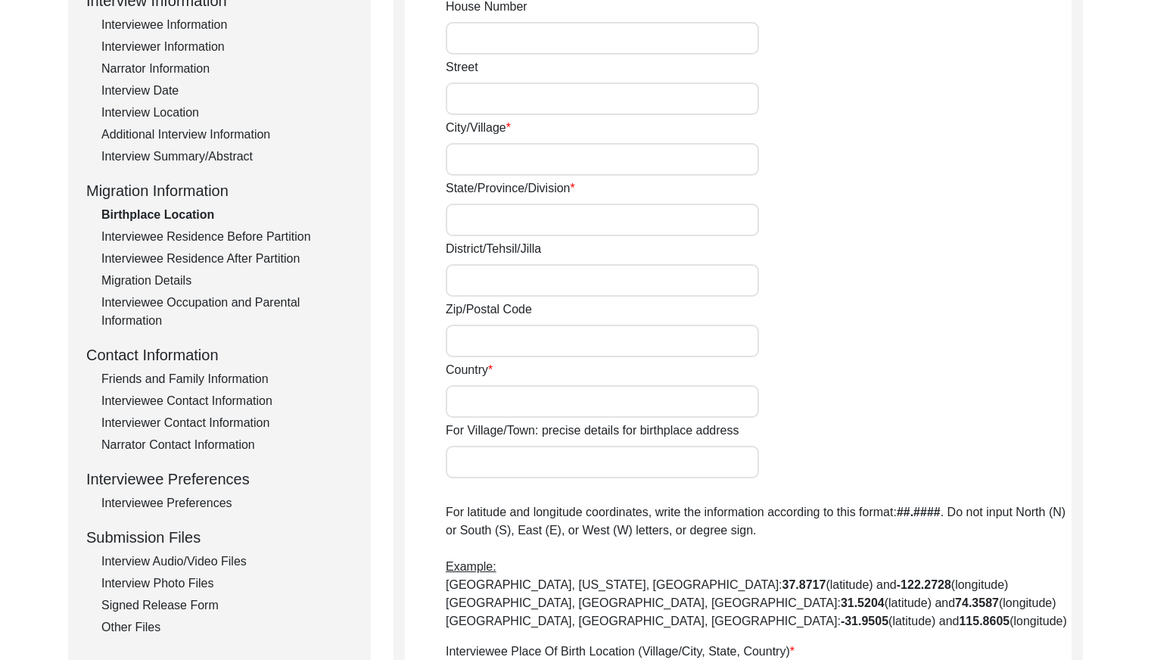
type input "N/A"
type input "Mastiwal"
type input "[GEOGRAPHIC_DATA]"
type input "[GEOGRAPHIC_DATA]/ [GEOGRAPHIC_DATA]"
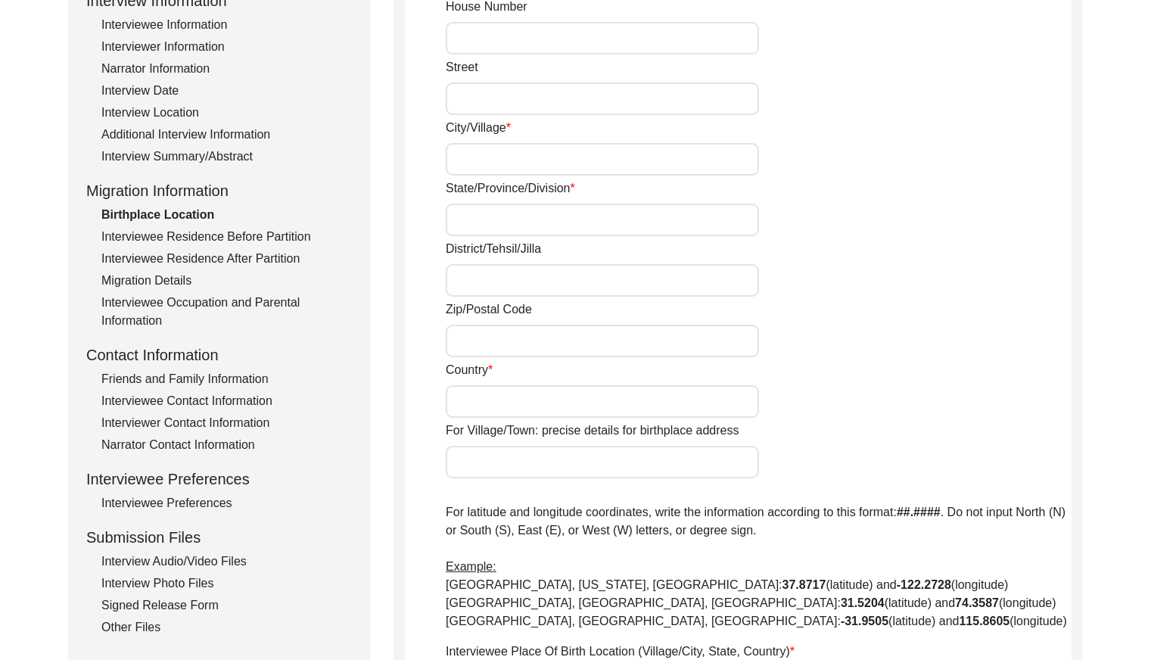
type input "144207"
type input "[GEOGRAPHIC_DATA]"
type input "Mastiwal"
type input "Mastiwal, [GEOGRAPHIC_DATA], [GEOGRAPHIC_DATA]"
type input "N/A"
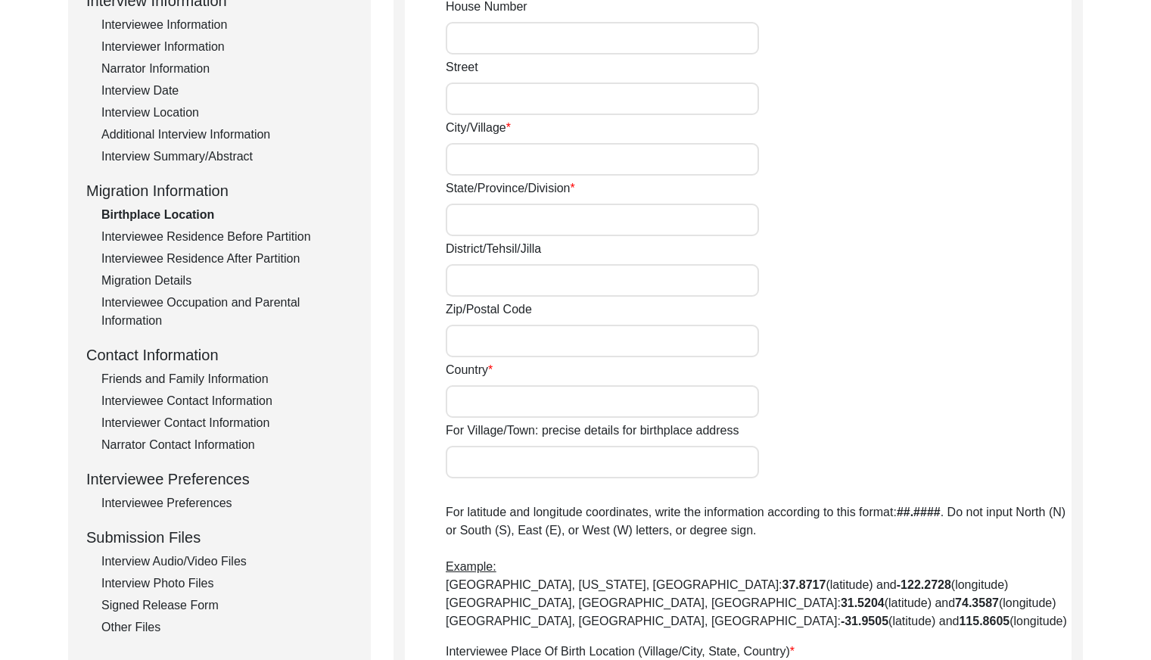
type input "N/A"
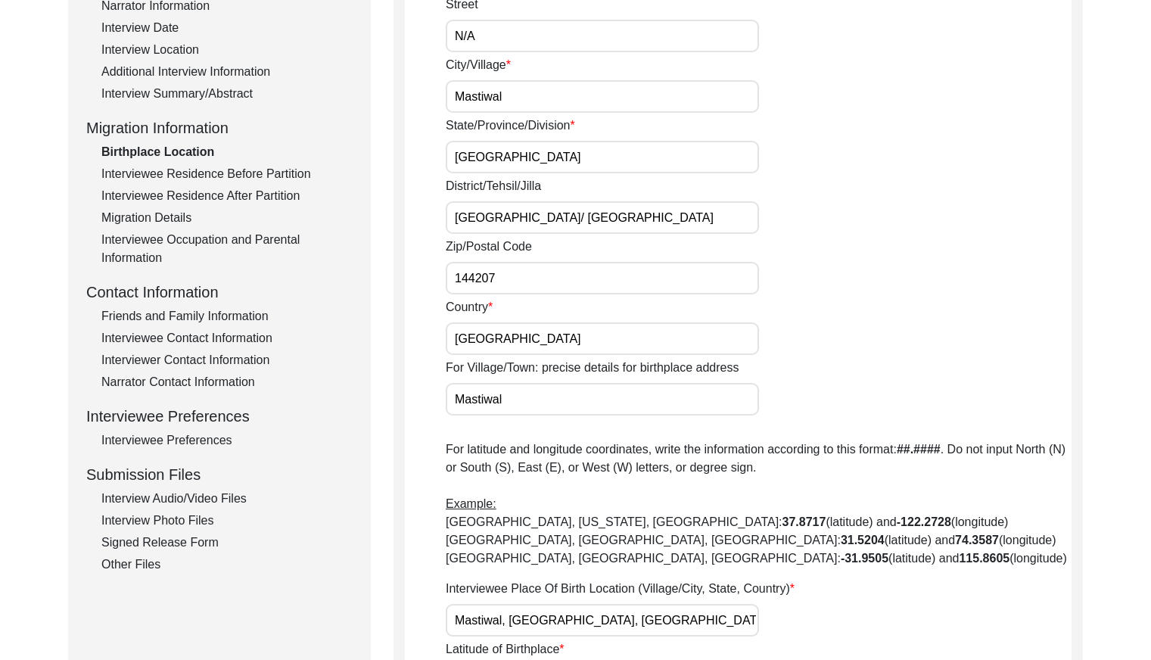
click at [263, 173] on div "Interviewee Residence Before Partition" at bounding box center [226, 174] width 251 height 18
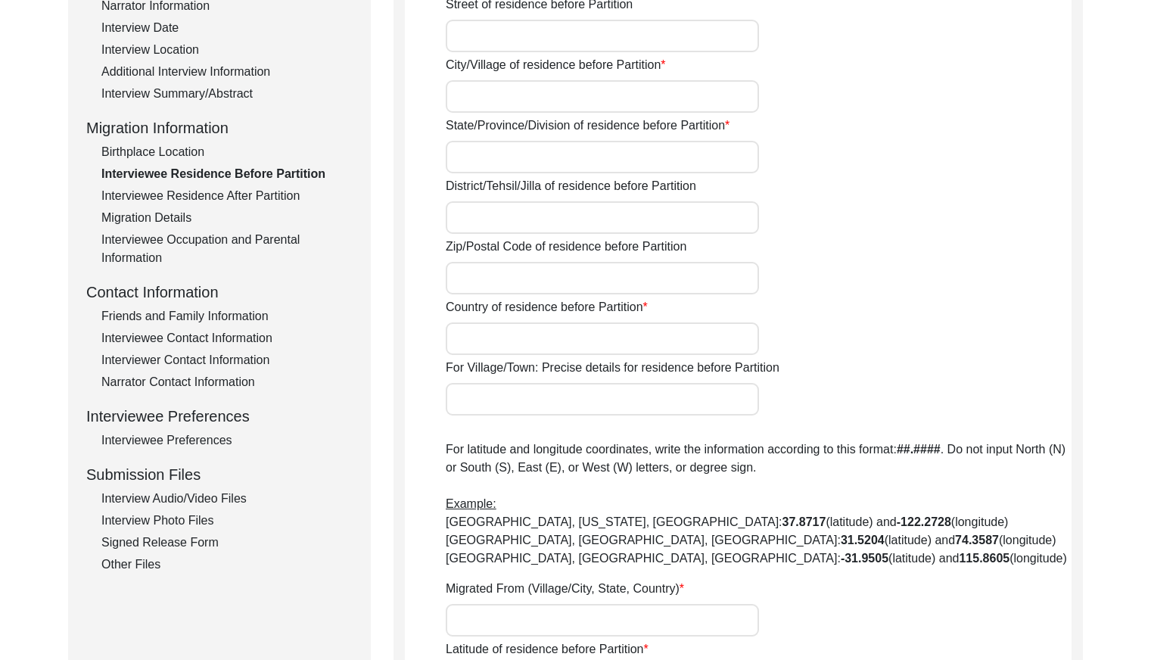
type input "N/A"
type input "Mastiwal"
type input "[GEOGRAPHIC_DATA]"
type input "[GEOGRAPHIC_DATA]/ [GEOGRAPHIC_DATA]"
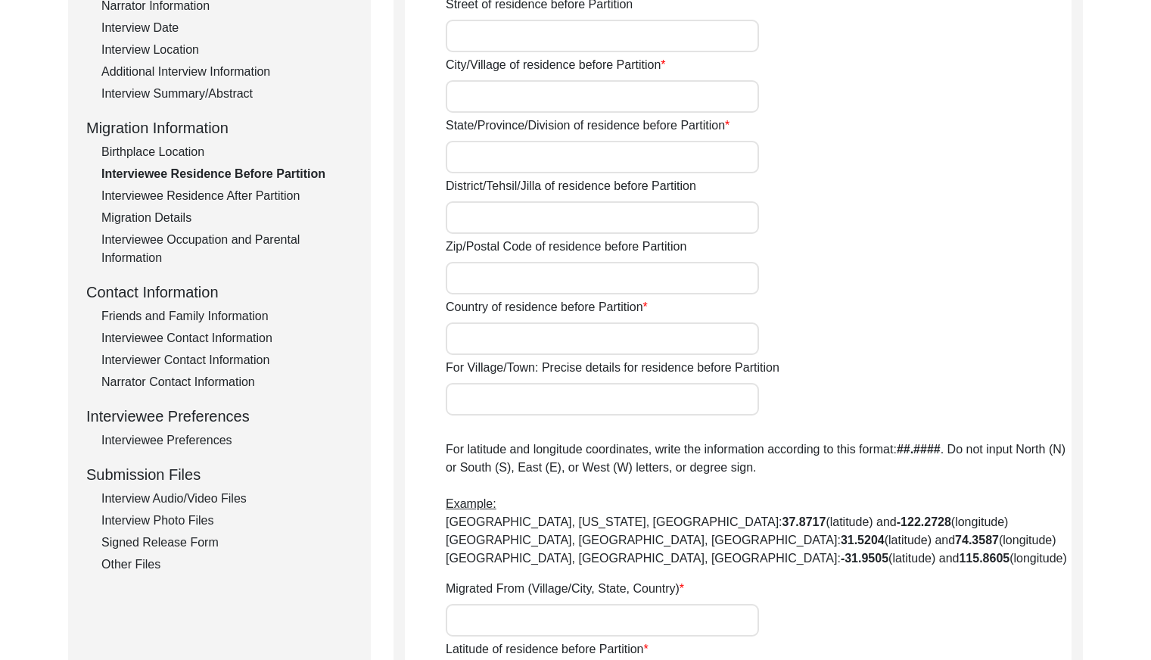
type input "144207"
type input "[GEOGRAPHIC_DATA]"
type input "Mastiwal/ Ladian"
type input "Mastiwal, [GEOGRAPHIC_DATA], [GEOGRAPHIC_DATA]"
type input "N/A"
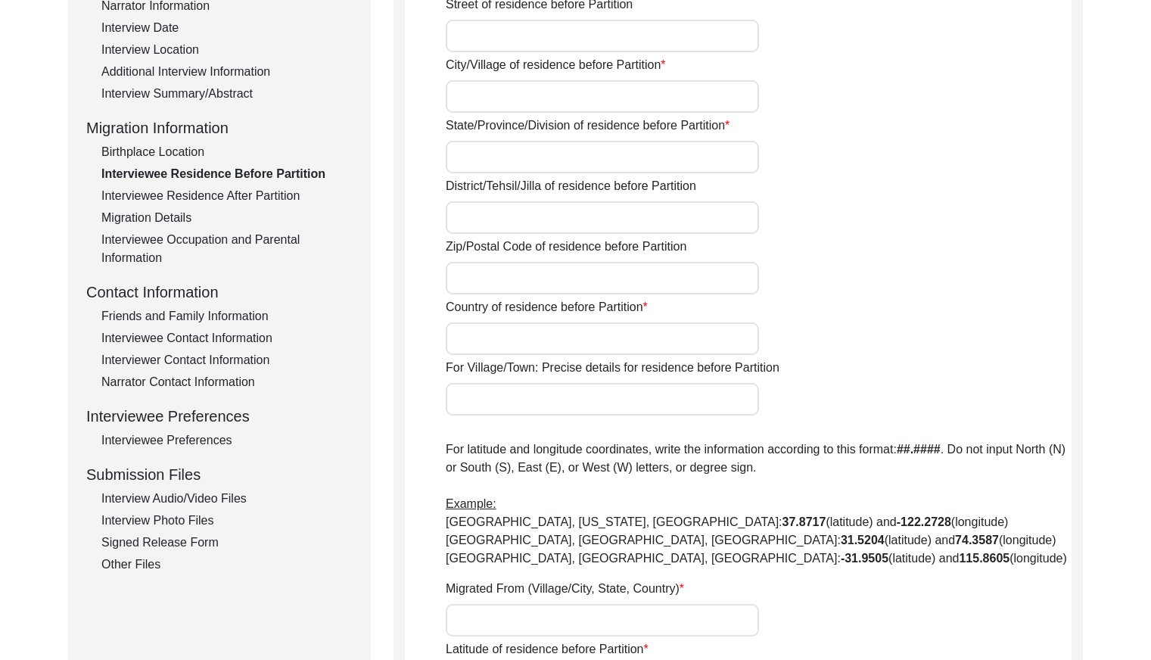
type input "N/A"
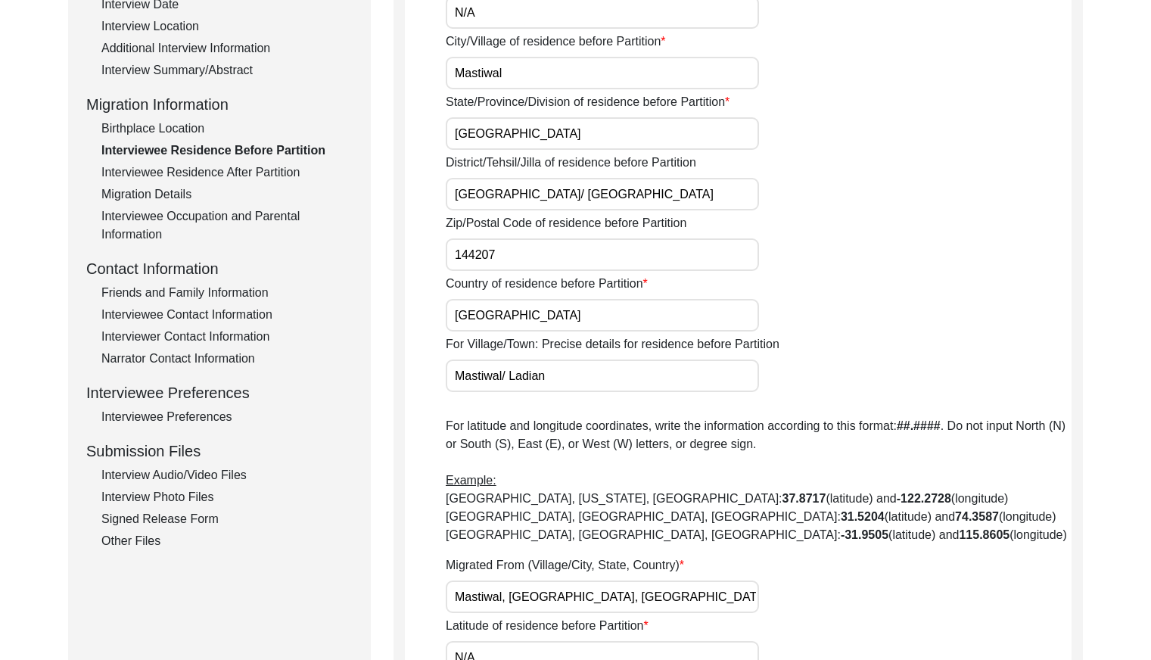
scroll to position [307, 0]
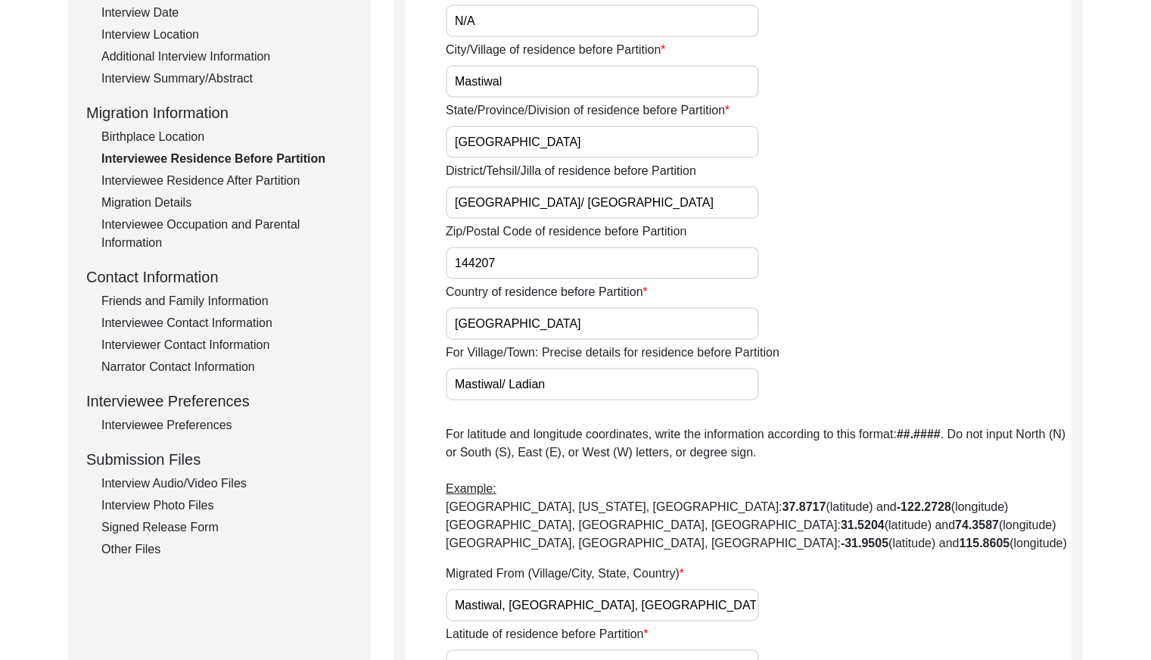
click at [273, 167] on div "Interviewee Residence Before Partition" at bounding box center [226, 159] width 251 height 18
click at [273, 175] on div "Interviewee Residence After Partition" at bounding box center [226, 181] width 251 height 18
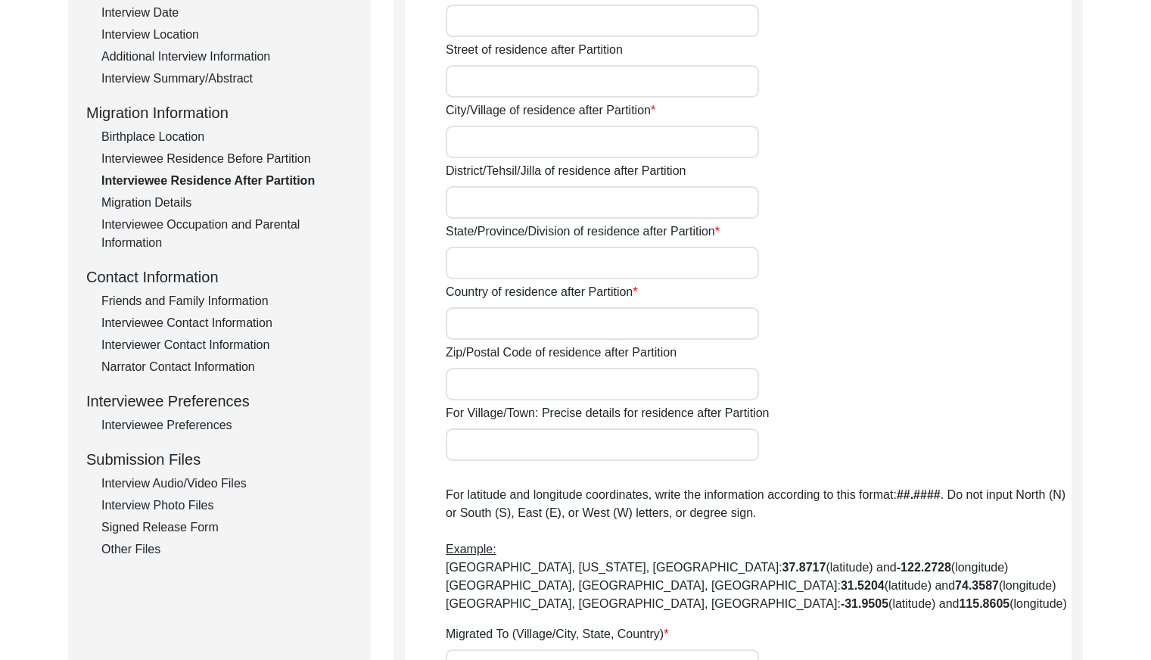
type input "Yes"
type input "N/A"
type input "Chak 326JB Korian"
type input "[PERSON_NAME]/ Gojra"
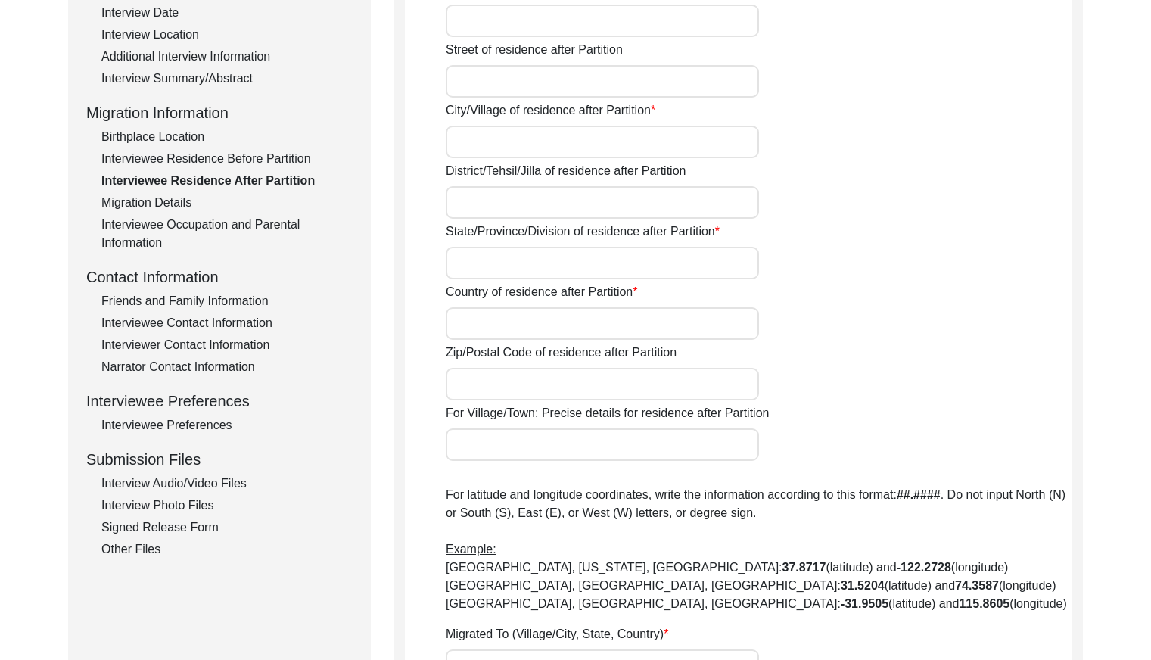
type input "[GEOGRAPHIC_DATA]"
type input "36051"
type input "Chak 36051"
type input "Chak [STREET_ADDRESS]"
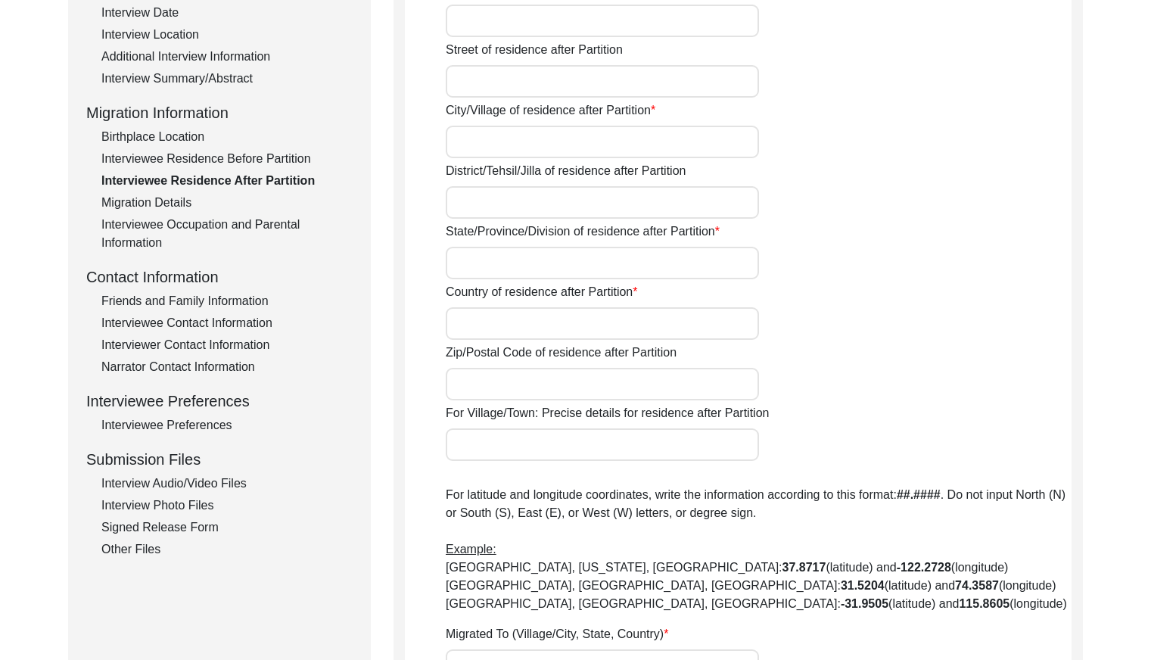
type input "N/A"
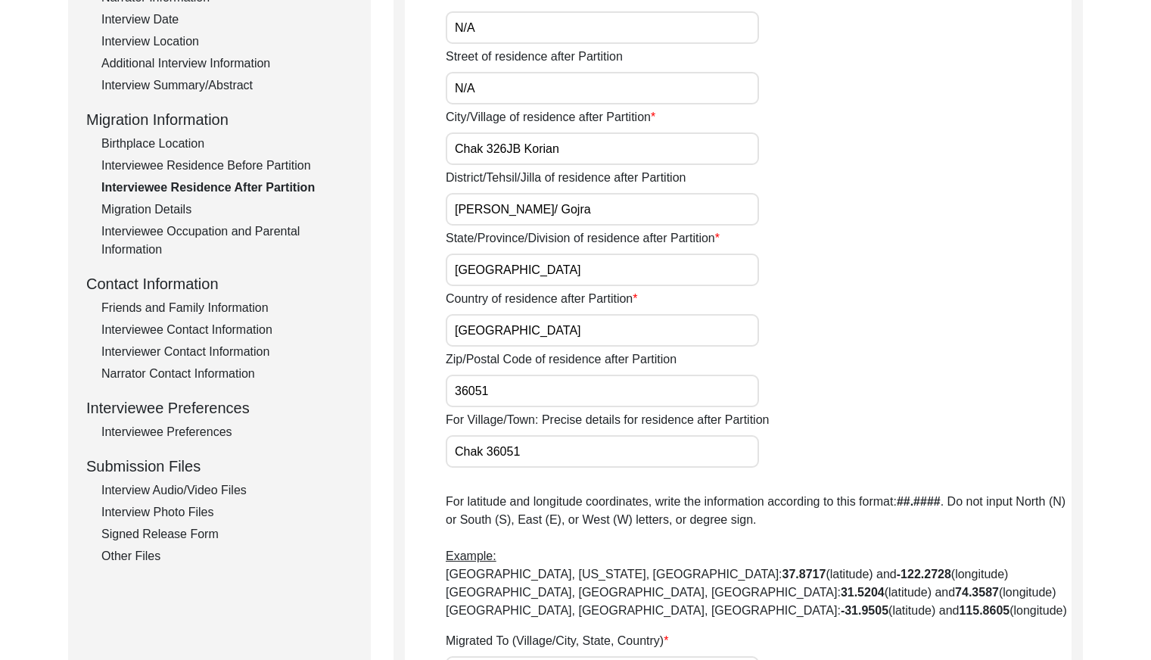
drag, startPoint x: 140, startPoint y: 208, endPoint x: 243, endPoint y: 199, distance: 103.3
click at [140, 208] on div "Migration Details" at bounding box center [226, 210] width 251 height 18
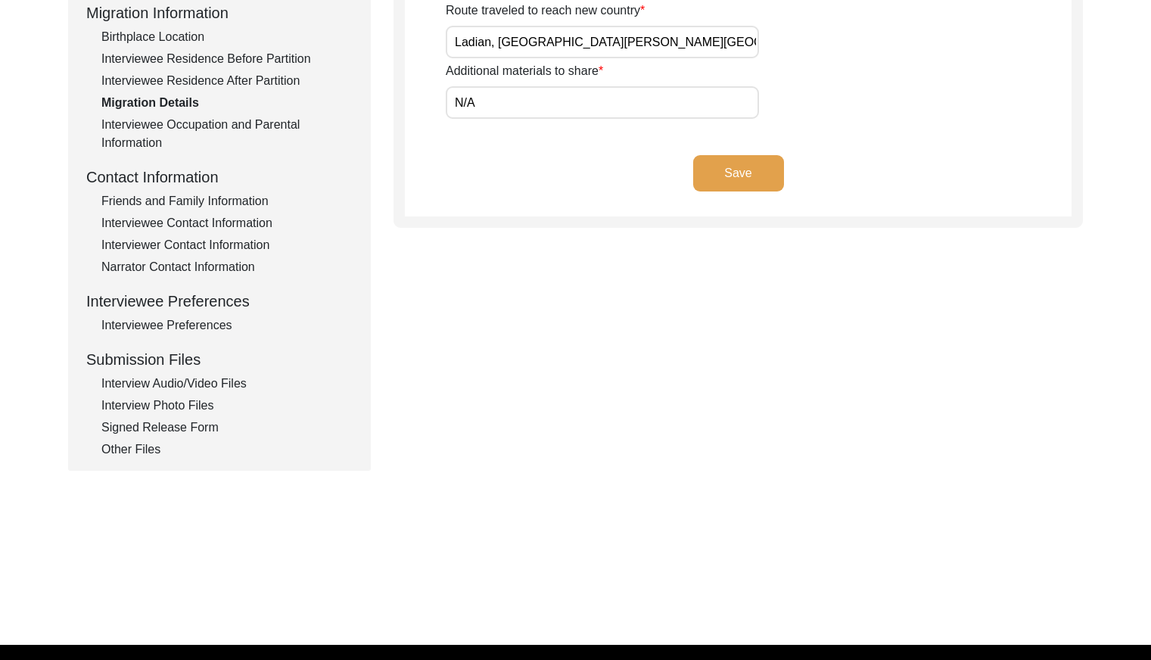
click at [208, 126] on div "Interviewee Occupation and Parental Information" at bounding box center [226, 134] width 251 height 36
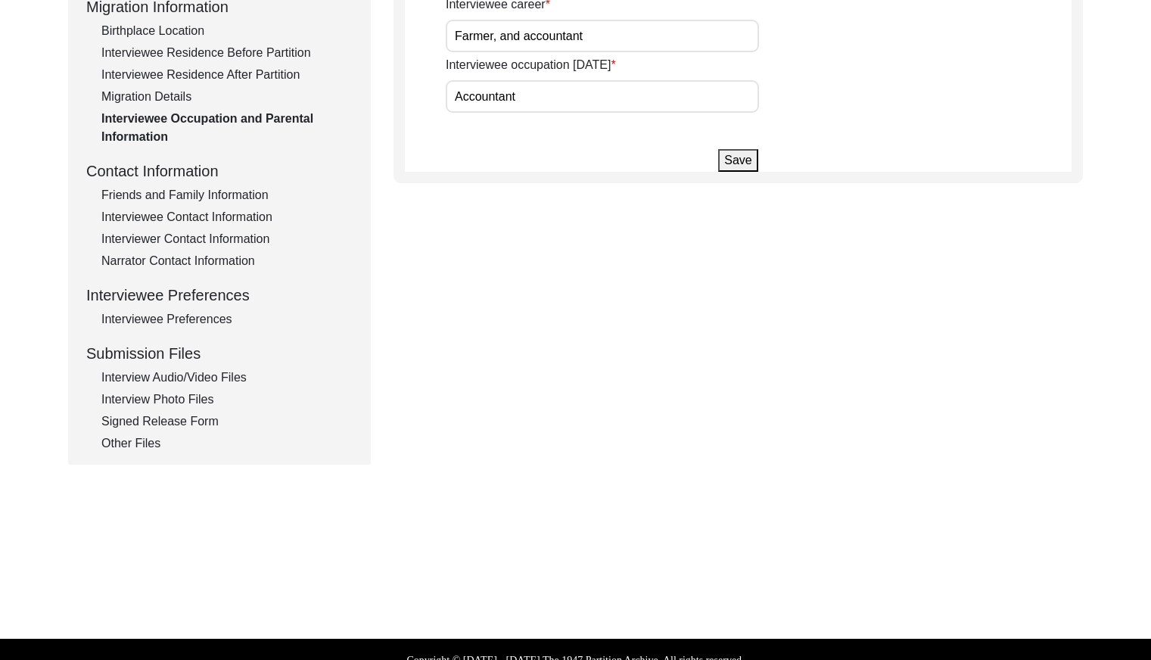
scroll to position [414, 0]
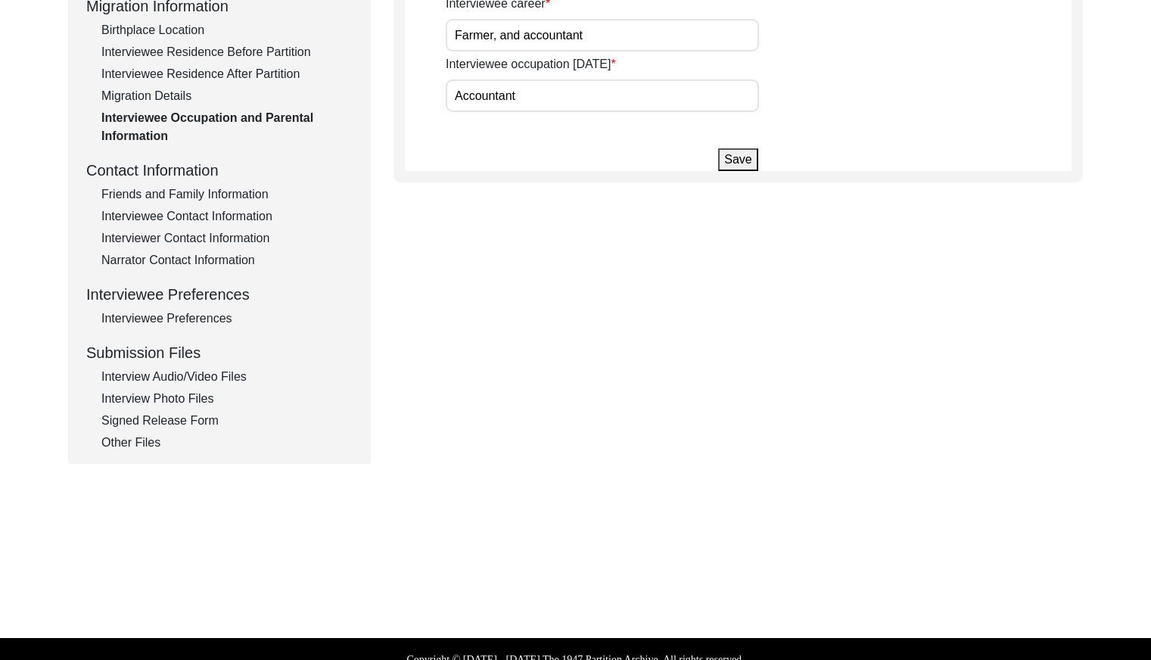
drag, startPoint x: 223, startPoint y: 185, endPoint x: 302, endPoint y: 183, distance: 78.8
click at [223, 185] on div "Friends and Family Information" at bounding box center [226, 194] width 251 height 18
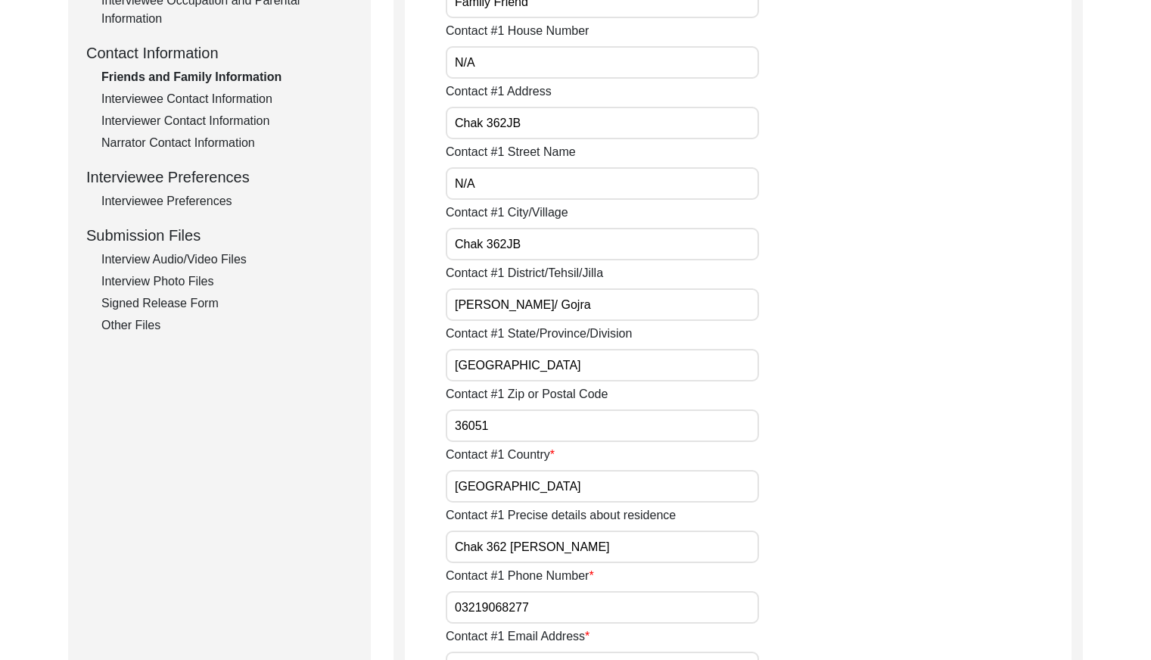
scroll to position [466, 0]
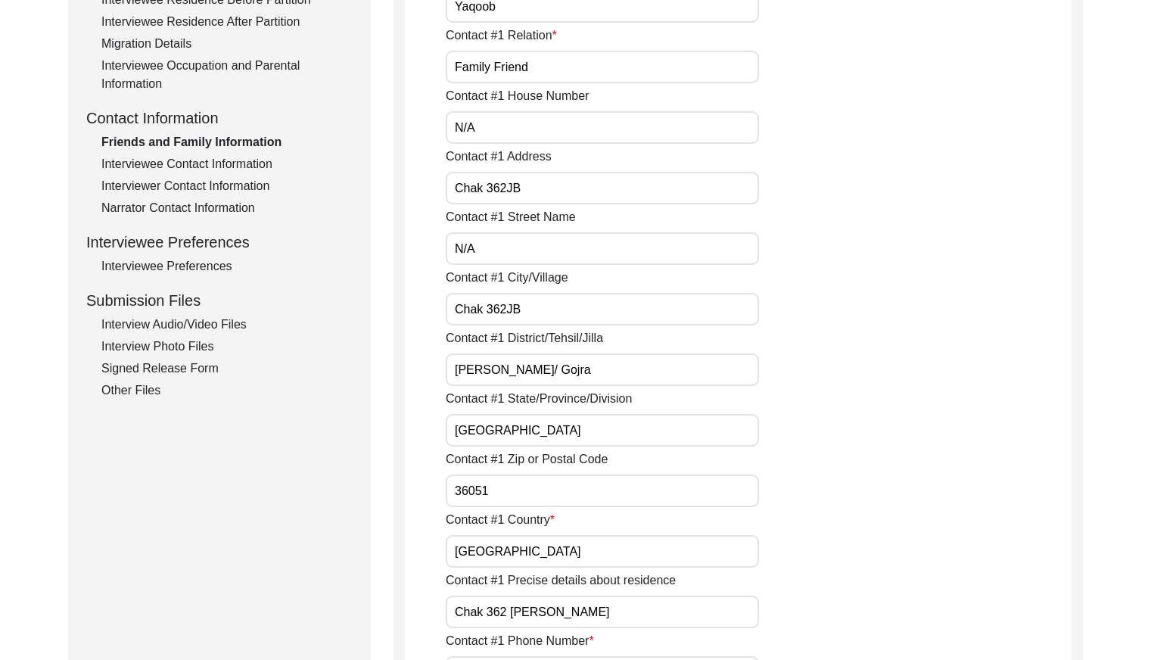
click at [256, 160] on div "Interviewee Contact Information" at bounding box center [226, 164] width 251 height 18
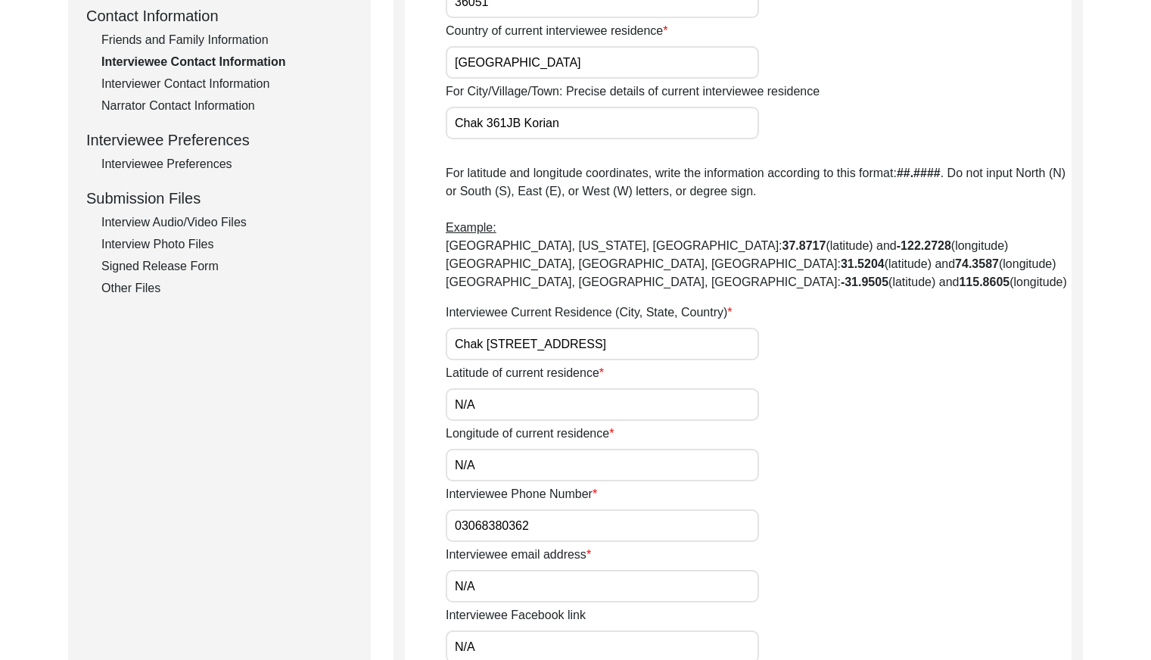
scroll to position [489, 0]
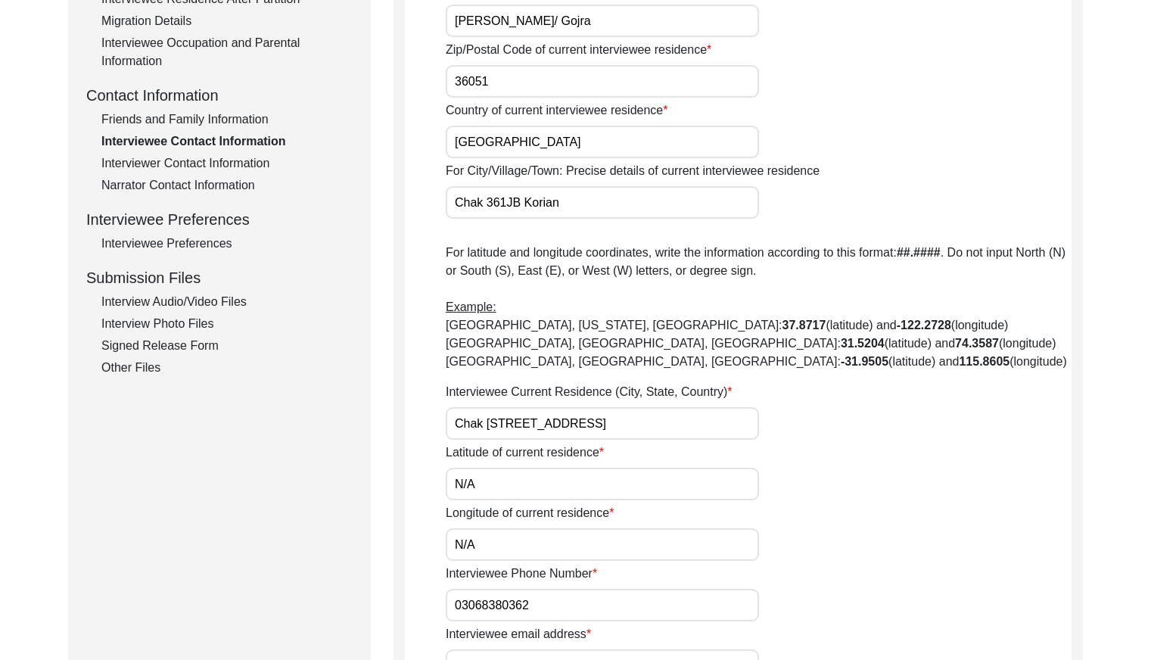
click at [245, 158] on div "Interviewer Contact Information" at bounding box center [226, 163] width 251 height 18
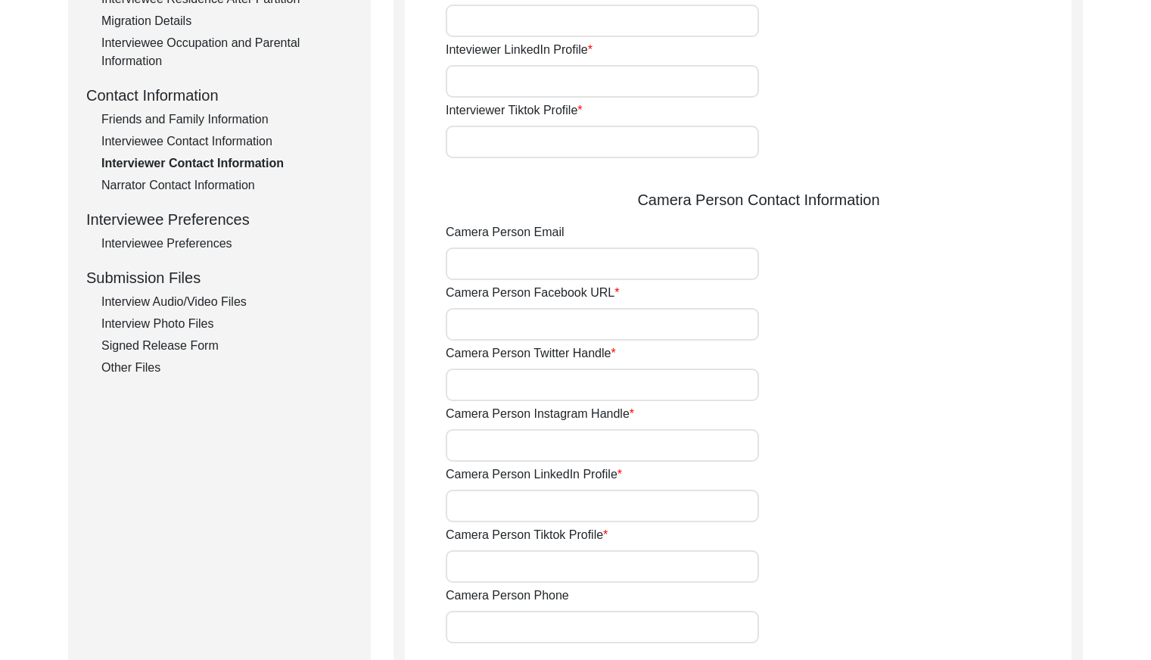
type input "03337682214"
type input "[EMAIL_ADDRESS][DOMAIN_NAME]"
type input "N/A"
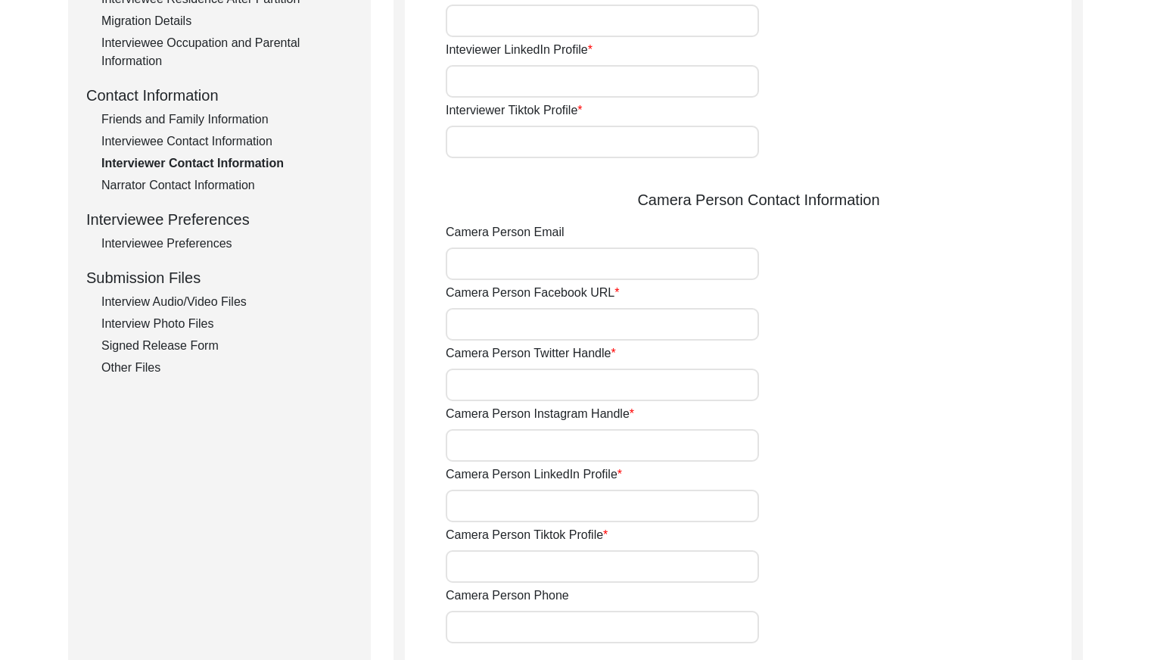
type input "N/A"
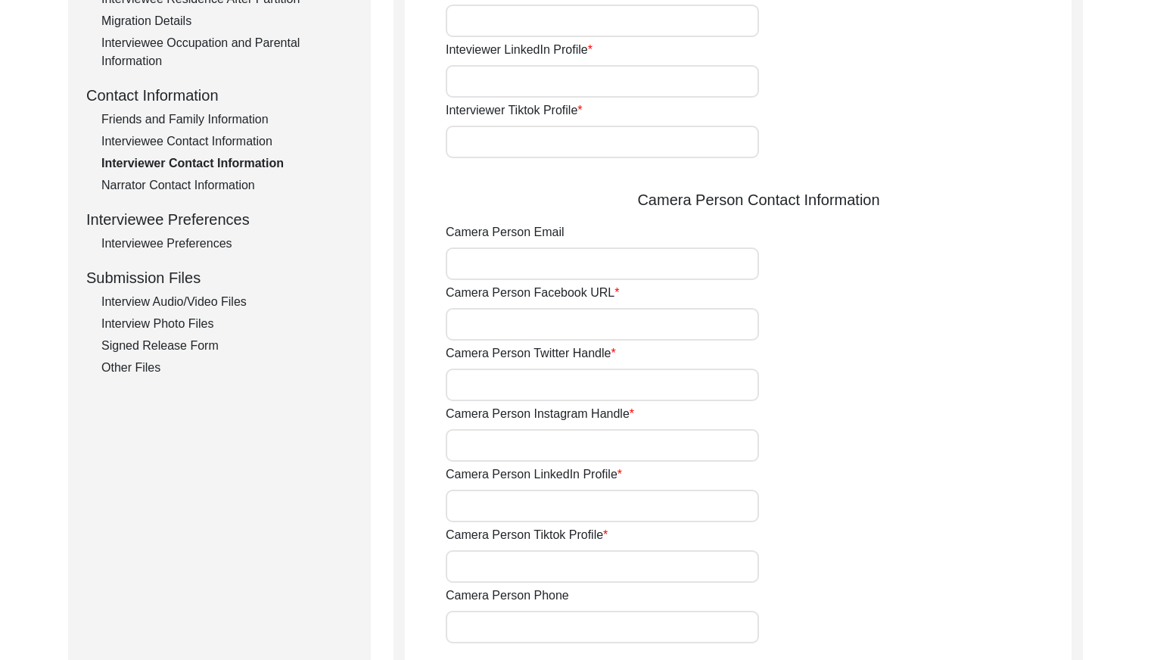
type input "N/A"
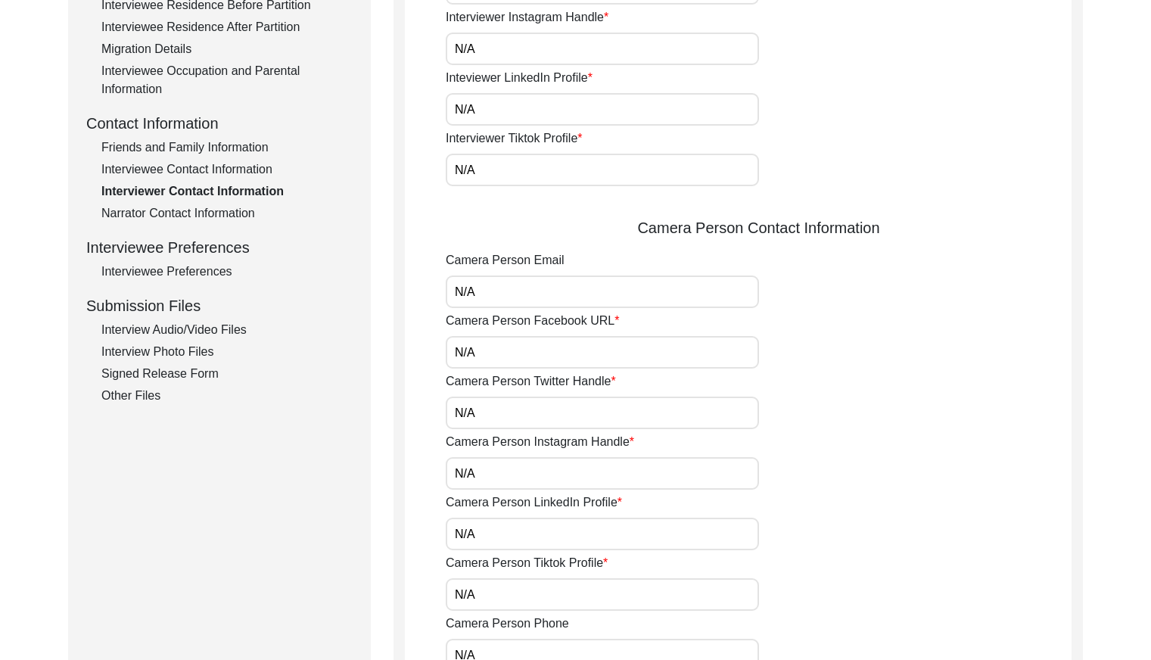
click at [242, 213] on div "Narrator Contact Information" at bounding box center [226, 213] width 251 height 18
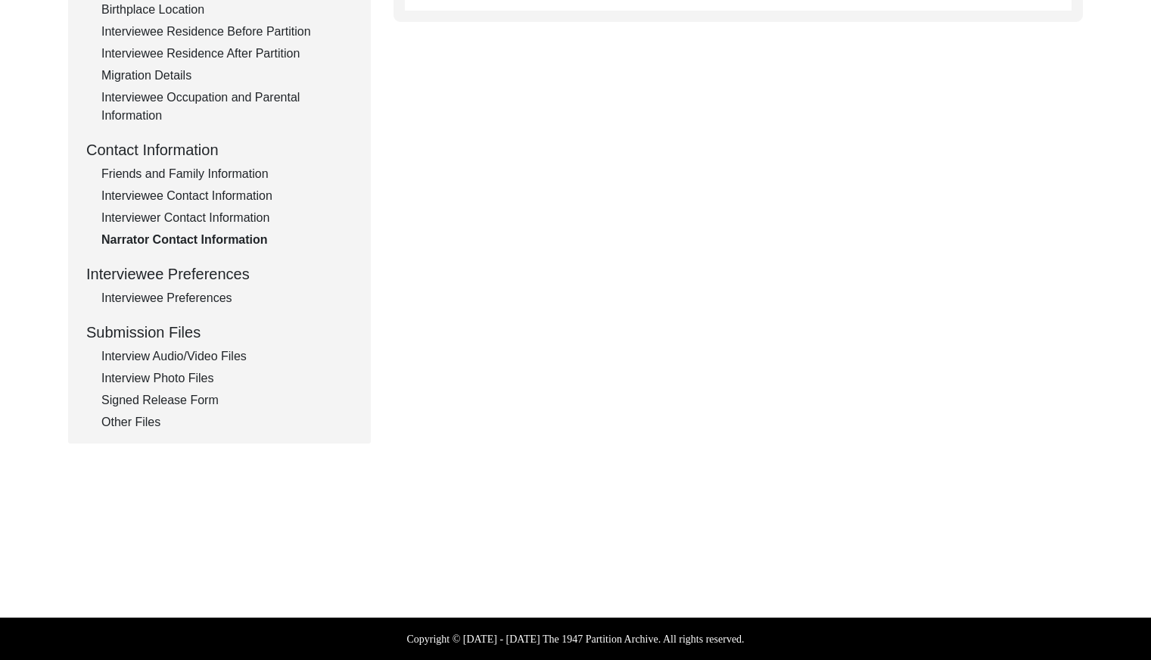
type textarea "N/A"
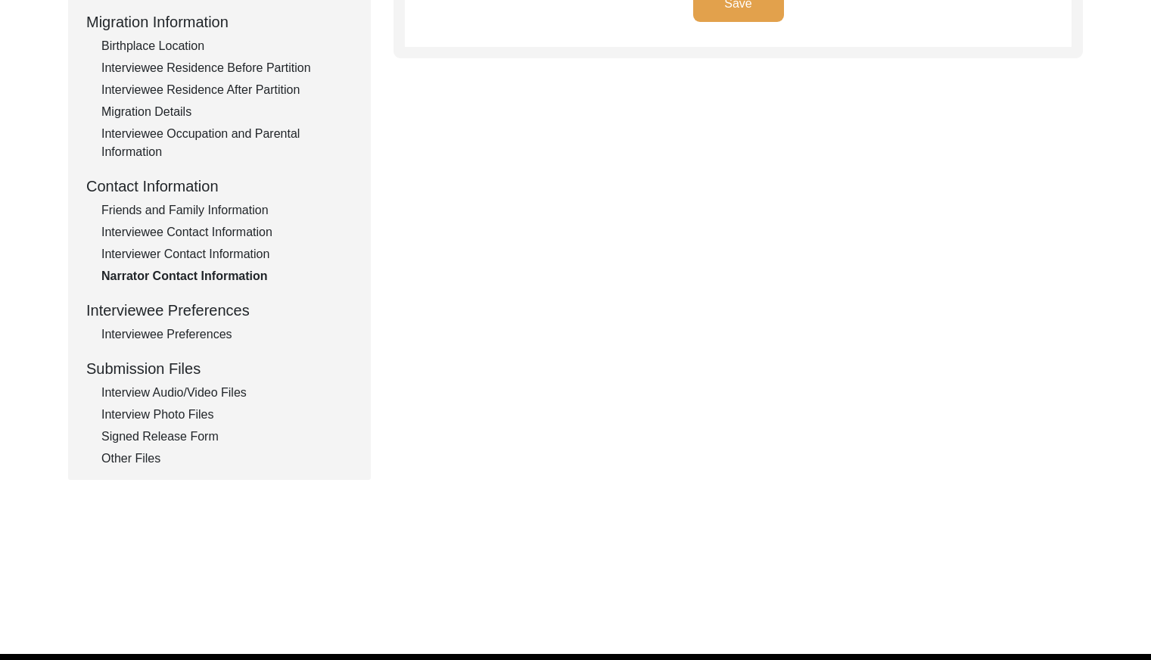
scroll to position [403, 0]
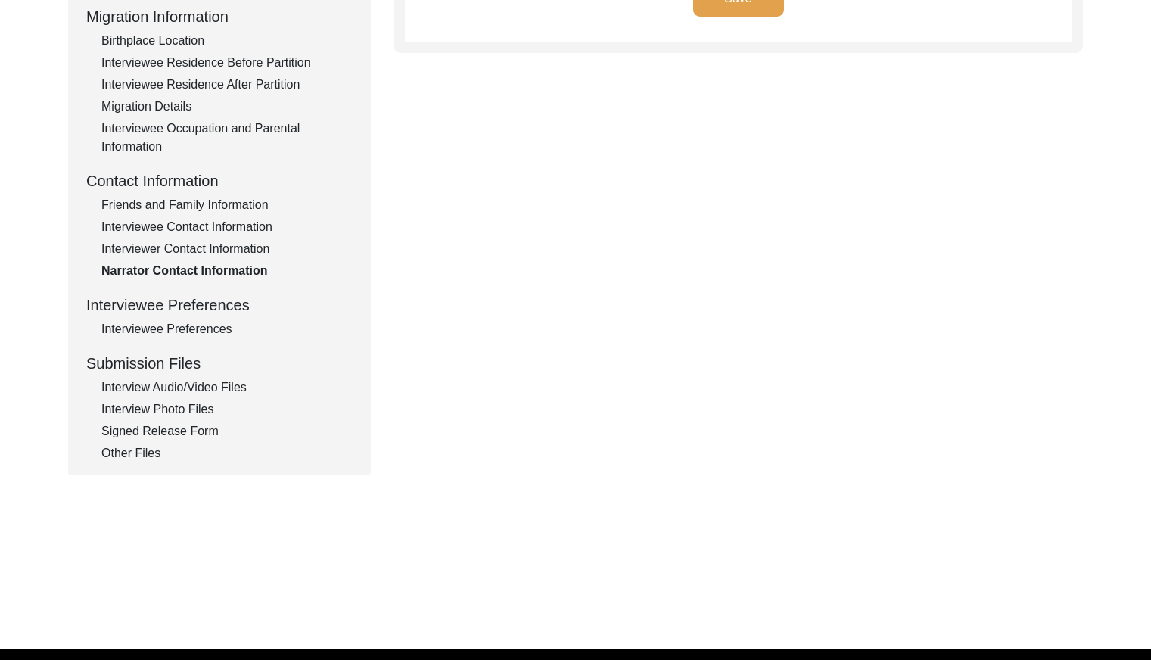
drag, startPoint x: 210, startPoint y: 327, endPoint x: 219, endPoint y: 318, distance: 12.3
click at [211, 326] on div "Interviewee Preferences" at bounding box center [226, 329] width 251 height 18
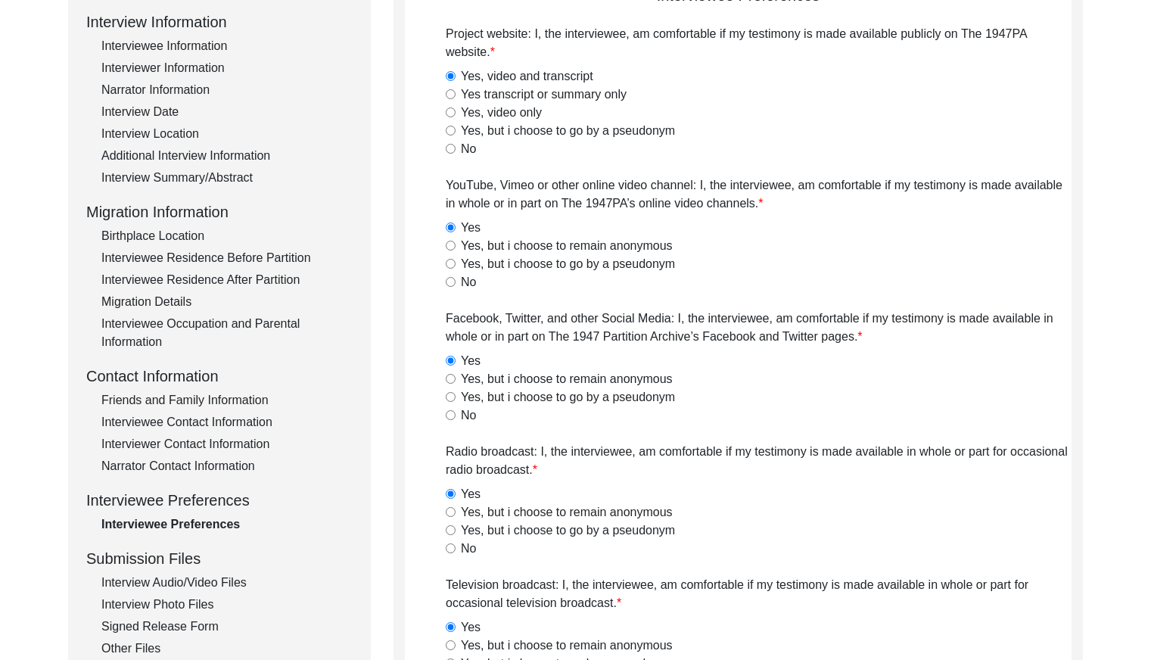
scroll to position [197, 0]
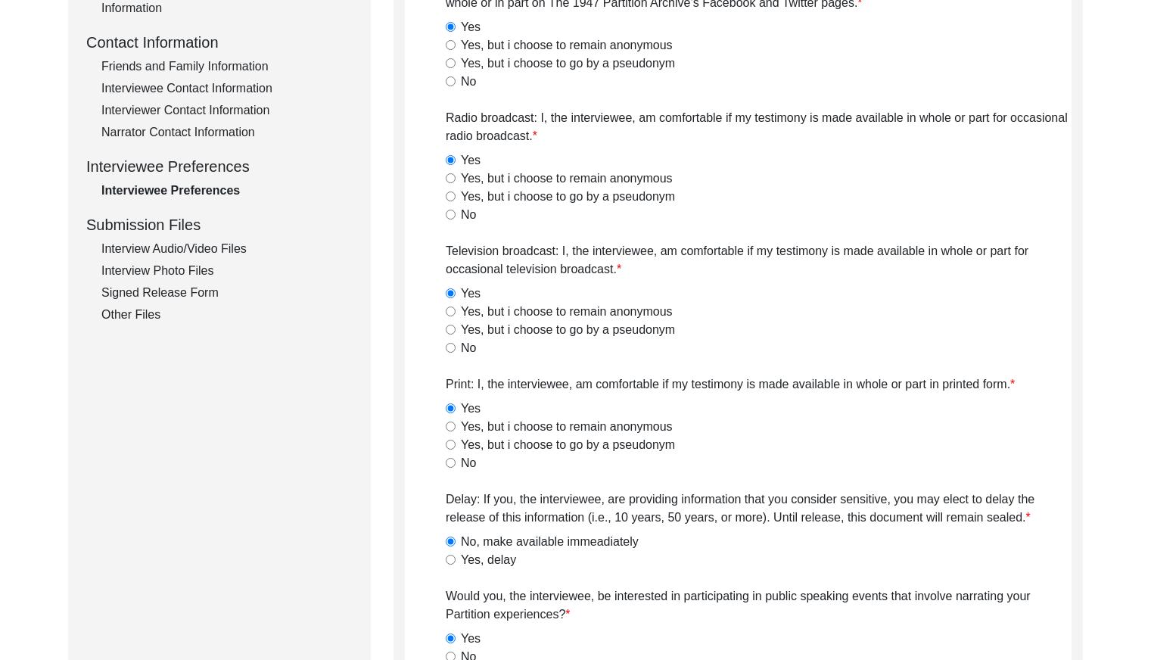
click at [222, 241] on div "Interview Audio/Video Files" at bounding box center [226, 249] width 251 height 18
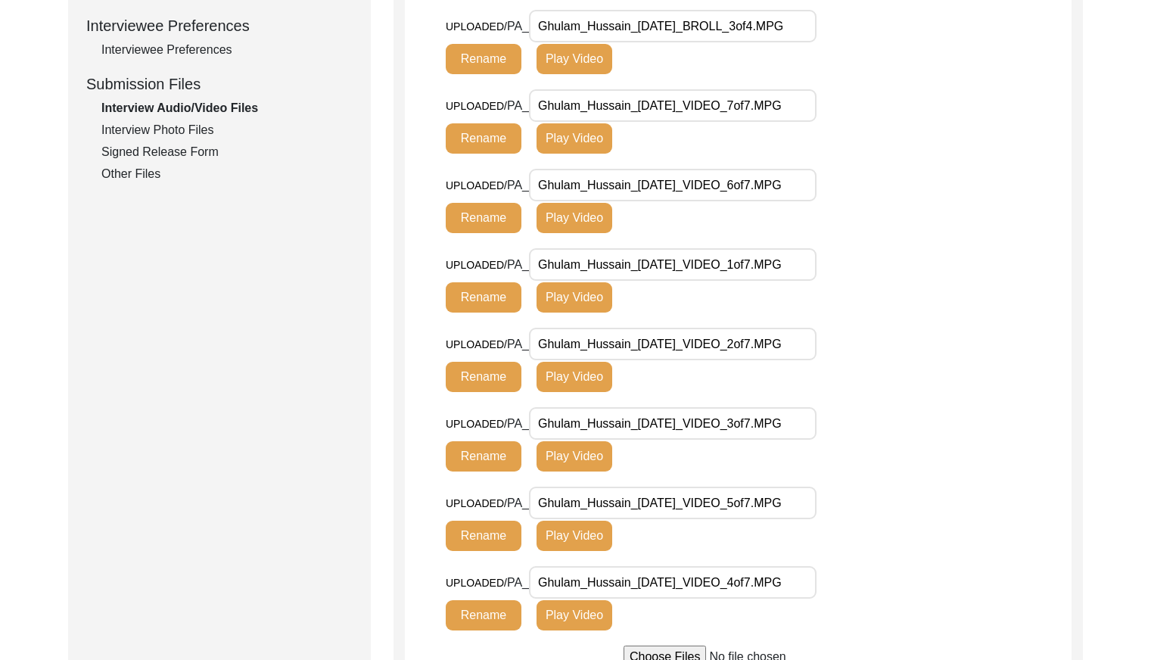
scroll to position [674, 0]
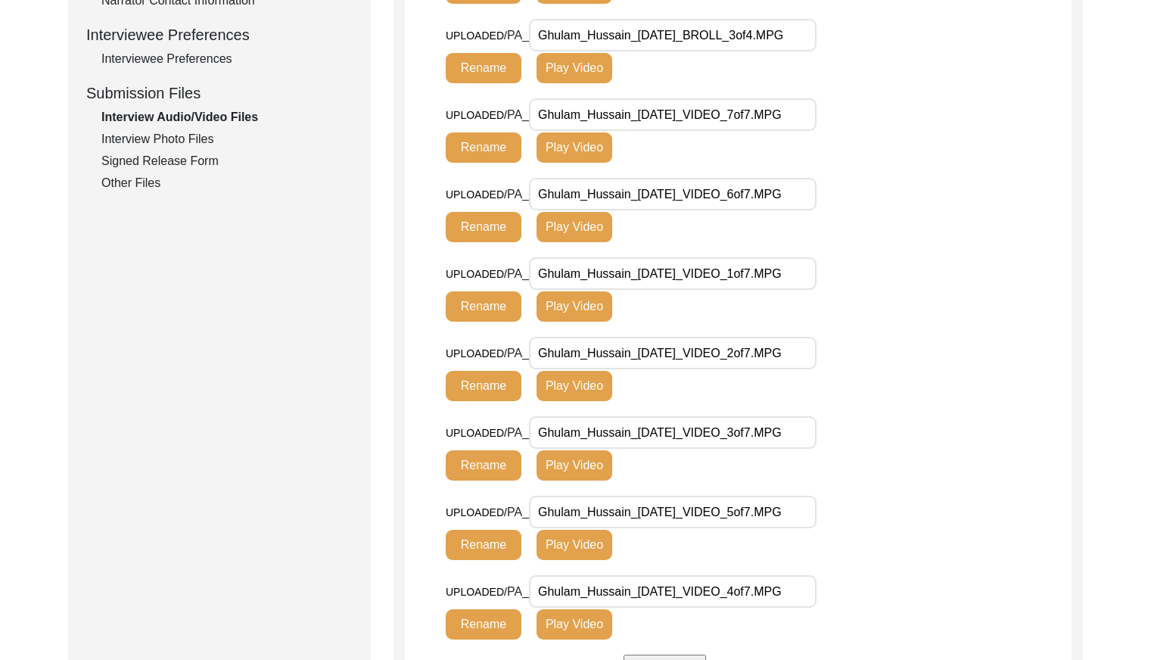
click at [173, 135] on div "Interview Photo Files" at bounding box center [226, 139] width 251 height 18
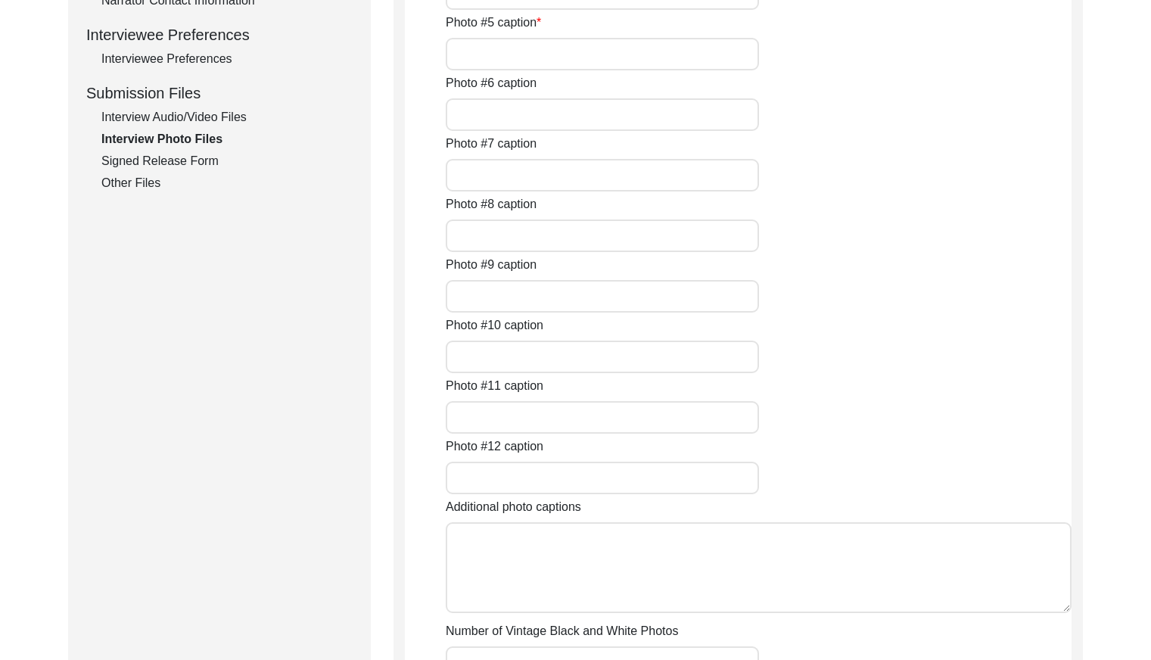
type input "[PERSON_NAME]"
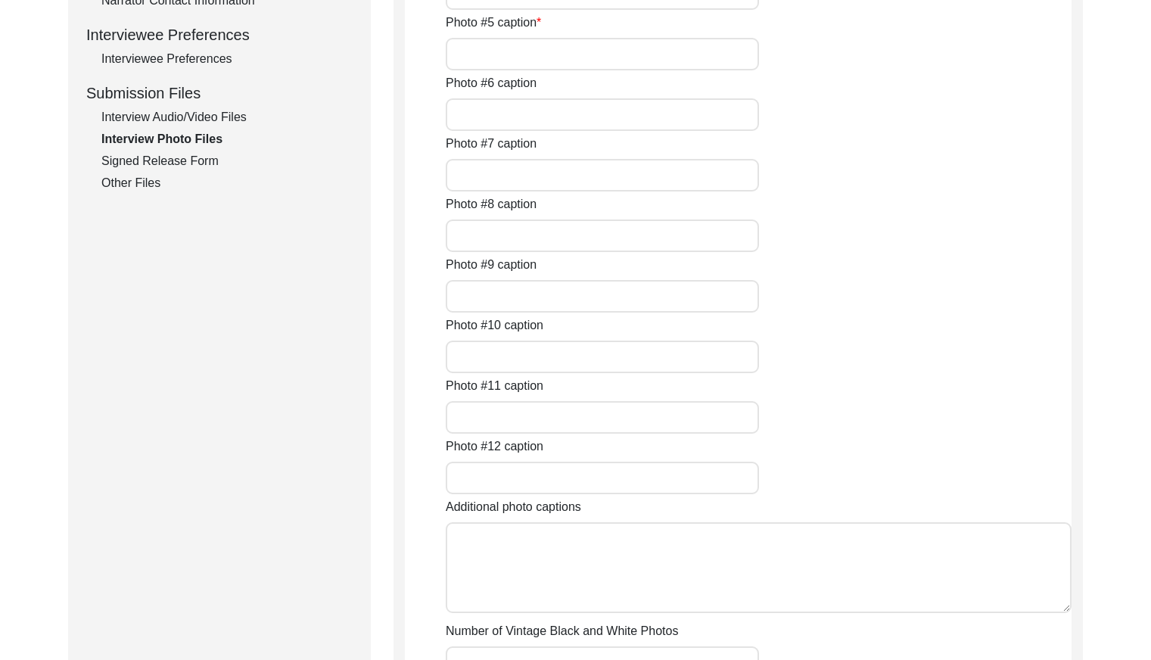
type input "[PERSON_NAME] with [PERSON_NAME]"
type input "N/A"
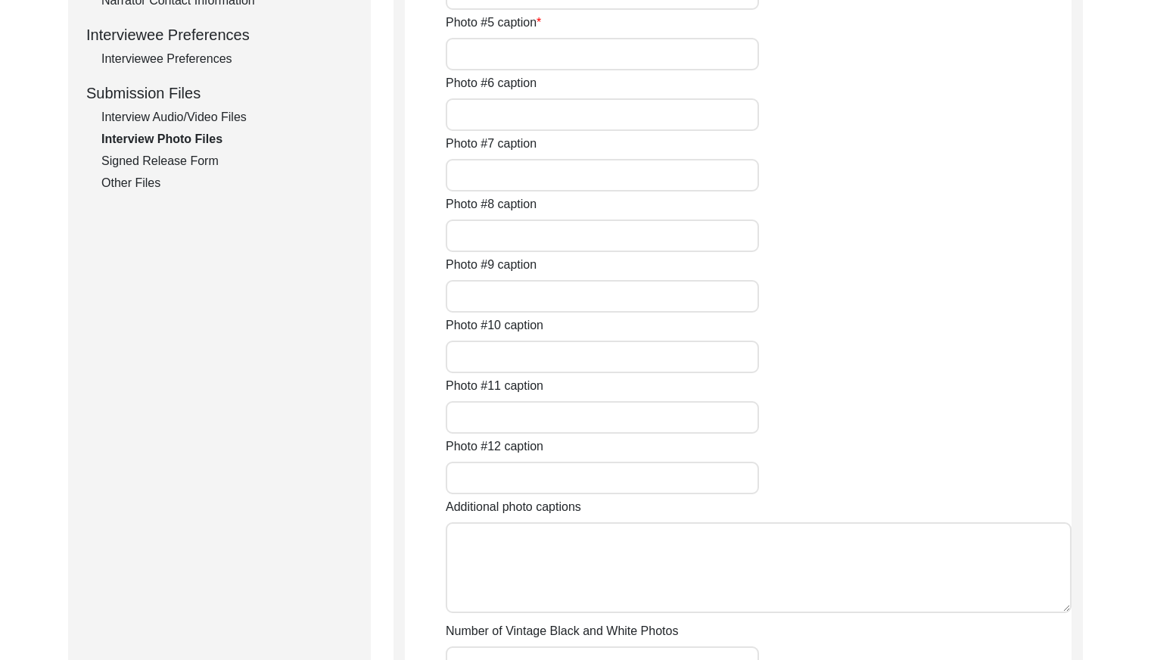
type input "N/A"
type textarea "N/A"
type input "N/A"
type input "JPG"
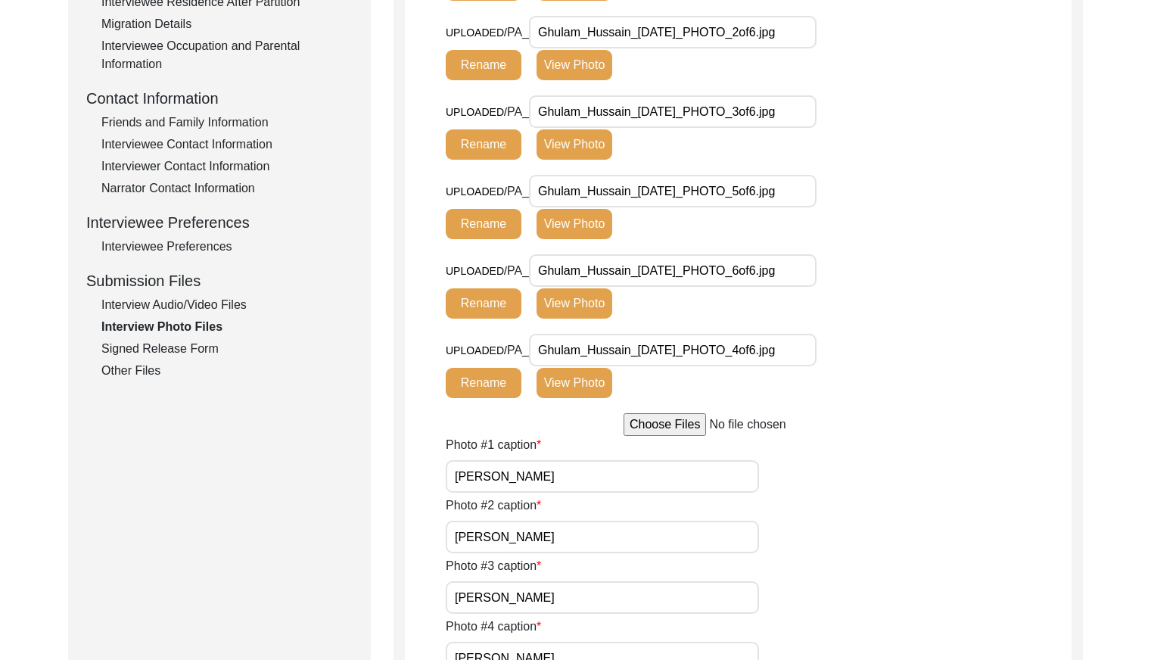
scroll to position [488, 0]
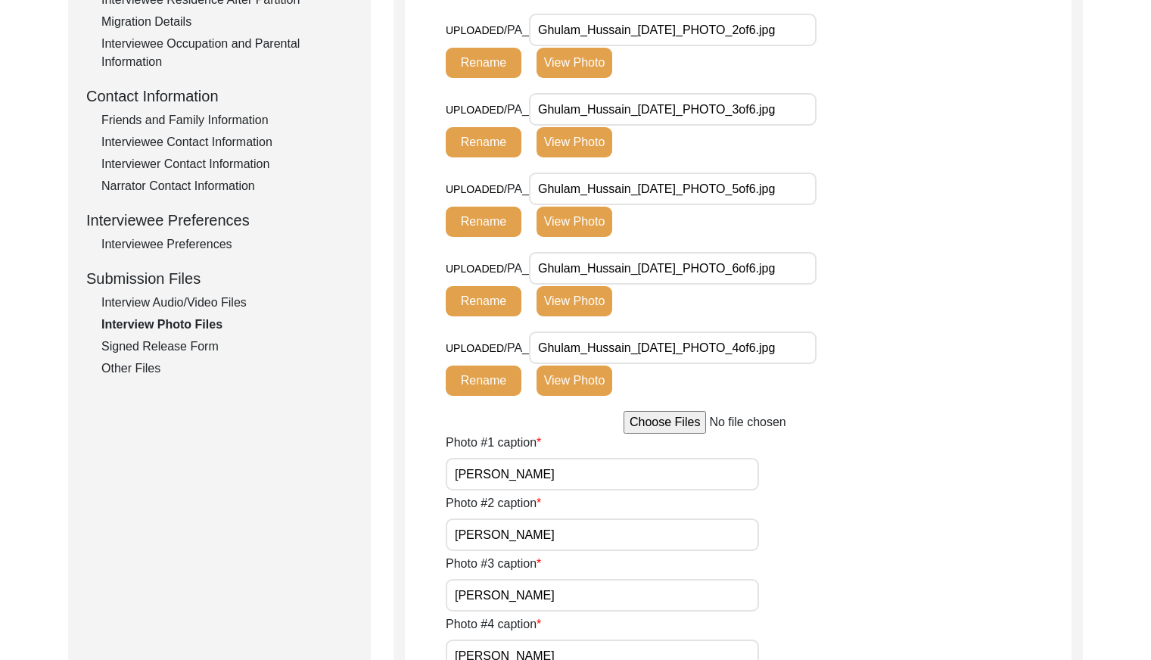
click at [187, 350] on div "Signed Release Form" at bounding box center [226, 347] width 251 height 18
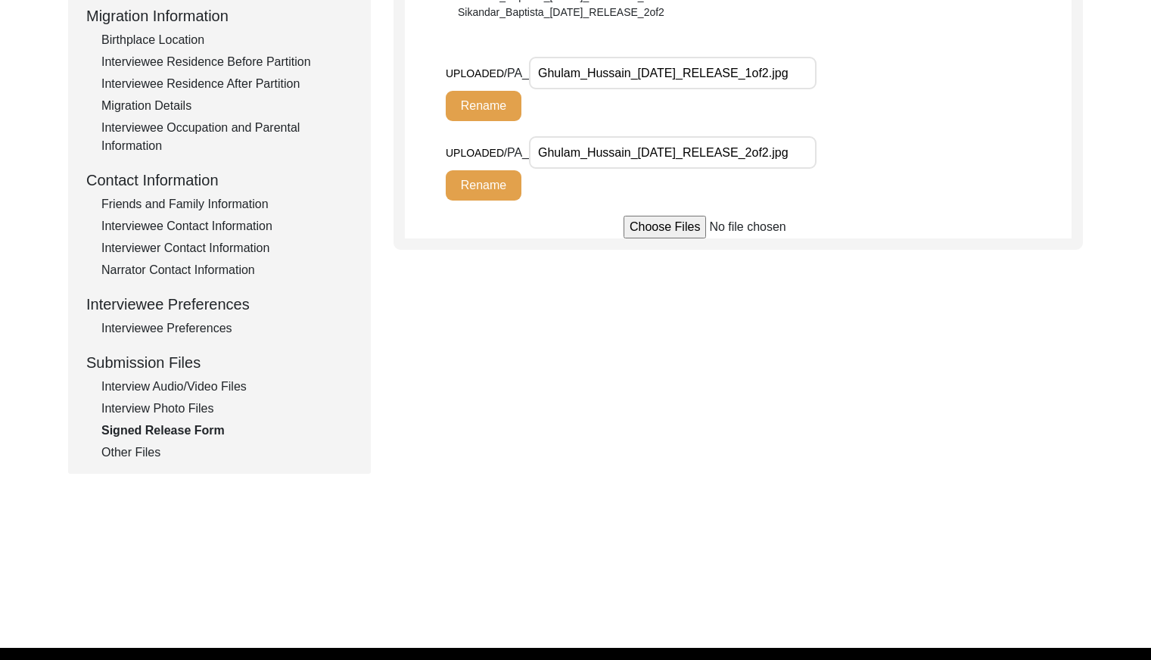
scroll to position [435, 0]
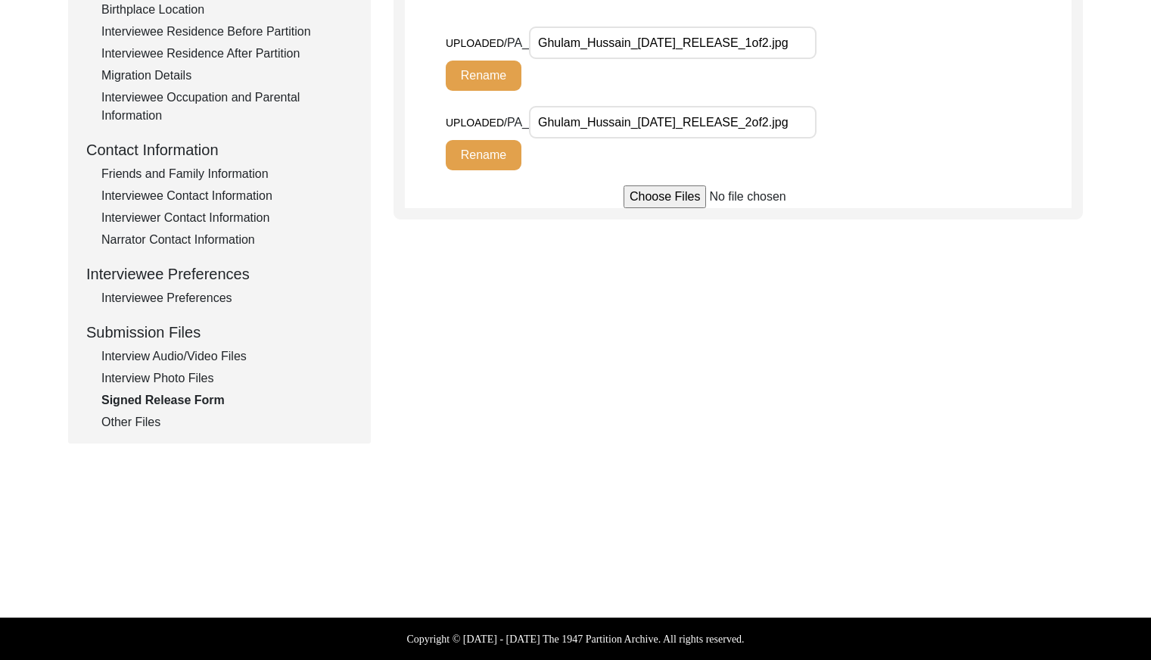
drag, startPoint x: 151, startPoint y: 419, endPoint x: 176, endPoint y: 407, distance: 28.4
click at [151, 418] on div "Other Files" at bounding box center [226, 422] width 251 height 18
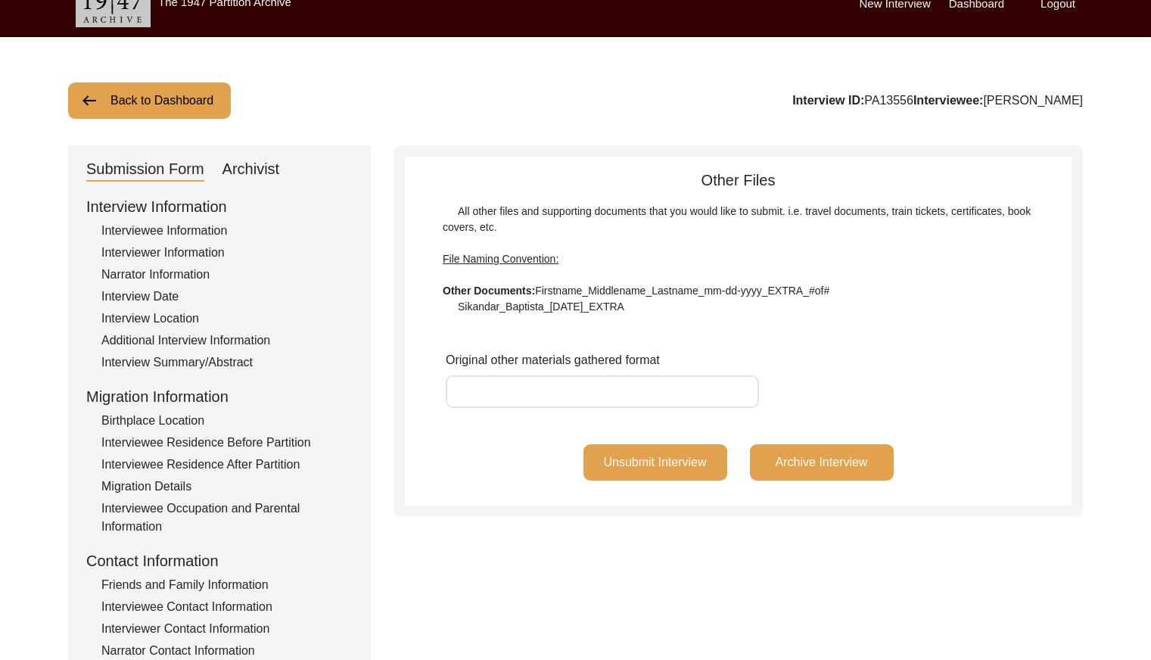
scroll to position [0, 0]
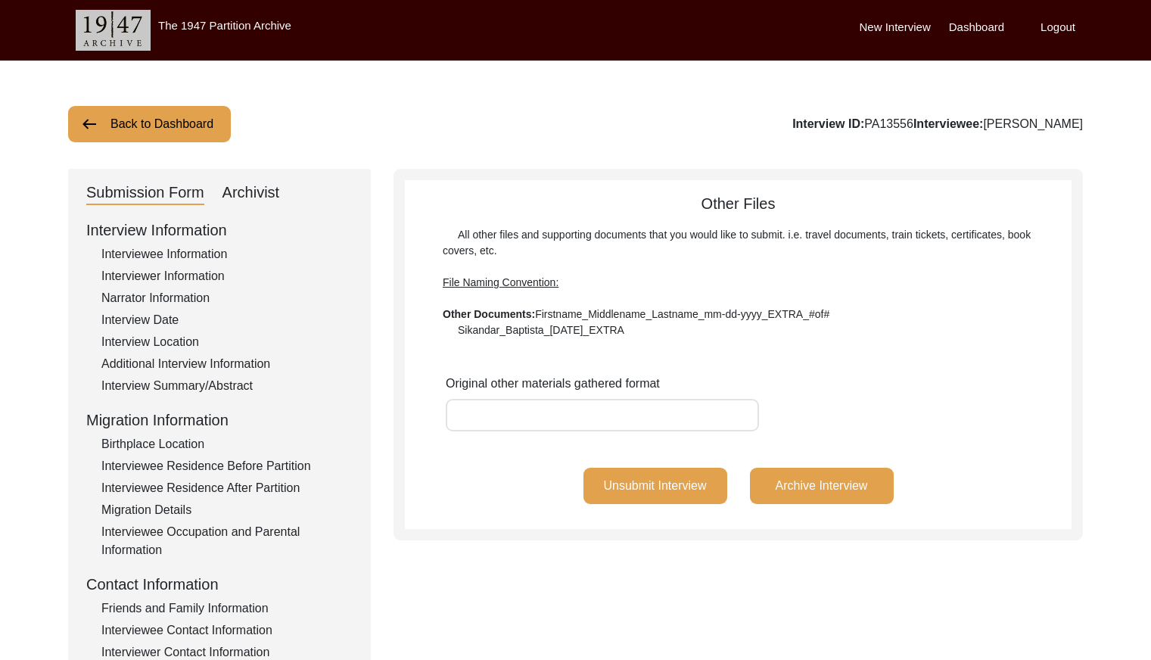
click at [116, 126] on button "Back to Dashboard" at bounding box center [149, 124] width 163 height 36
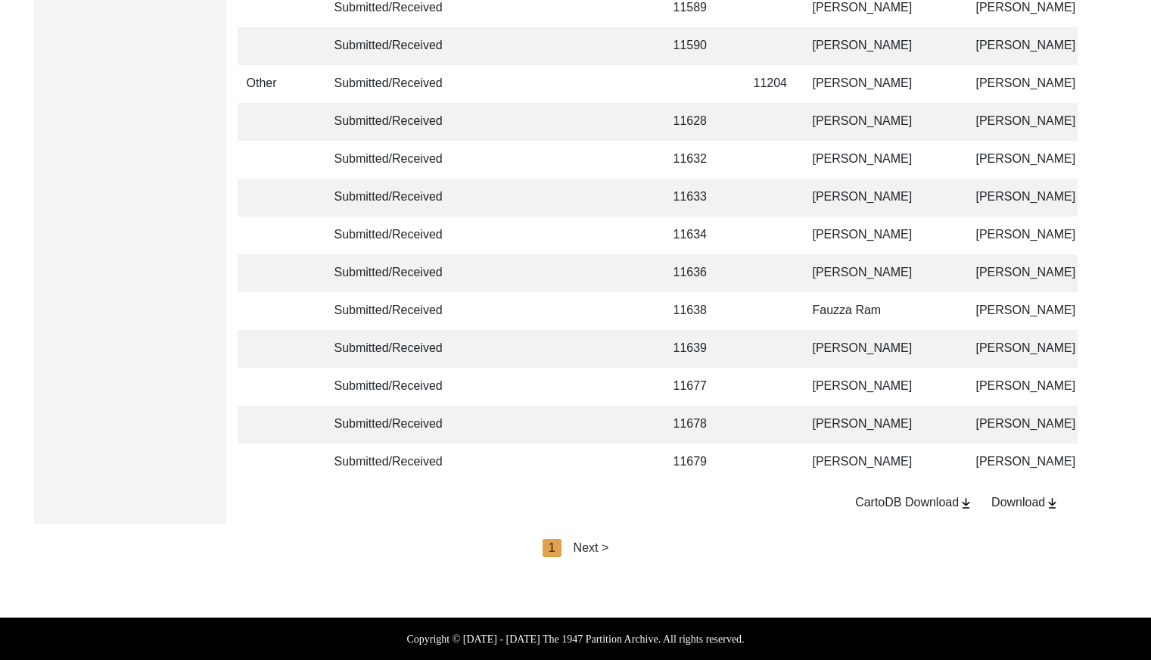
scroll to position [3577, 0]
click at [596, 554] on div "Next >" at bounding box center [592, 548] width 36 height 18
click at [601, 550] on div "< Previous 2 Next >" at bounding box center [576, 548] width 136 height 18
click at [612, 547] on div "Next >" at bounding box center [627, 548] width 36 height 18
click at [620, 547] on div "Next >" at bounding box center [627, 548] width 36 height 18
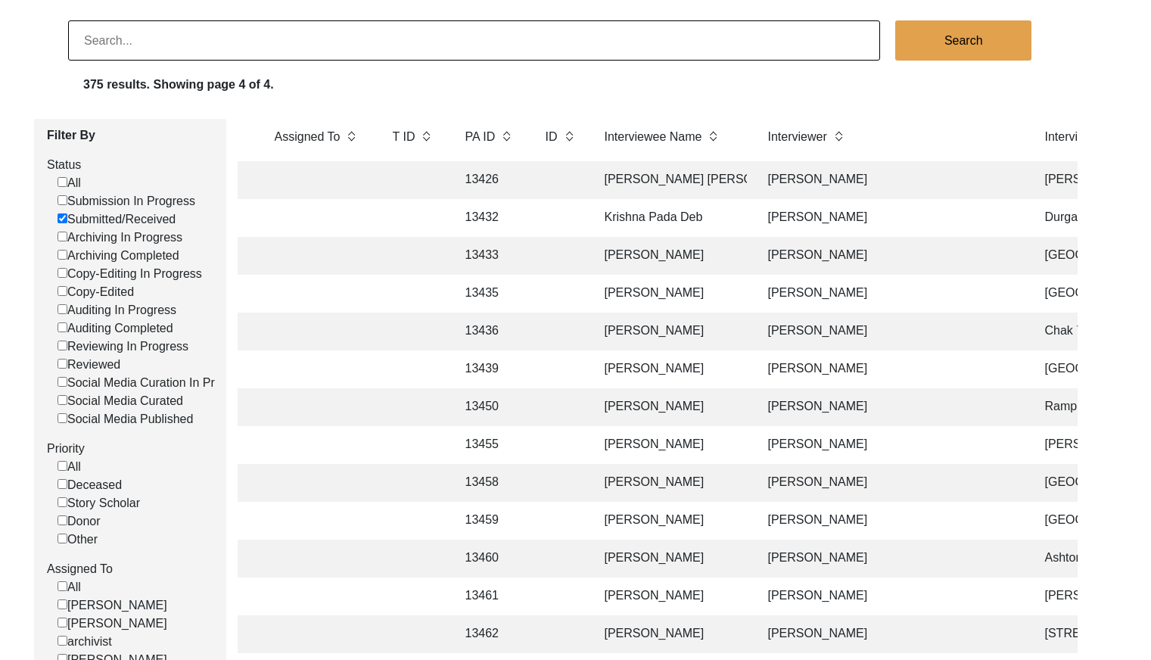
scroll to position [0, 0]
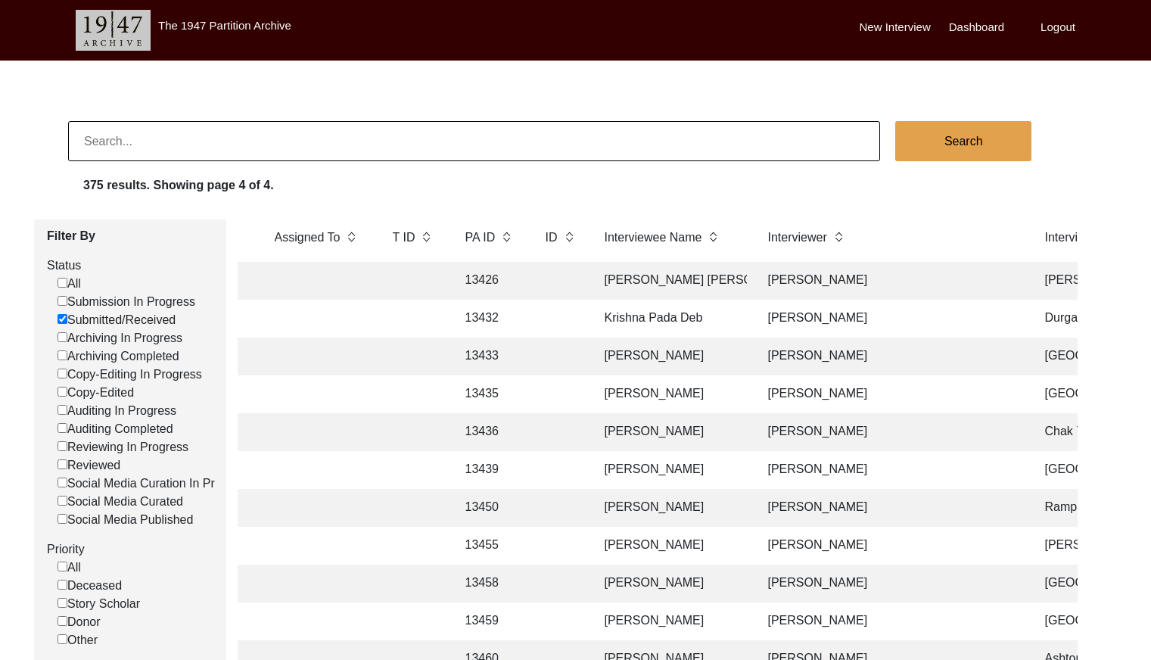
click at [308, 138] on input at bounding box center [474, 141] width 812 height 40
paste input "PA13329"
type input "13329"
checkbox input "false"
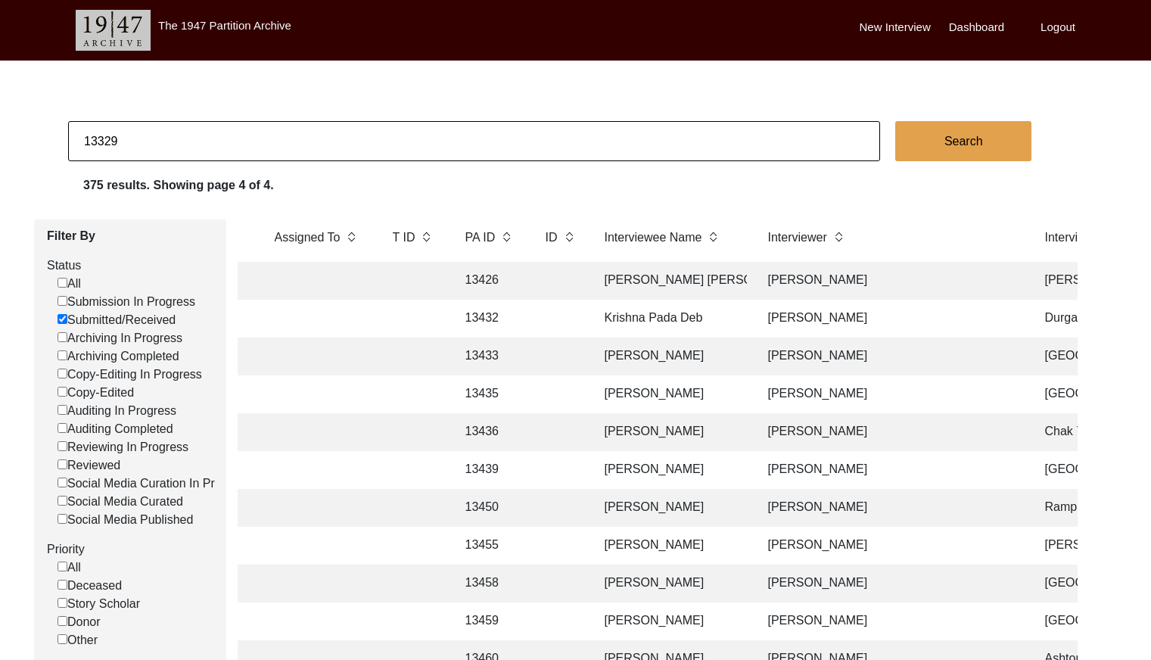
checkbox input "false"
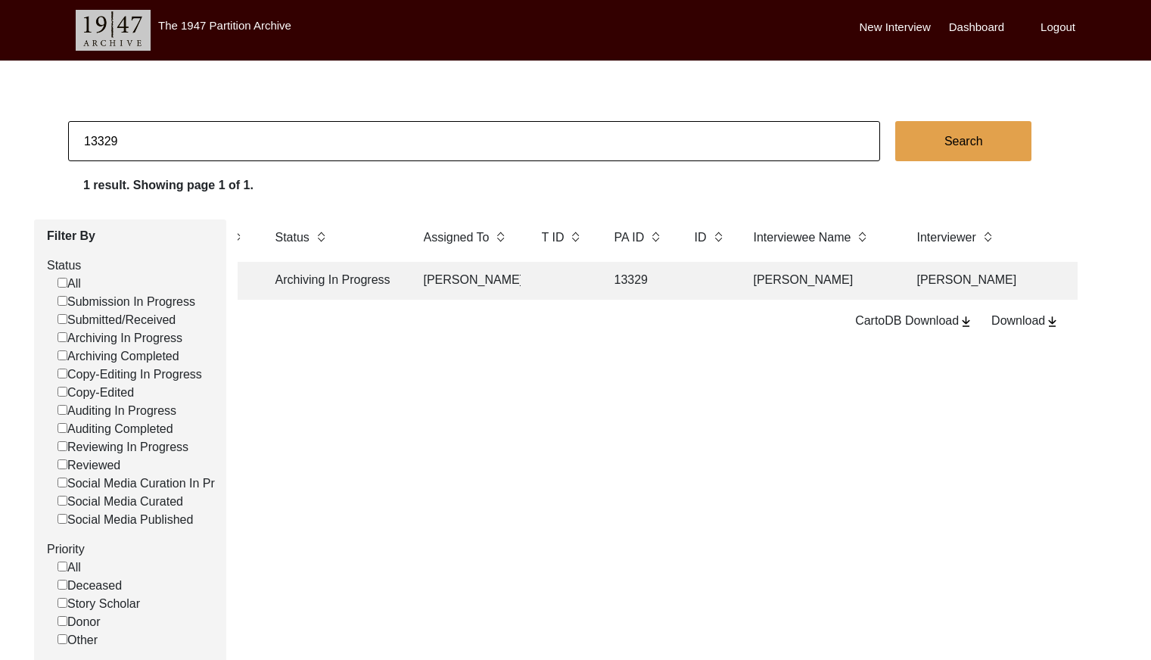
scroll to position [0, 54]
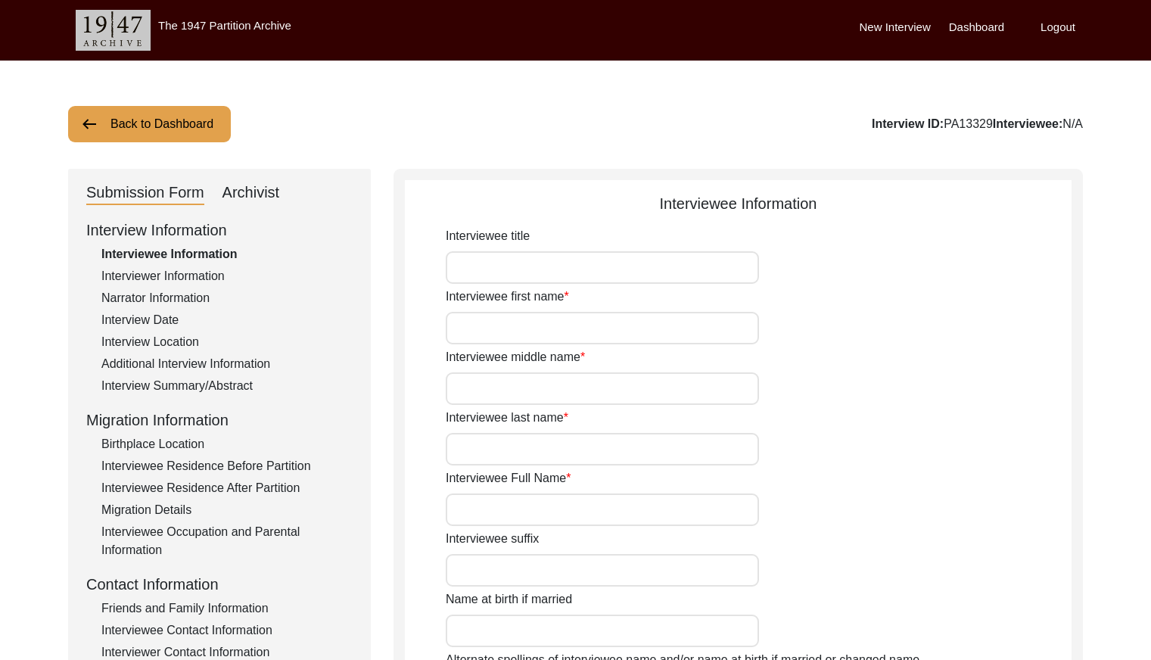
type input "Mr."
type input "[PERSON_NAME]"
type input "N/A"
type input "[PERSON_NAME]"
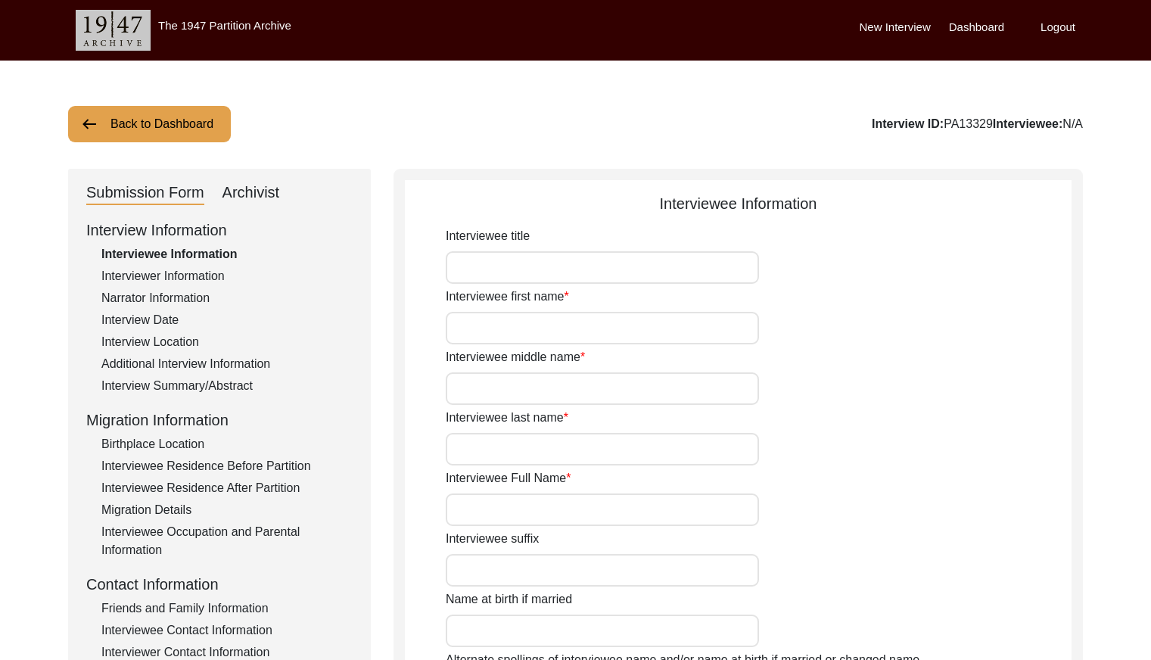
type input "[DATE]"
type input "84"
type input "[DEMOGRAPHIC_DATA]"
type input "Bengali"
type input "[DEMOGRAPHIC_DATA]"
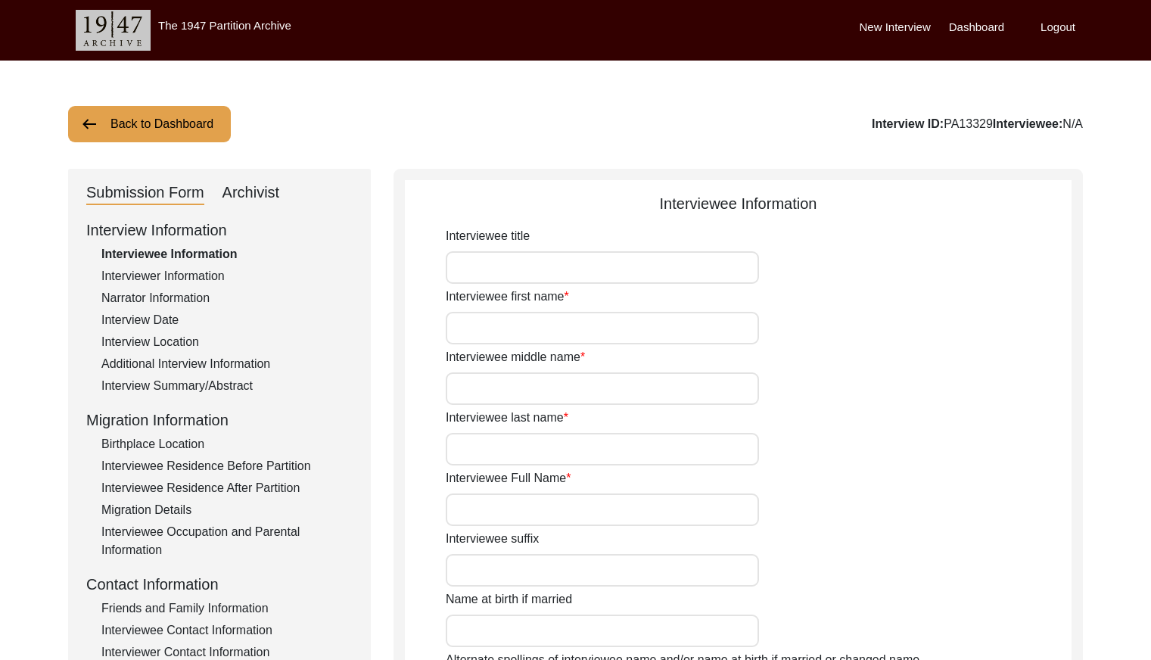
type input "Bengali"
click at [269, 185] on div "Archivist" at bounding box center [252, 193] width 58 height 24
select select "442"
select select "Archiving In Progress"
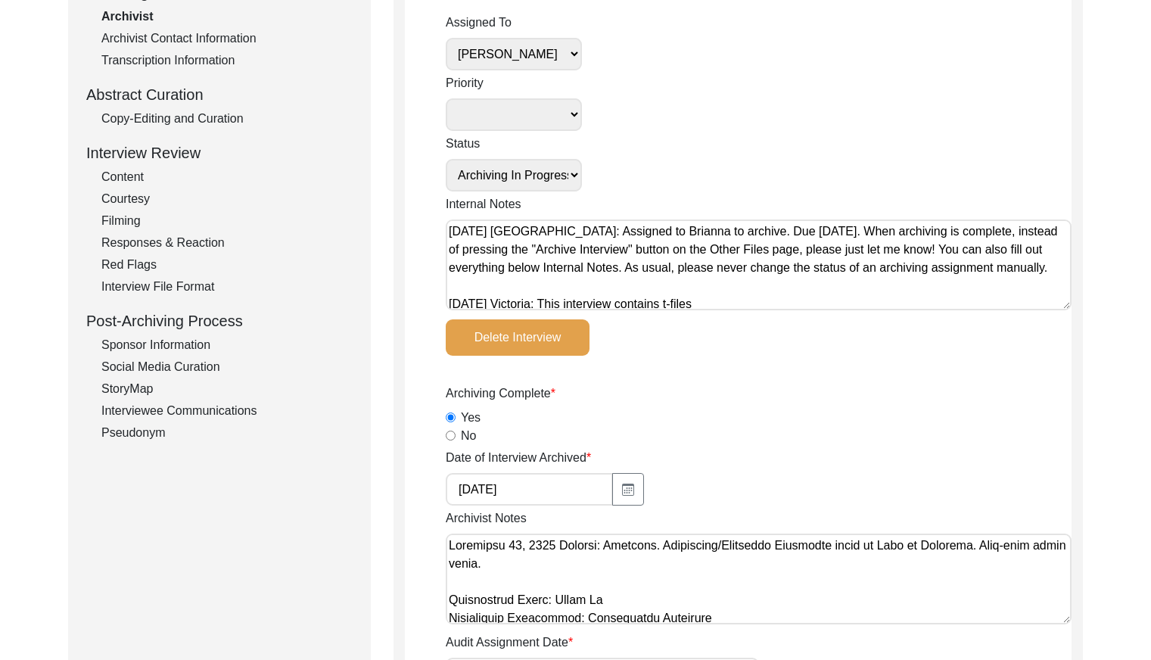
scroll to position [188, 0]
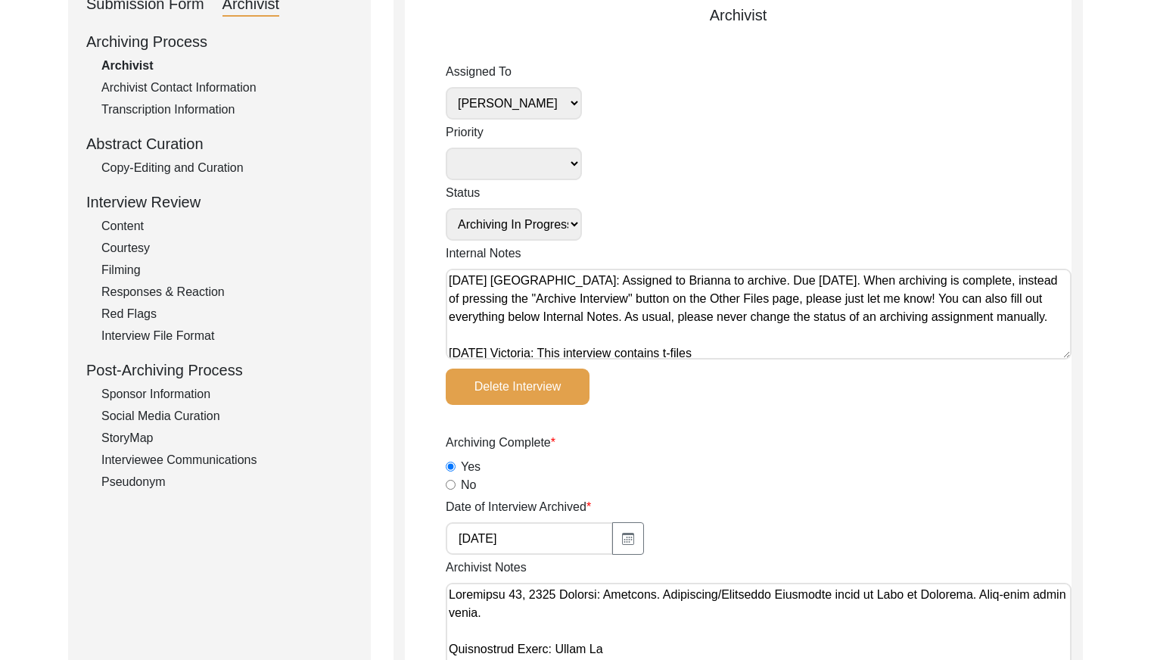
click at [220, 170] on div "Copy-Editing and Curation" at bounding box center [226, 168] width 251 height 18
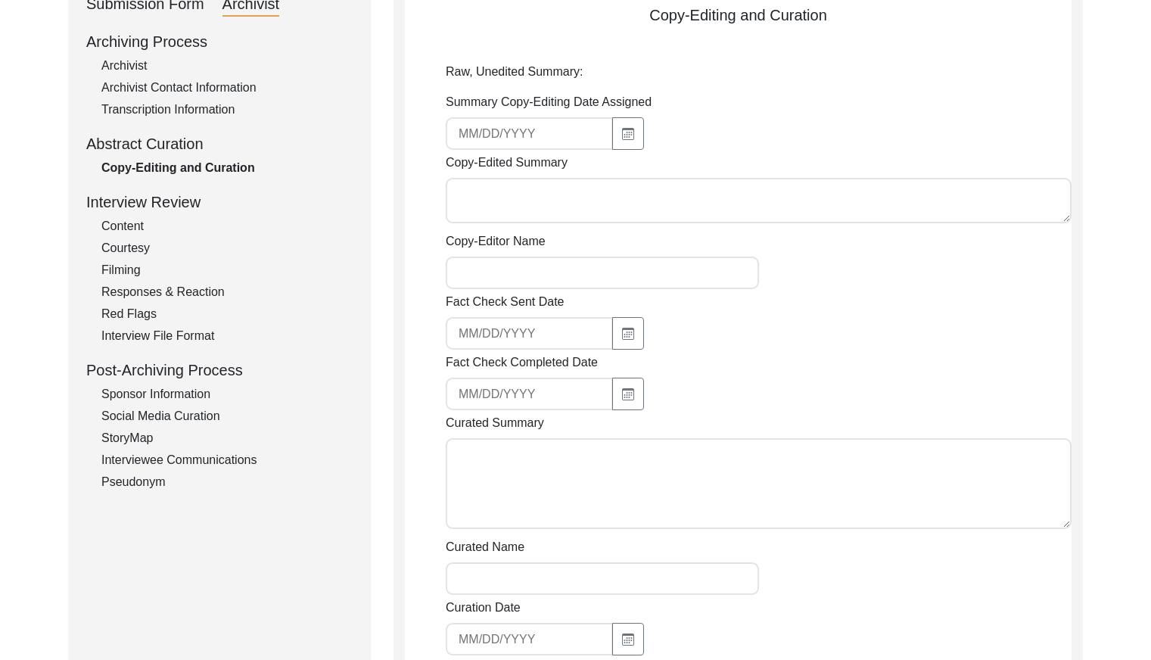
type input "[DATE]"
type textarea "[PERSON_NAME] [DATE] [PERSON_NAME] was born on [DEMOGRAPHIC_DATA] in [GEOGRAPHI…"
type input "[PERSON_NAME]"
type textarea "[DATE] [PERSON_NAME]: Copy-edited. Referred to the interviewee as [PERSON_NAME]…"
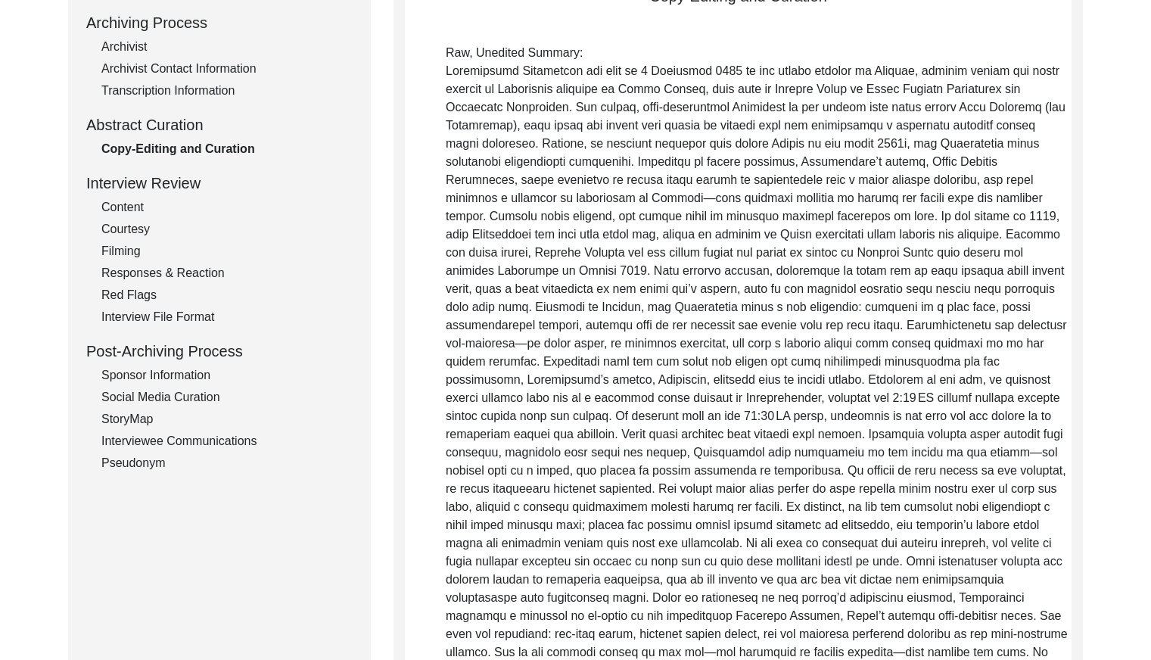
scroll to position [191, 0]
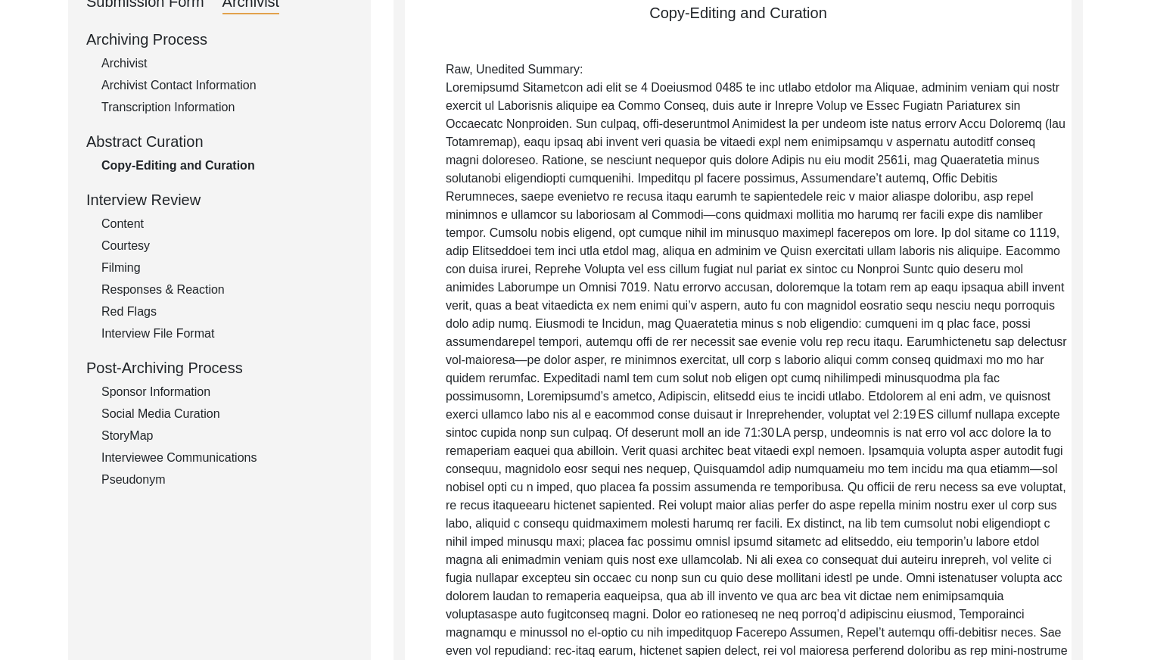
drag, startPoint x: 115, startPoint y: 62, endPoint x: 160, endPoint y: 91, distance: 53.8
click at [116, 63] on div "Archivist" at bounding box center [226, 64] width 251 height 18
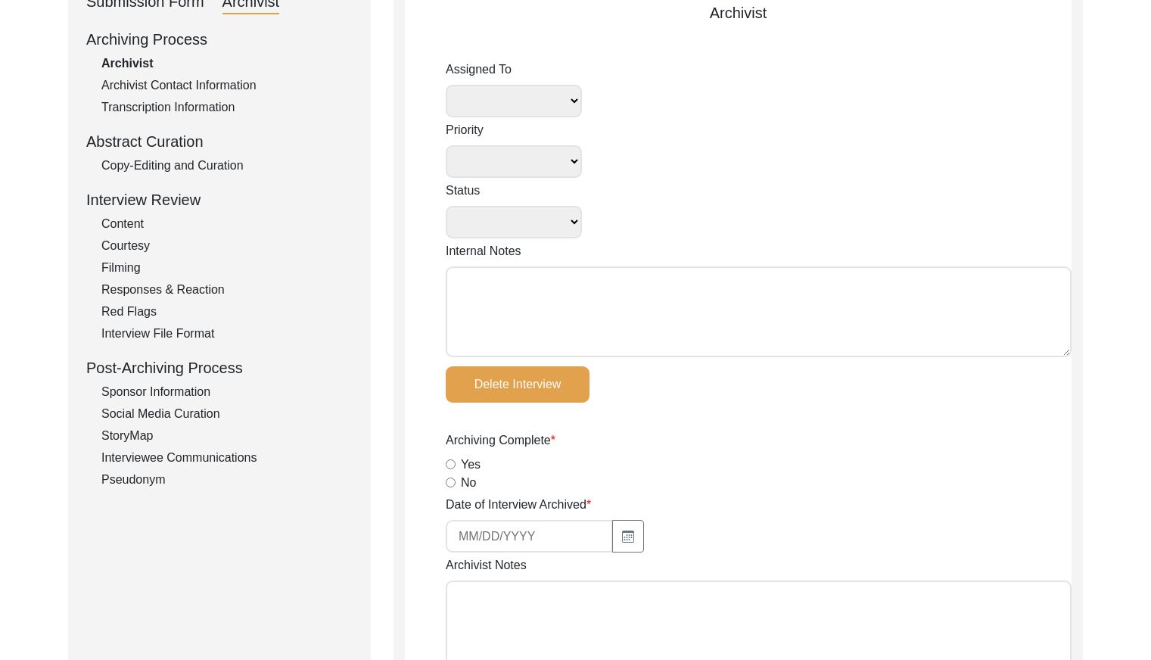
select select
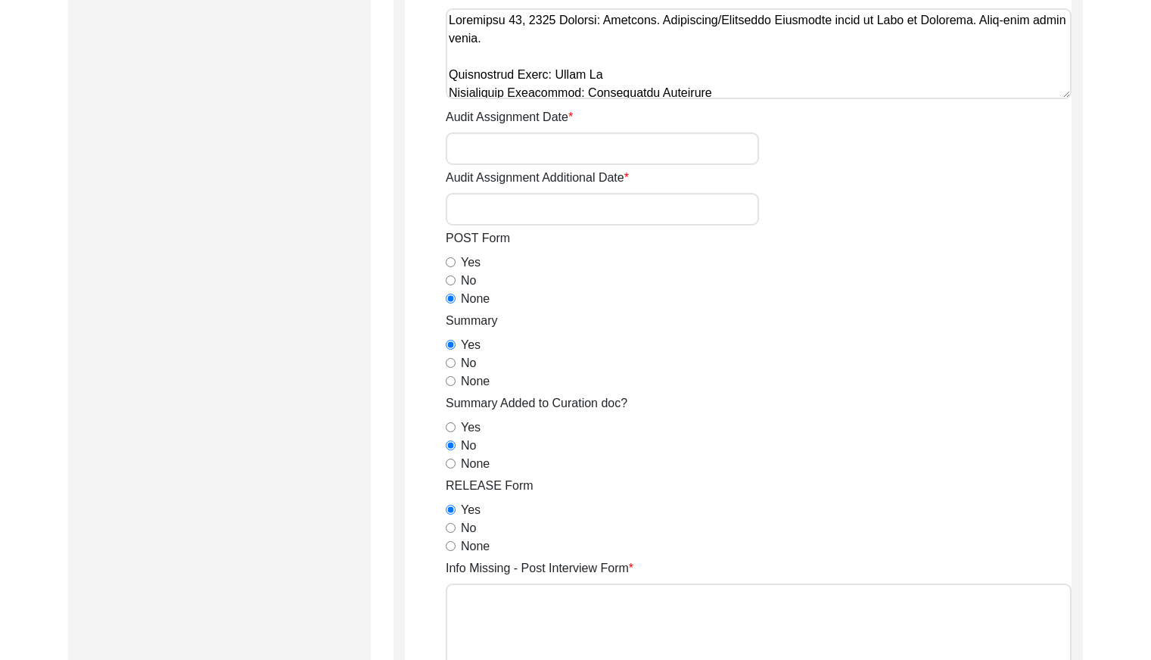
scroll to position [755, 0]
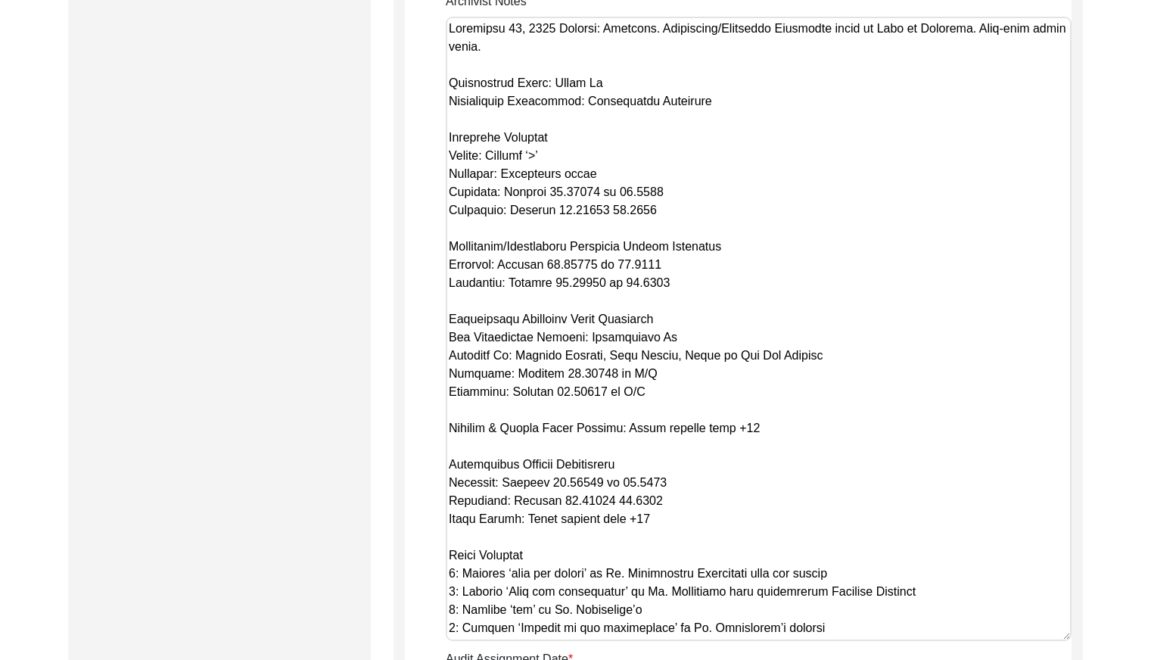
drag, startPoint x: 1062, startPoint y: 104, endPoint x: 1061, endPoint y: 633, distance: 529.1
click at [1061, 634] on textarea "Archivist Notes" at bounding box center [759, 329] width 626 height 625
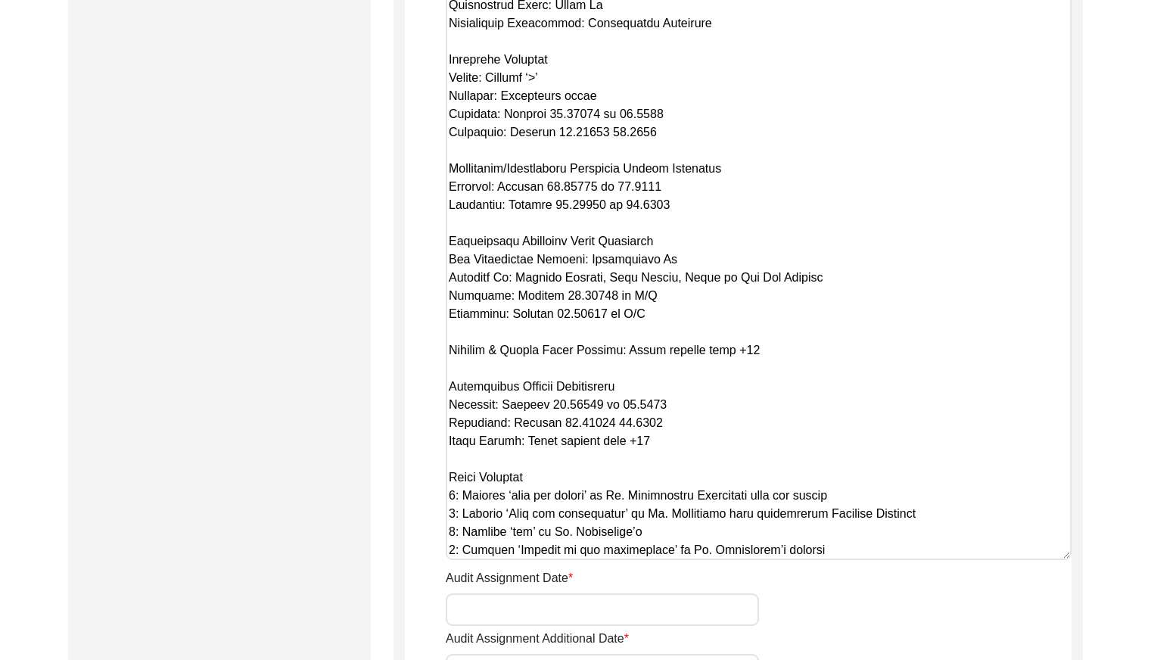
scroll to position [0, 0]
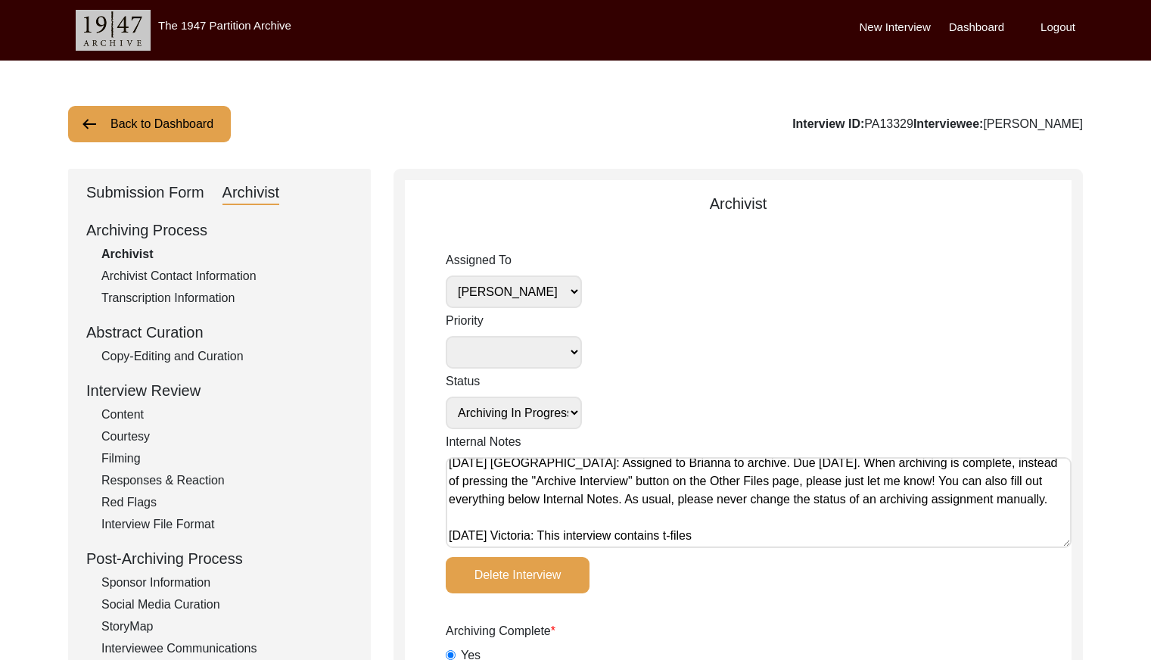
click at [193, 355] on div "Copy-Editing and Curation" at bounding box center [226, 356] width 251 height 18
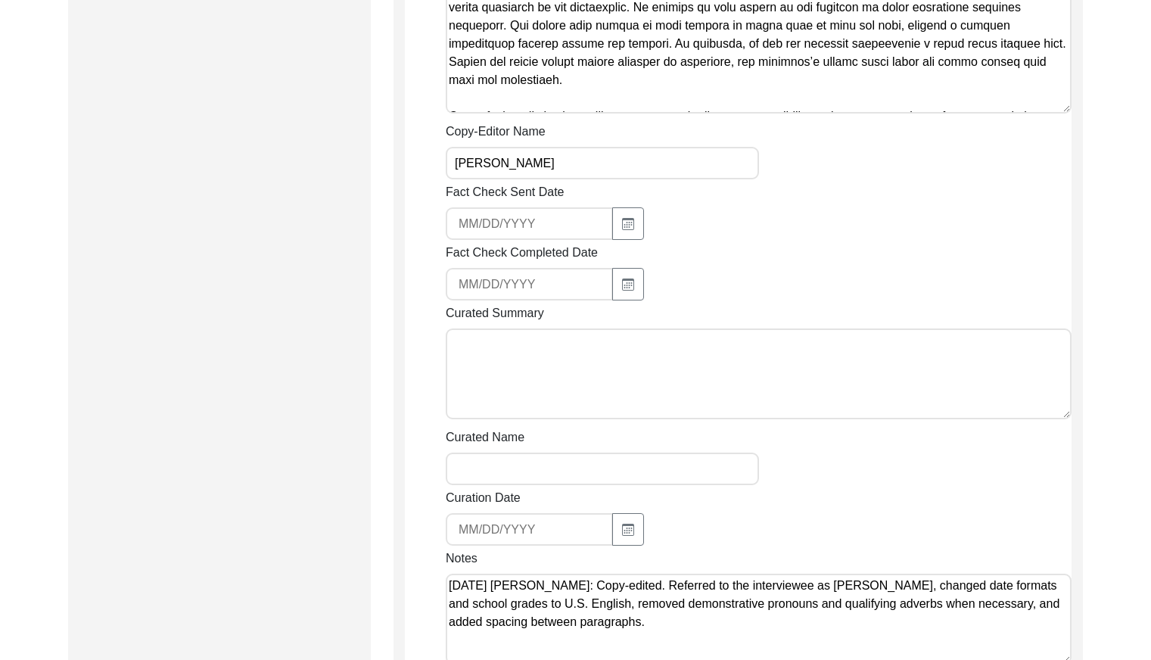
scroll to position [1683, 0]
